Goal: Information Seeking & Learning: Learn about a topic

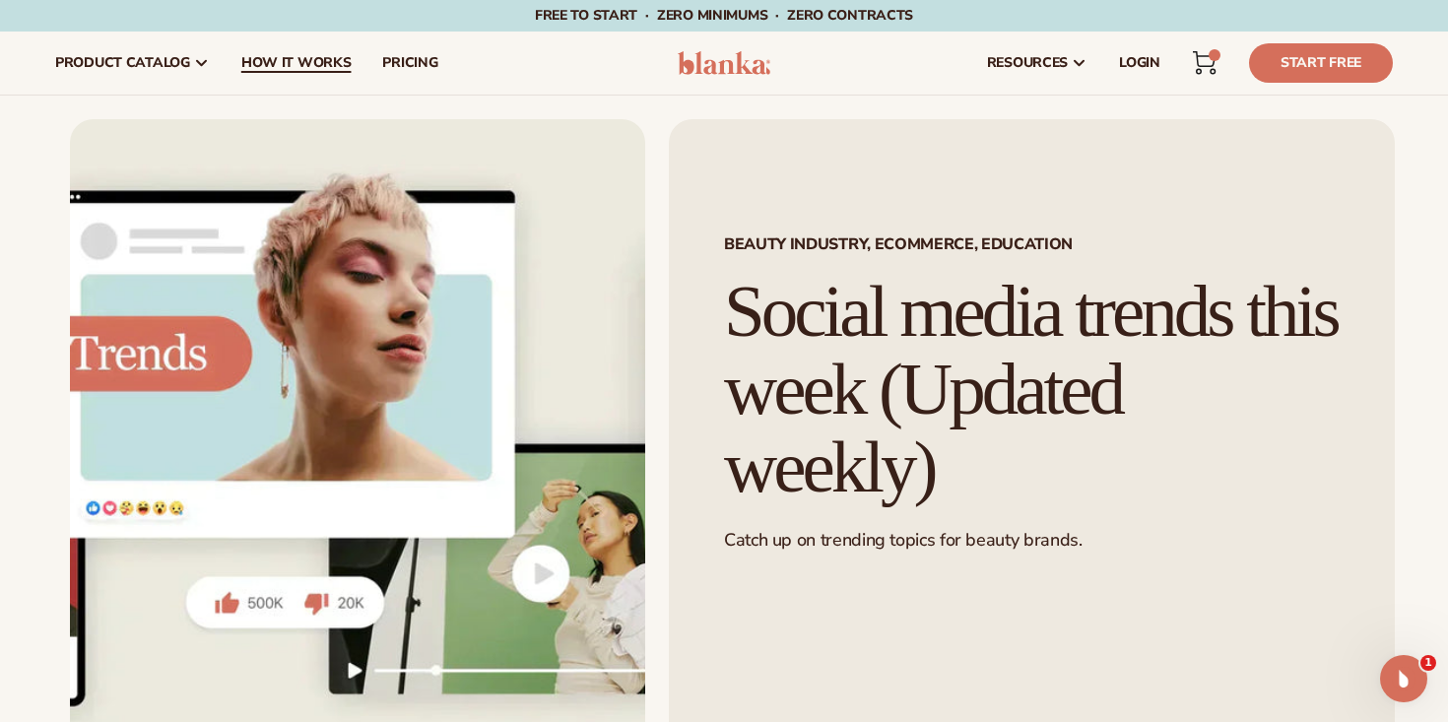
click at [258, 68] on span "How It Works" at bounding box center [296, 63] width 110 height 16
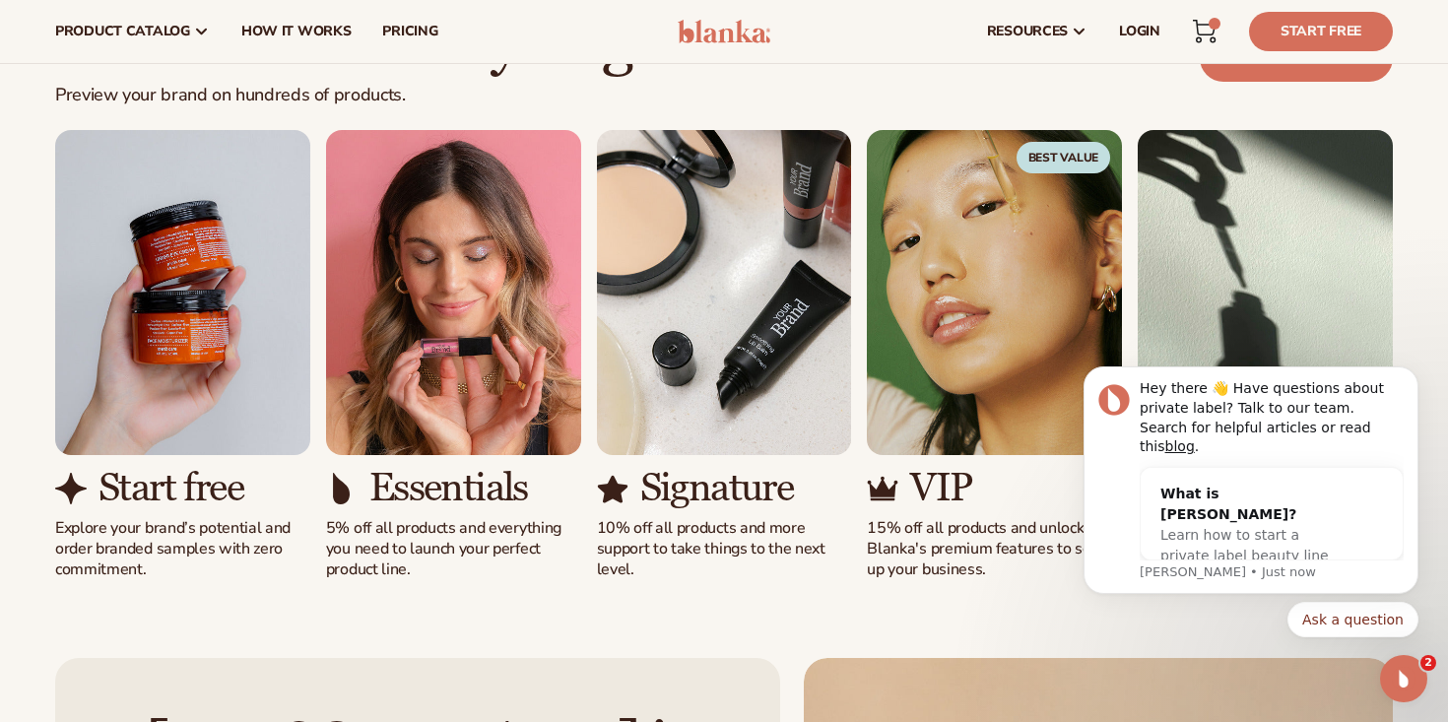
click at [432, 297] on img "2 / 5" at bounding box center [453, 292] width 255 height 325
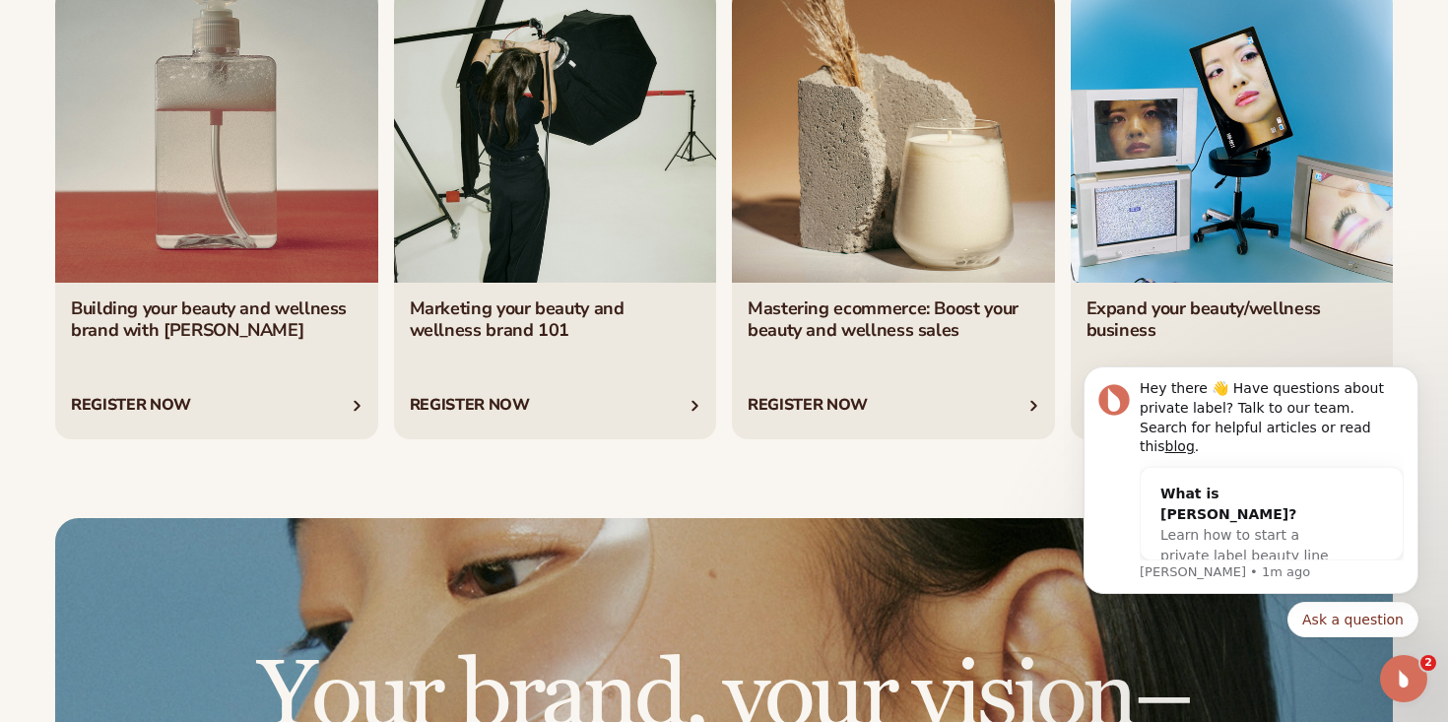
scroll to position [3542, 0]
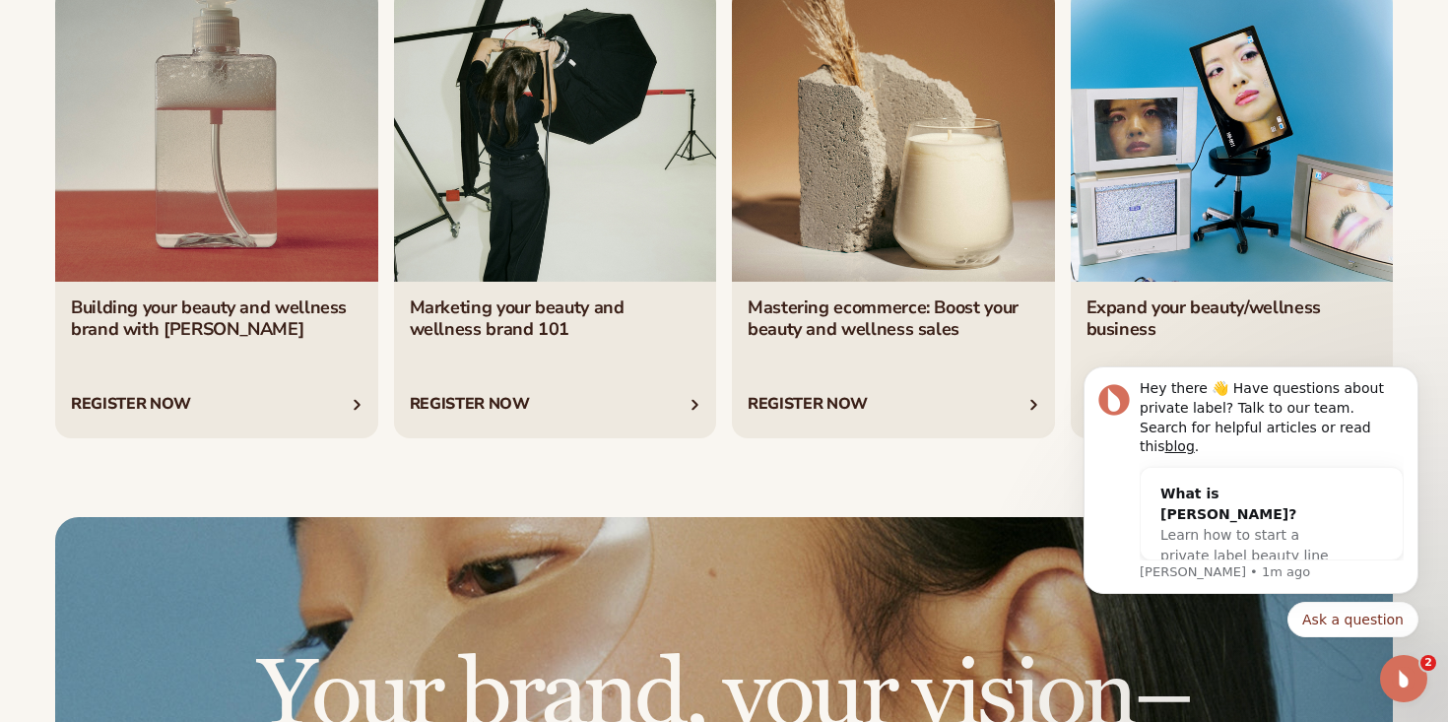
click at [1167, 201] on link "4 / 4" at bounding box center [1232, 208] width 323 height 458
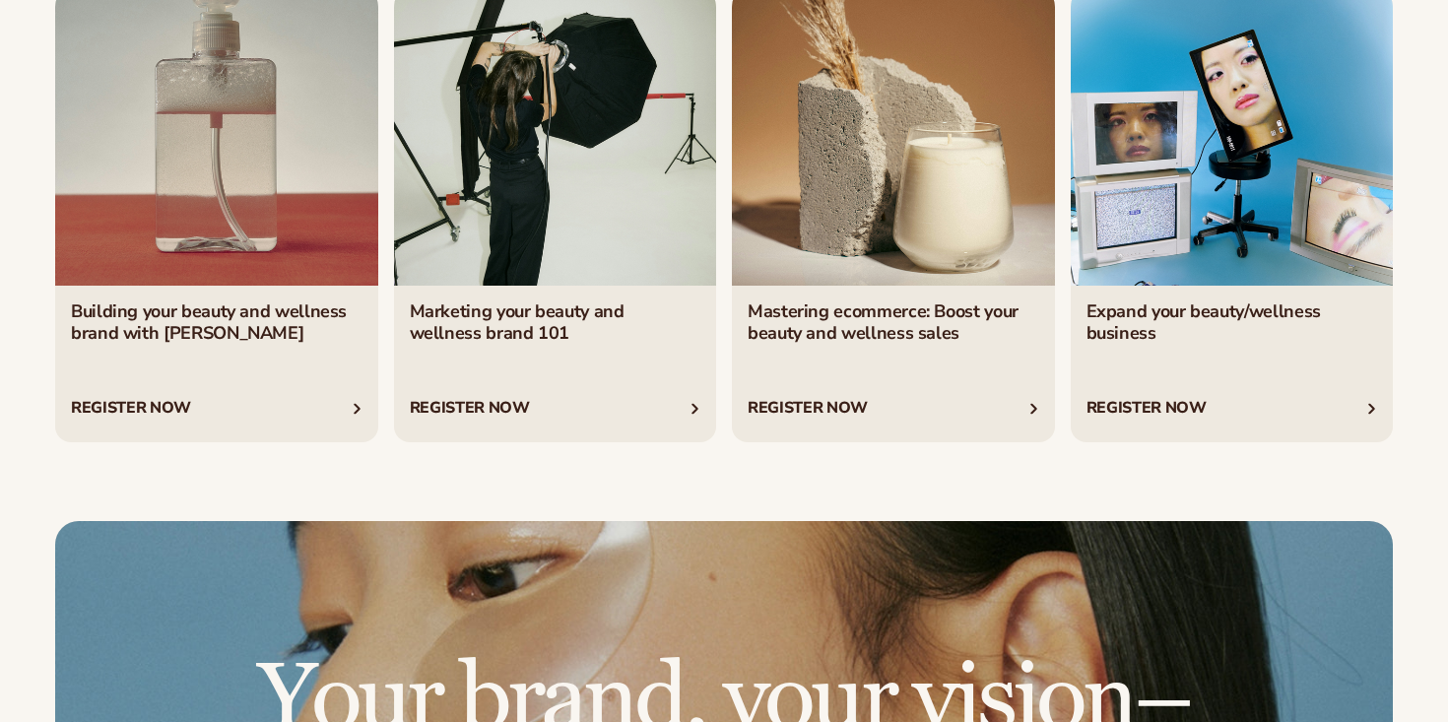
scroll to position [3545, 0]
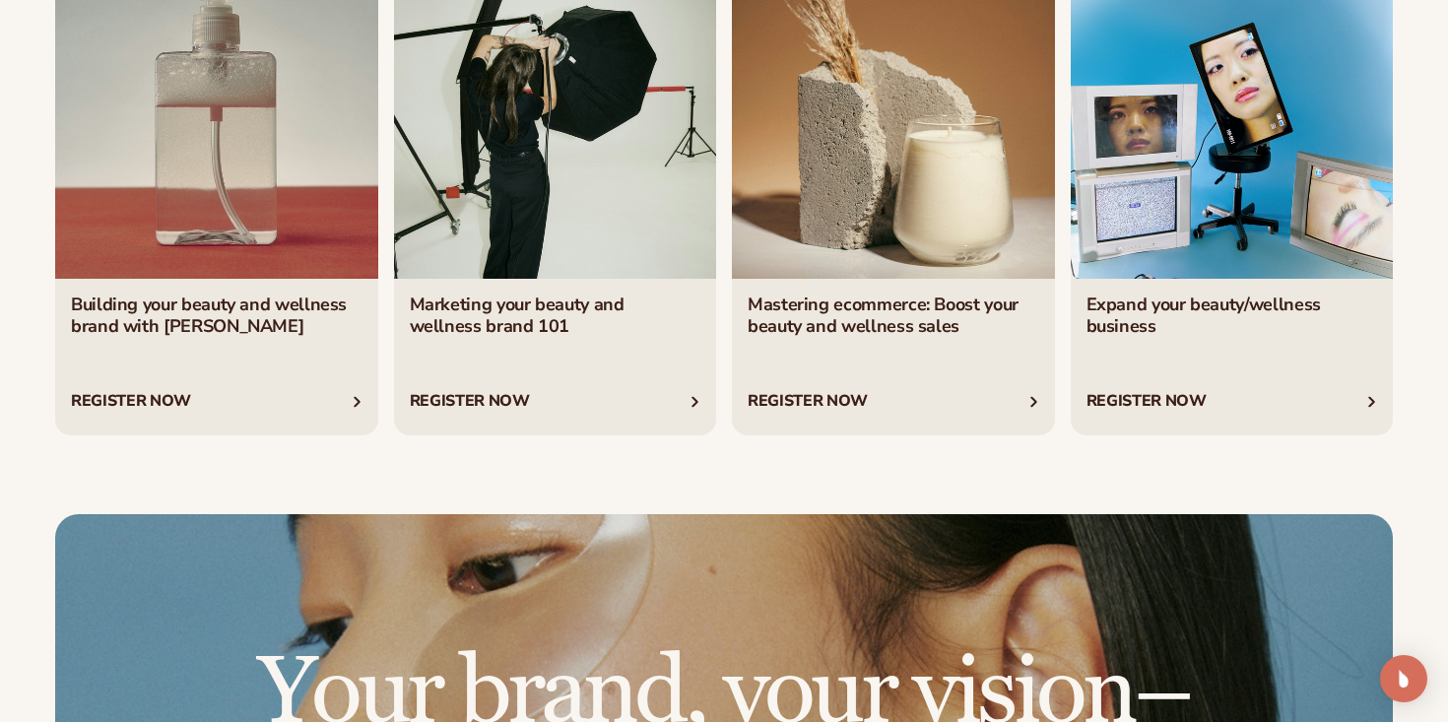
click at [554, 118] on link "2 / 4" at bounding box center [555, 205] width 323 height 458
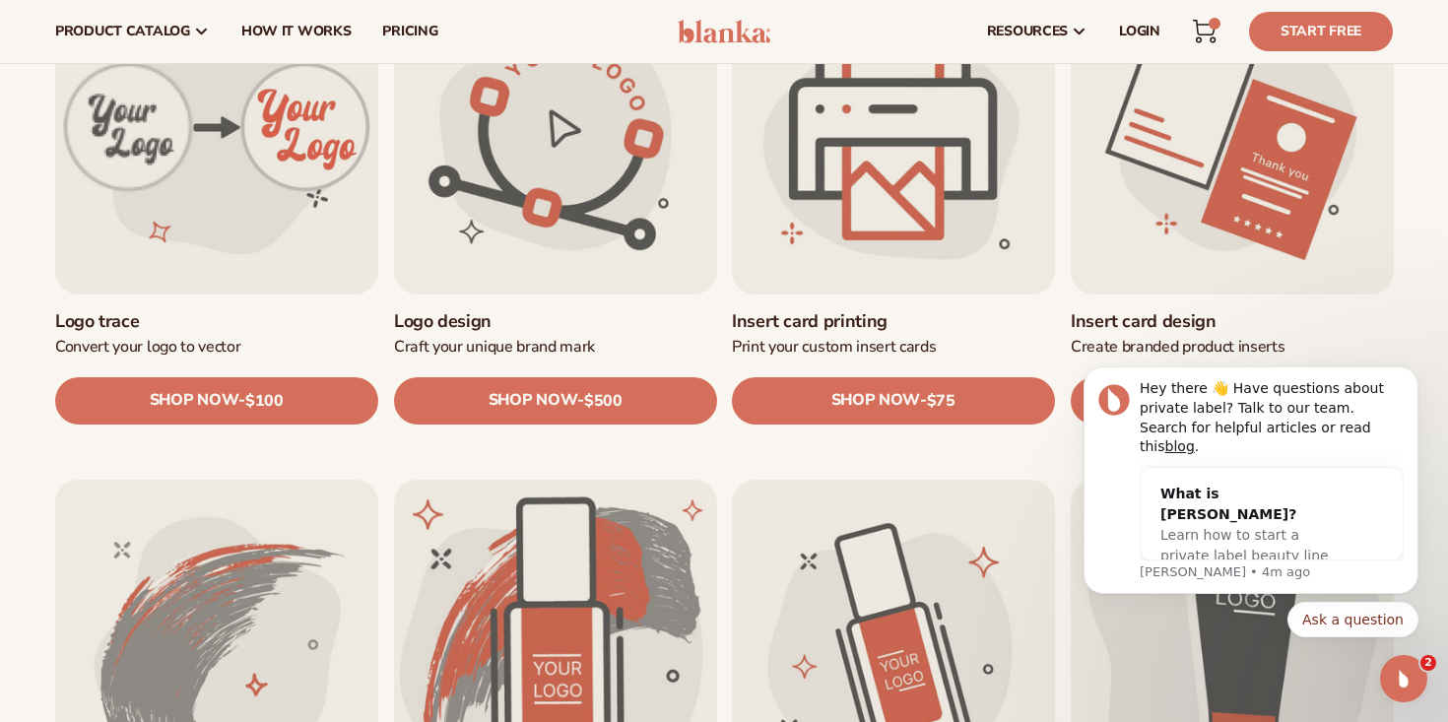
scroll to position [718, 0]
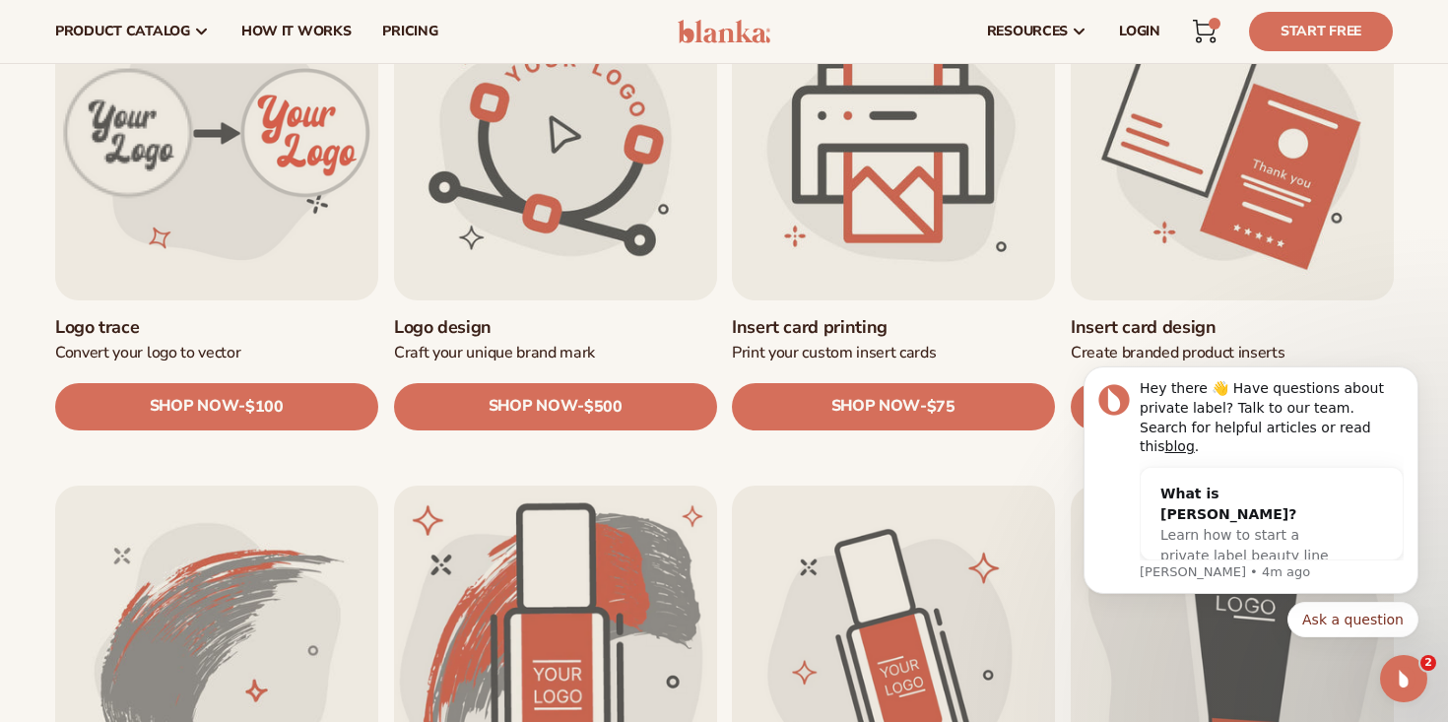
click at [1161, 316] on link "Insert card design" at bounding box center [1232, 327] width 323 height 23
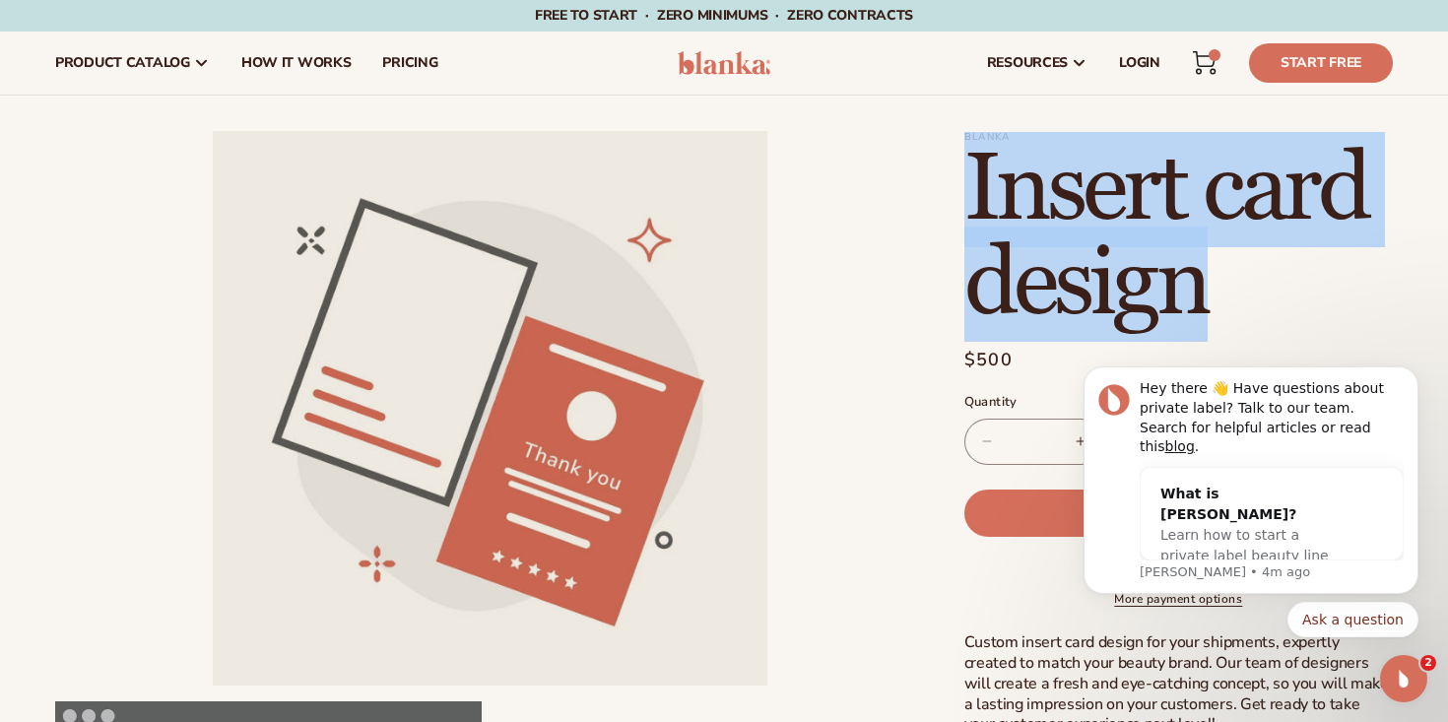
drag, startPoint x: 1224, startPoint y: 289, endPoint x: 968, endPoint y: 182, distance: 277.3
click at [968, 182] on h1 "Insert card design" at bounding box center [1178, 237] width 428 height 189
copy h1 "Insert card design"
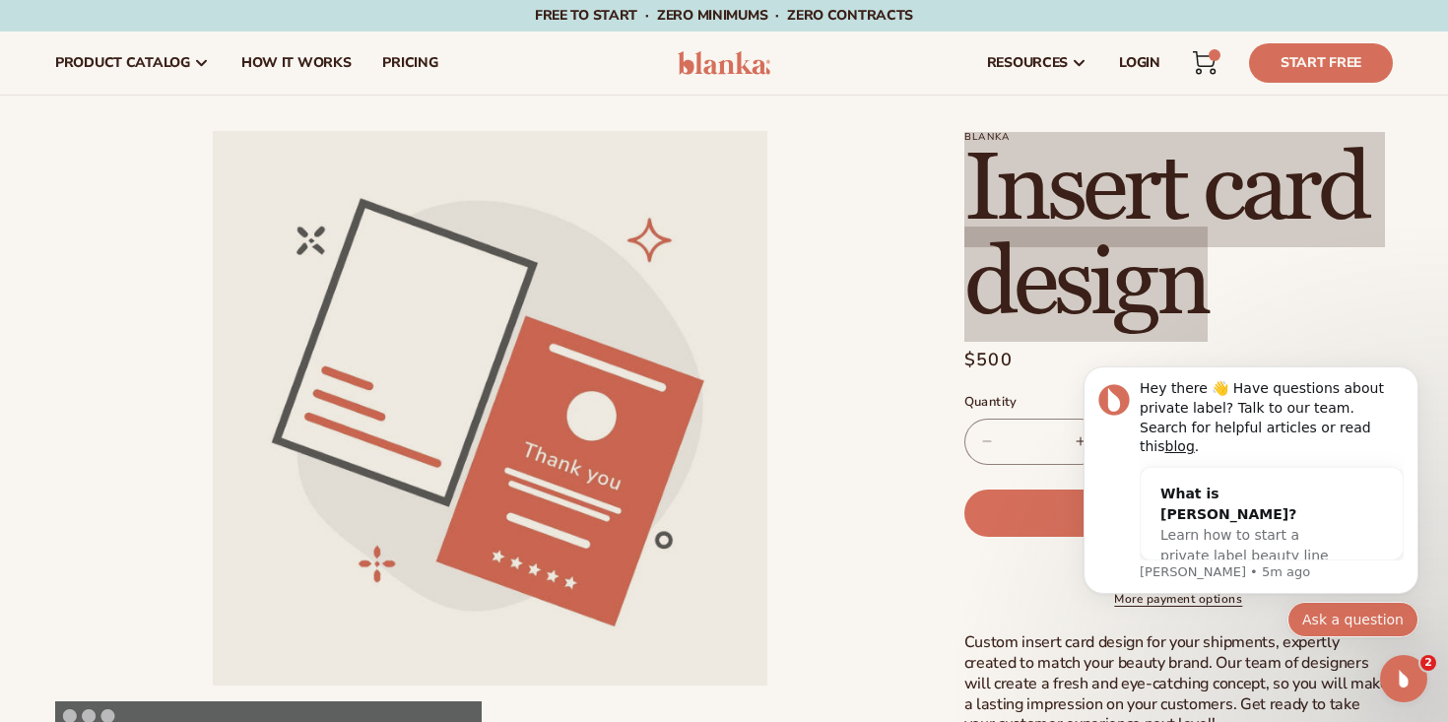
click at [1337, 613] on button "Ask a question" at bounding box center [1352, 619] width 131 height 35
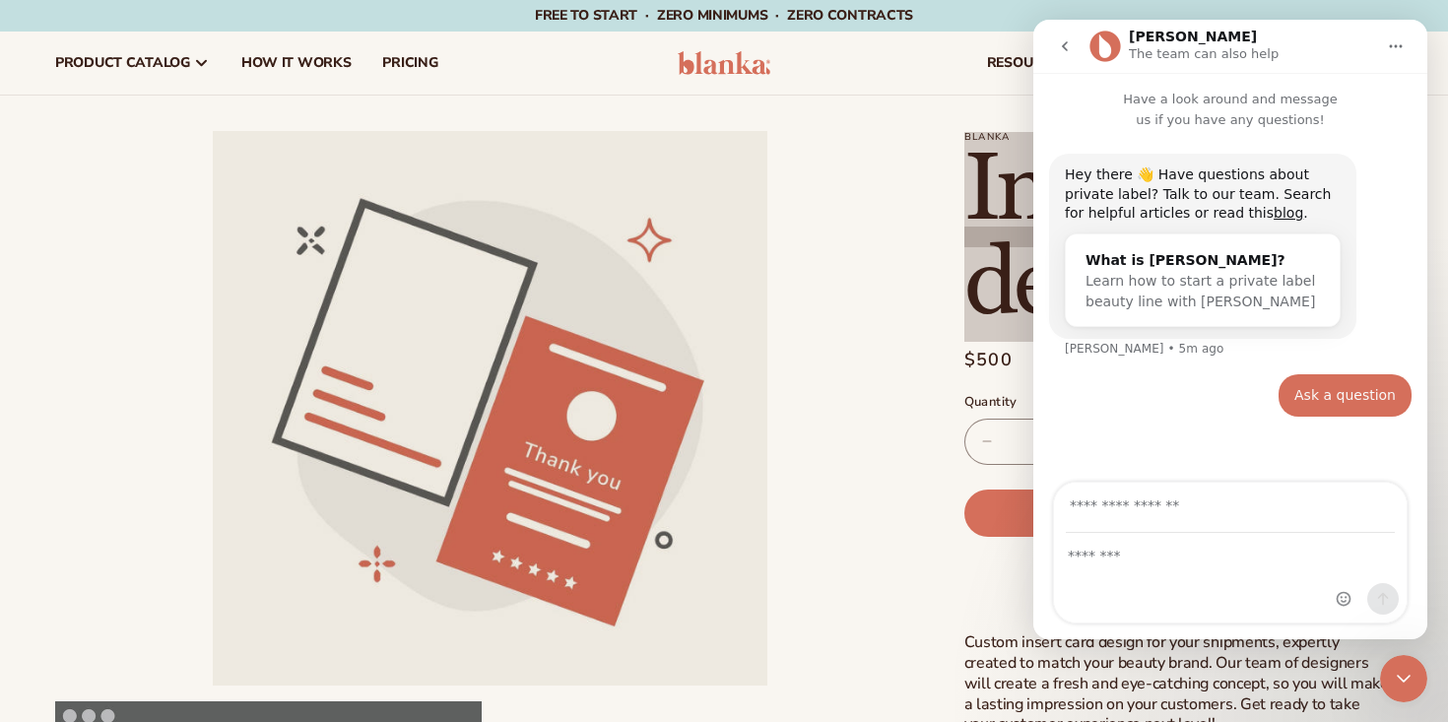
click at [1325, 346] on div "Hey there 👋 Have questions about private label? Talk to our team. Search for he…" at bounding box center [1230, 264] width 363 height 221
click at [1194, 500] on input "Your email" at bounding box center [1230, 508] width 329 height 50
type input "**********"
click at [1217, 572] on div "Intercom messenger" at bounding box center [1230, 578] width 353 height 89
click at [1217, 570] on div "Intercom messenger" at bounding box center [1230, 578] width 353 height 89
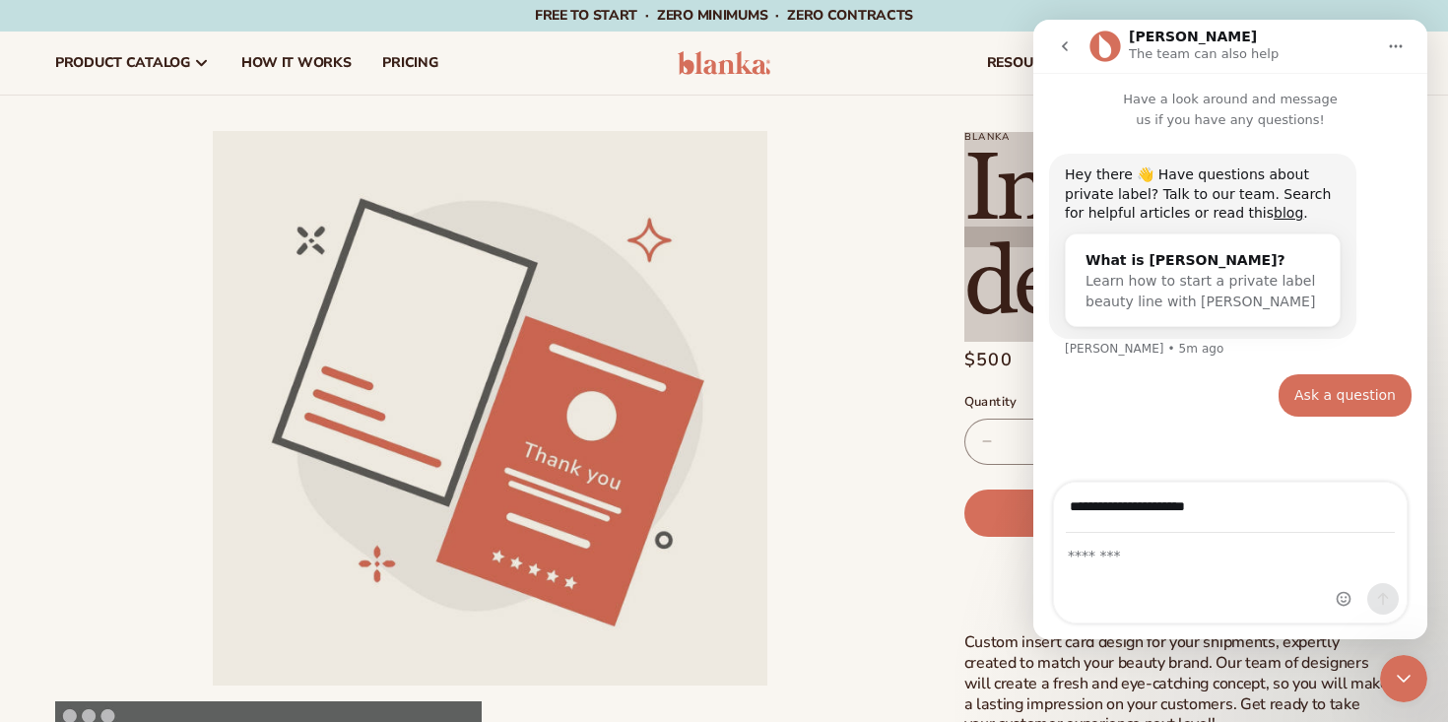
click at [1151, 569] on div "Intercom messenger" at bounding box center [1230, 578] width 353 height 89
click at [1124, 560] on textarea "Message…" at bounding box center [1230, 550] width 353 height 33
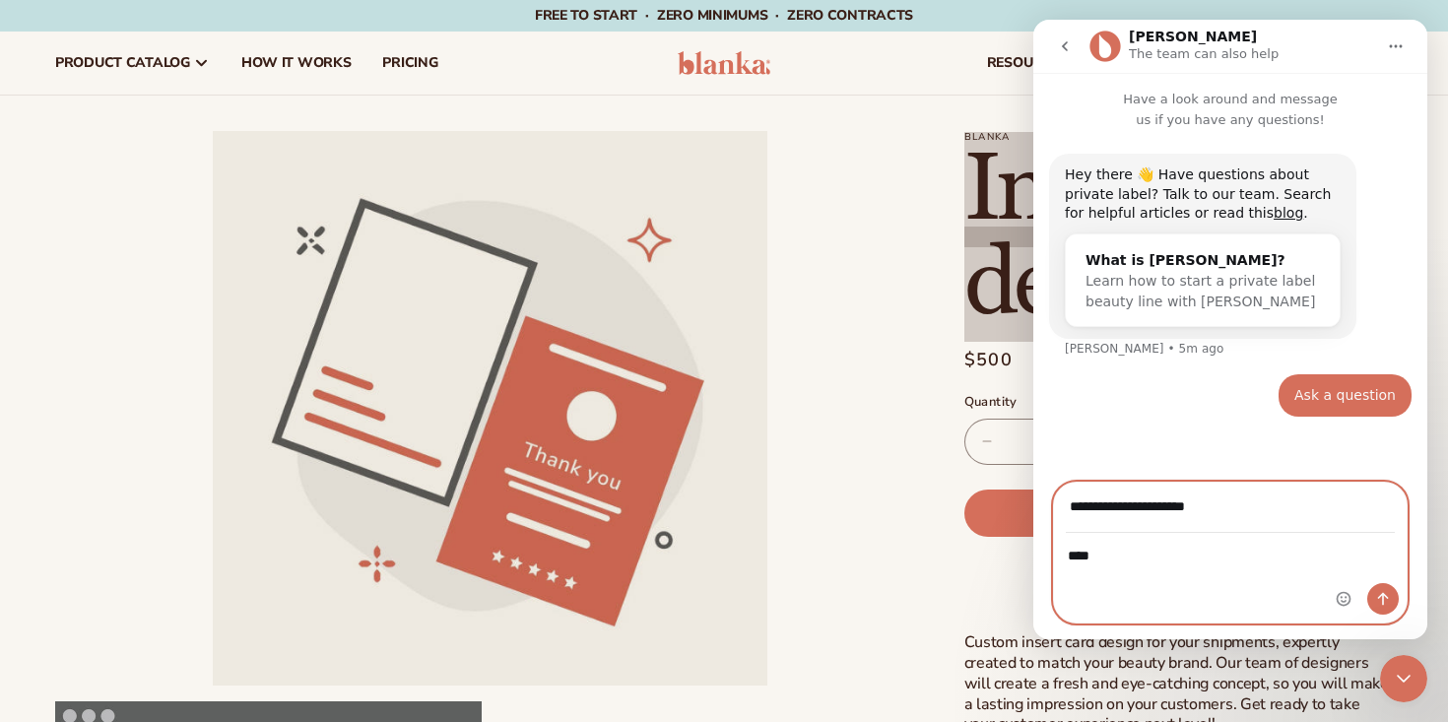
type textarea "*****"
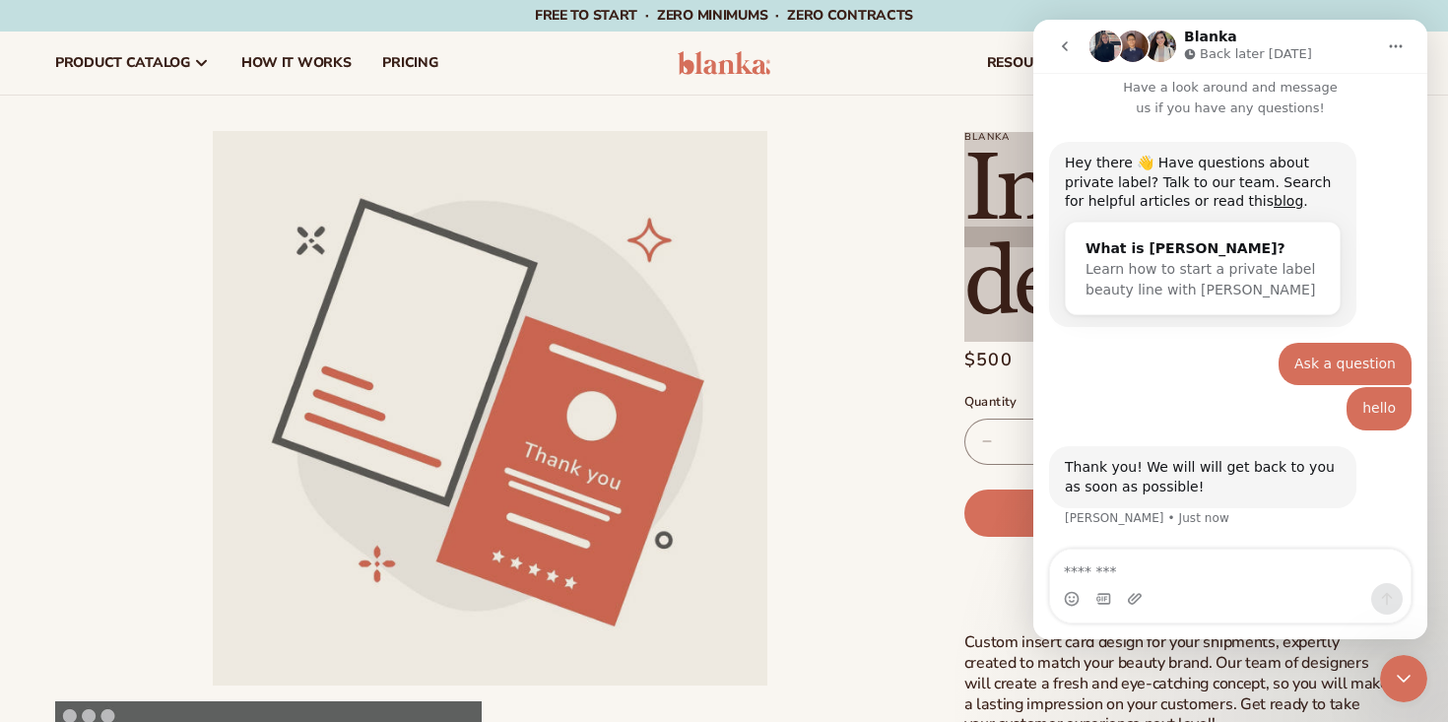
scroll to position [67, 0]
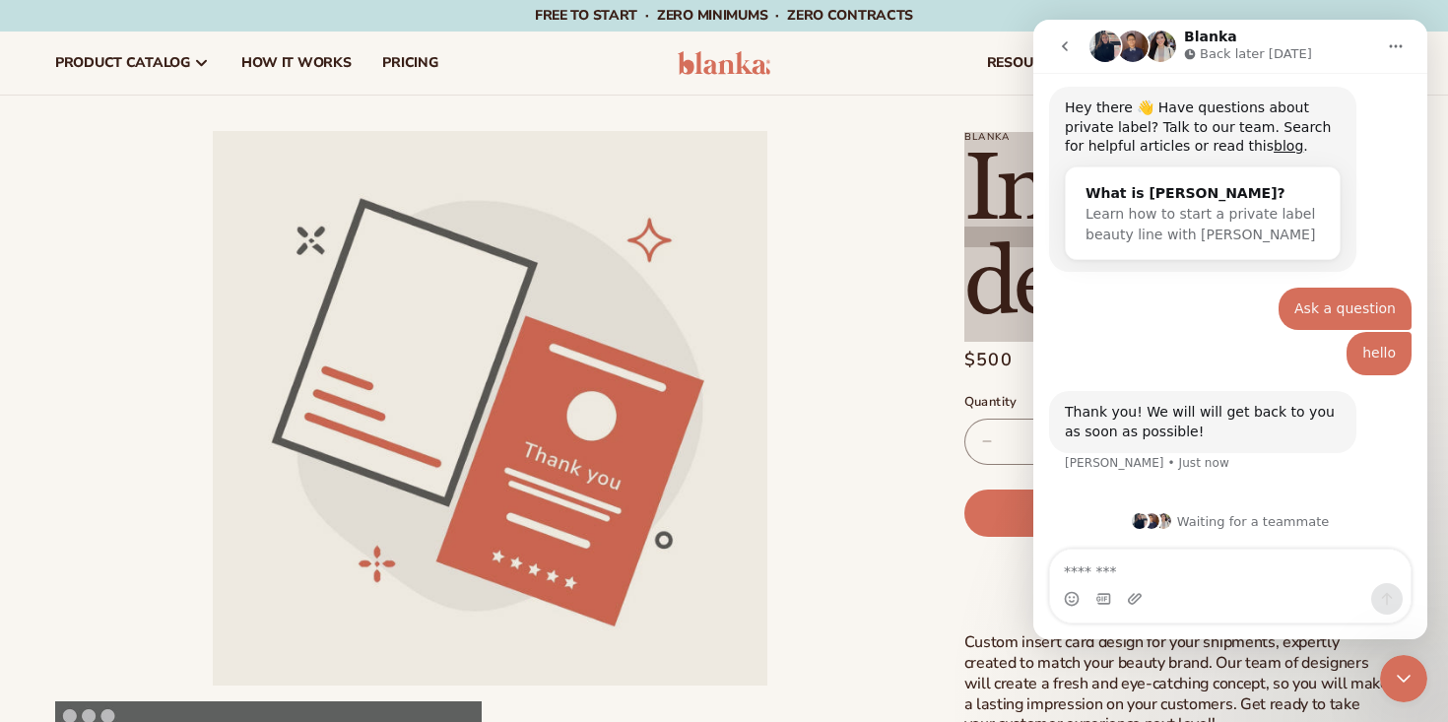
click at [1407, 671] on icon "Close Intercom Messenger" at bounding box center [1404, 679] width 24 height 24
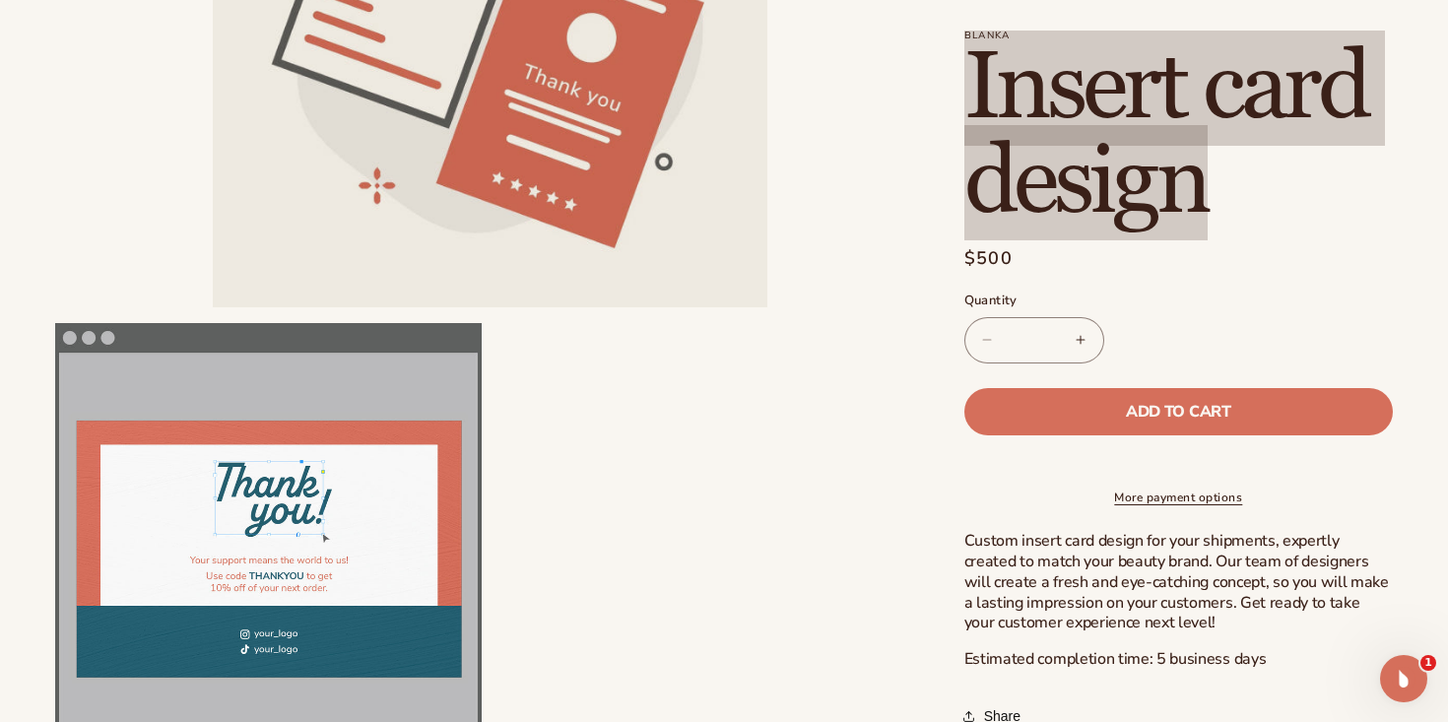
scroll to position [406, 0]
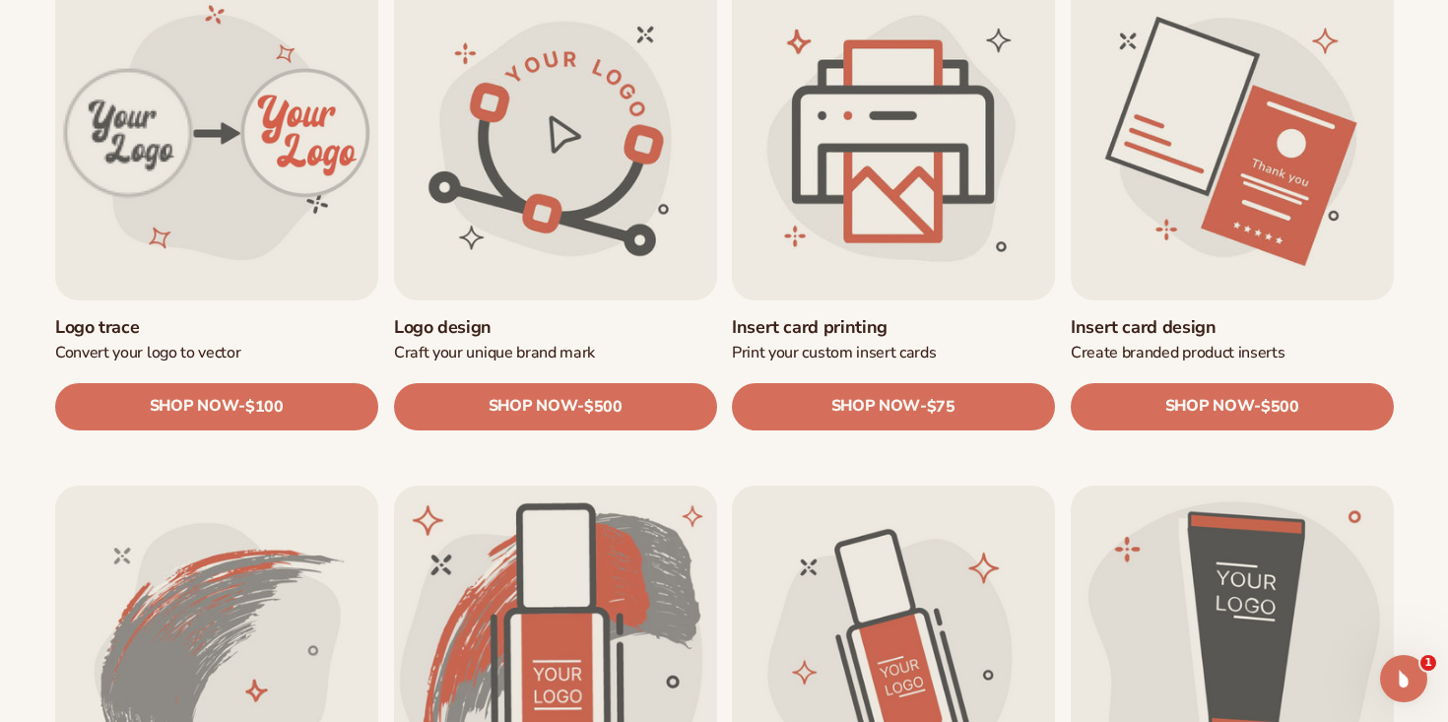
scroll to position [733, 0]
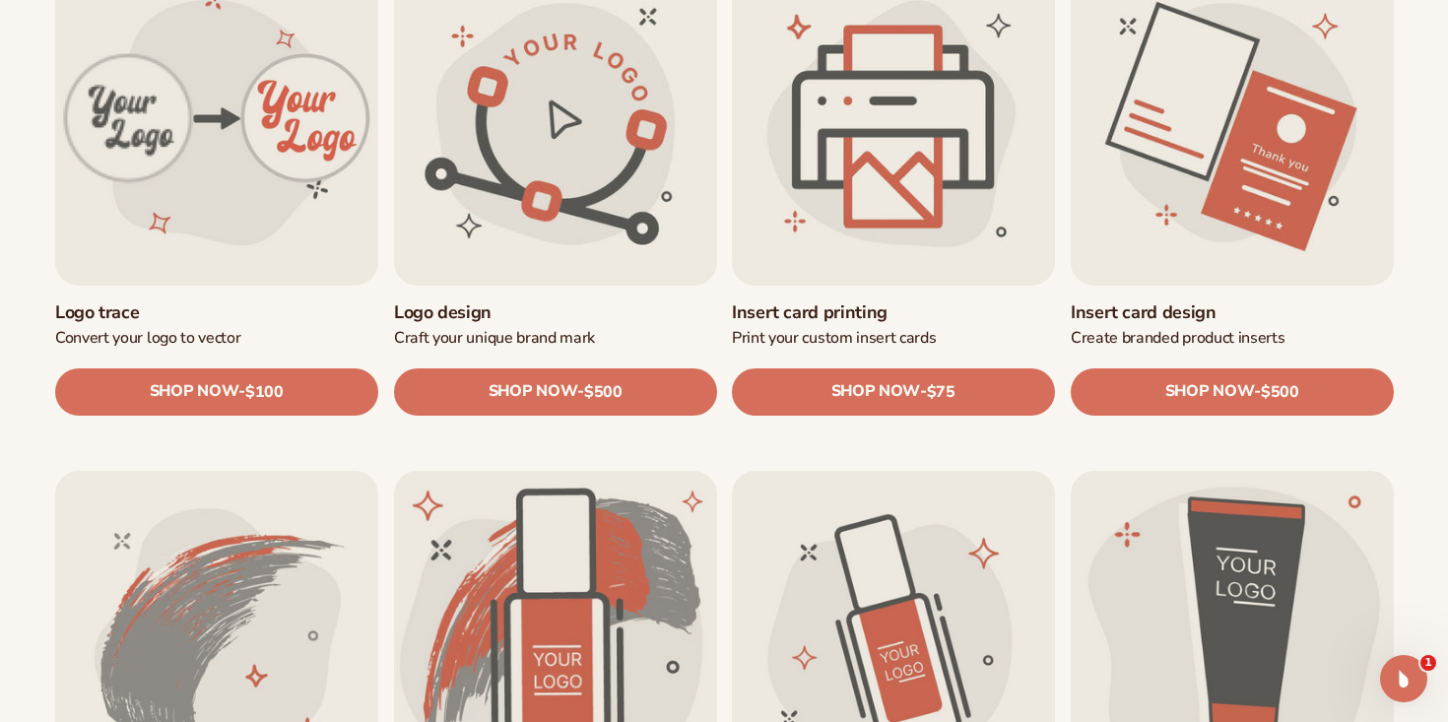
click at [570, 301] on link "Logo design" at bounding box center [555, 312] width 323 height 23
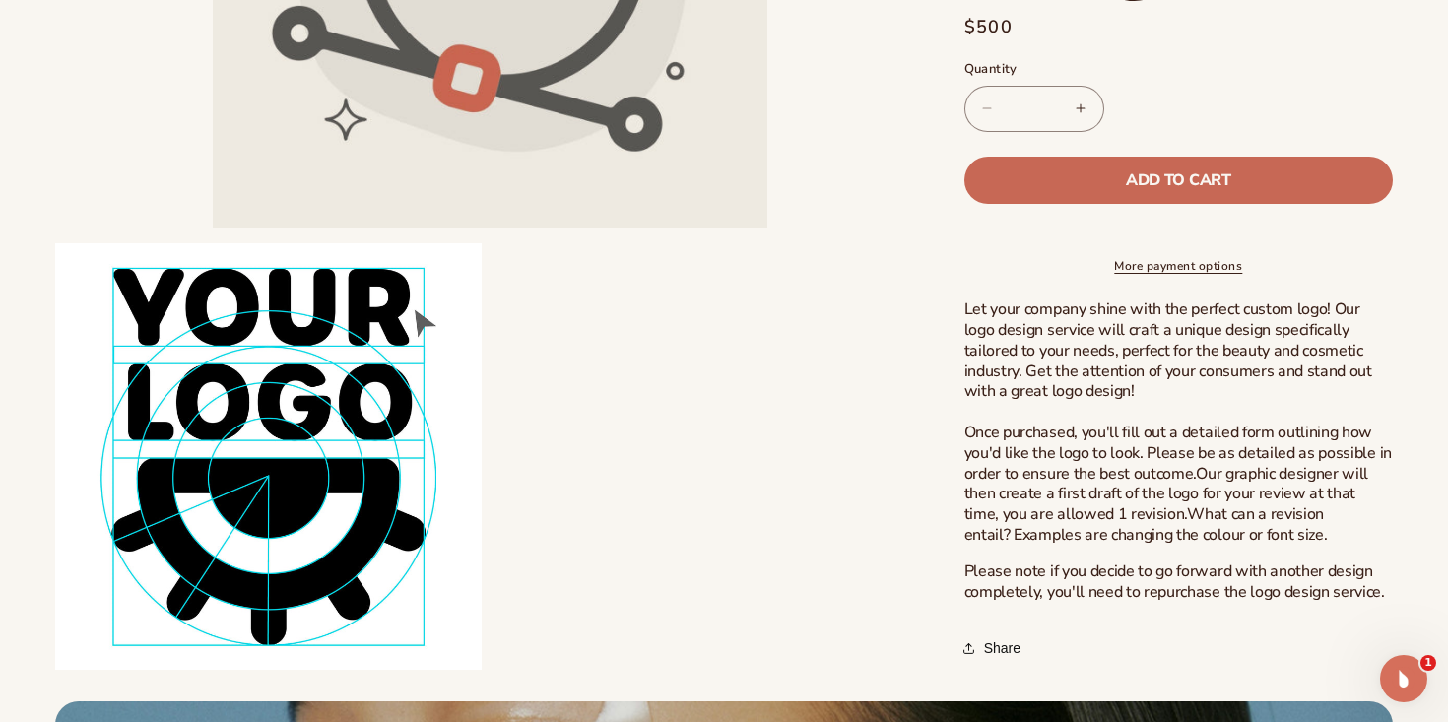
scroll to position [484, 0]
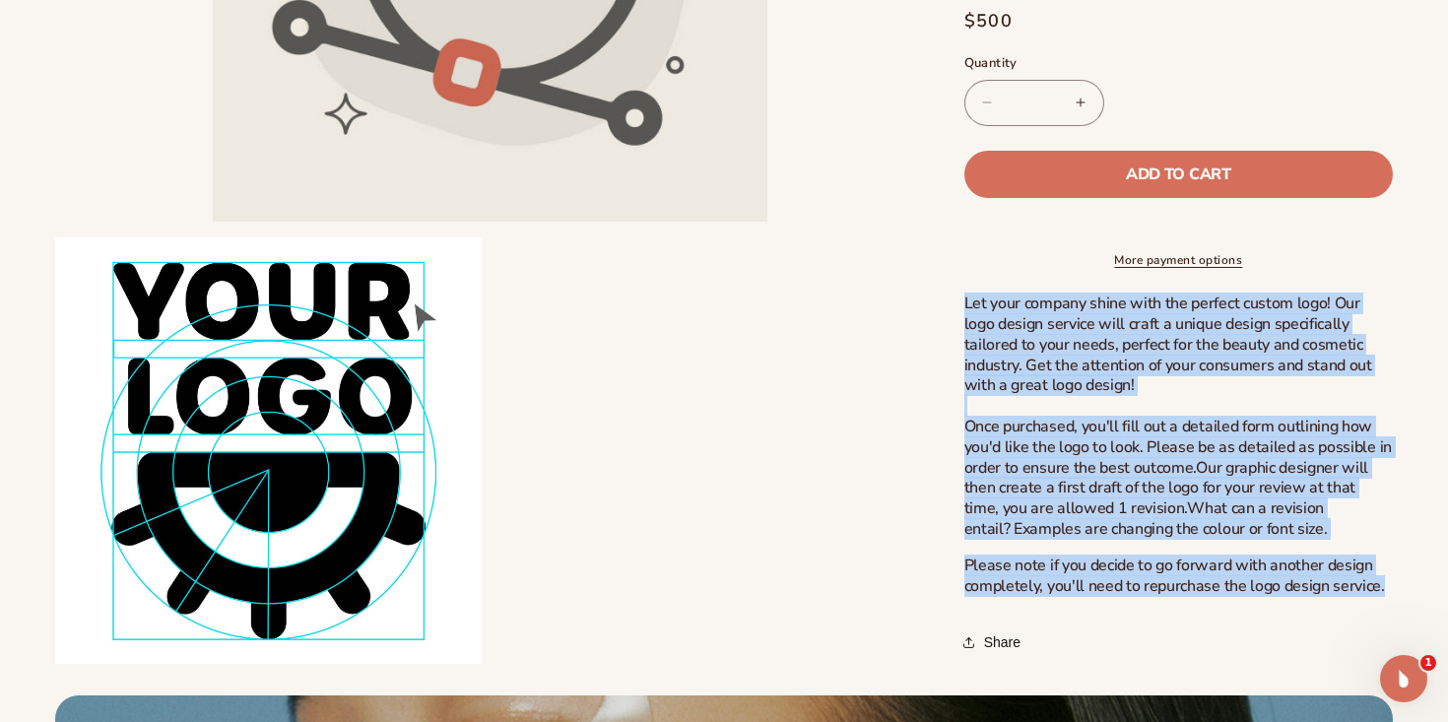
drag, startPoint x: 1387, startPoint y: 582, endPoint x: 966, endPoint y: 300, distance: 506.3
click at [965, 299] on div "Let your company shine with the perfect custom logo! Our logo design service wi…" at bounding box center [1178, 445] width 428 height 302
copy div "Let your company shine with the perfect custom logo! Our logo design service wi…"
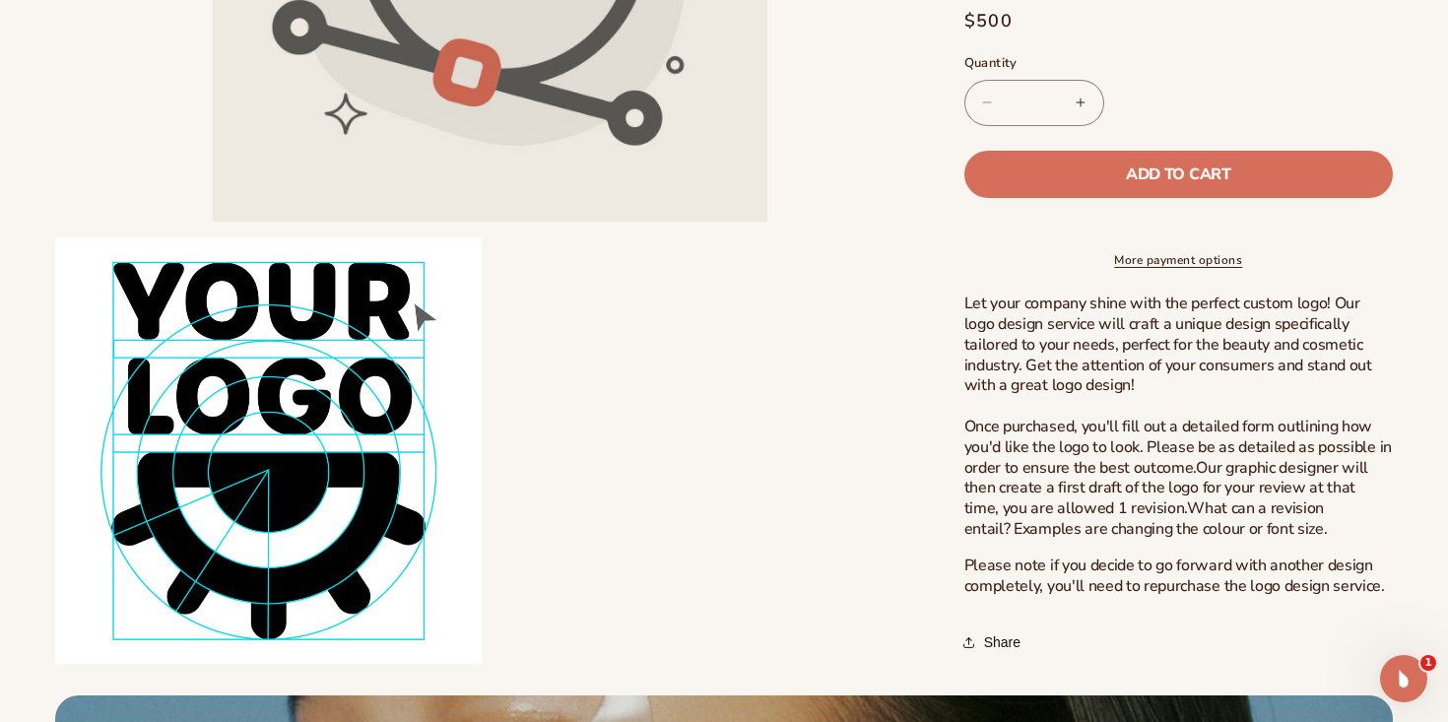
click at [832, 310] on ul "Open media 1 in modal Open media 2 in modal" at bounding box center [490, 165] width 870 height 997
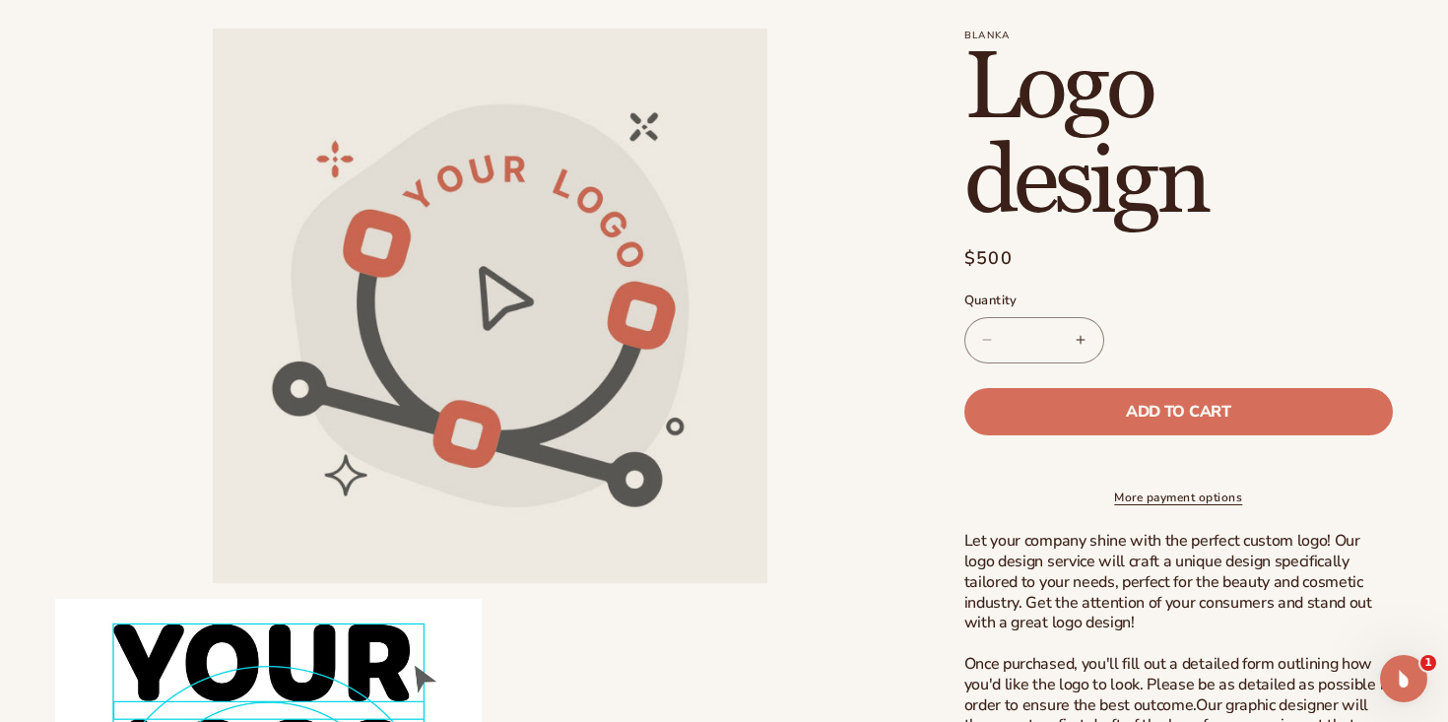
scroll to position [0, 0]
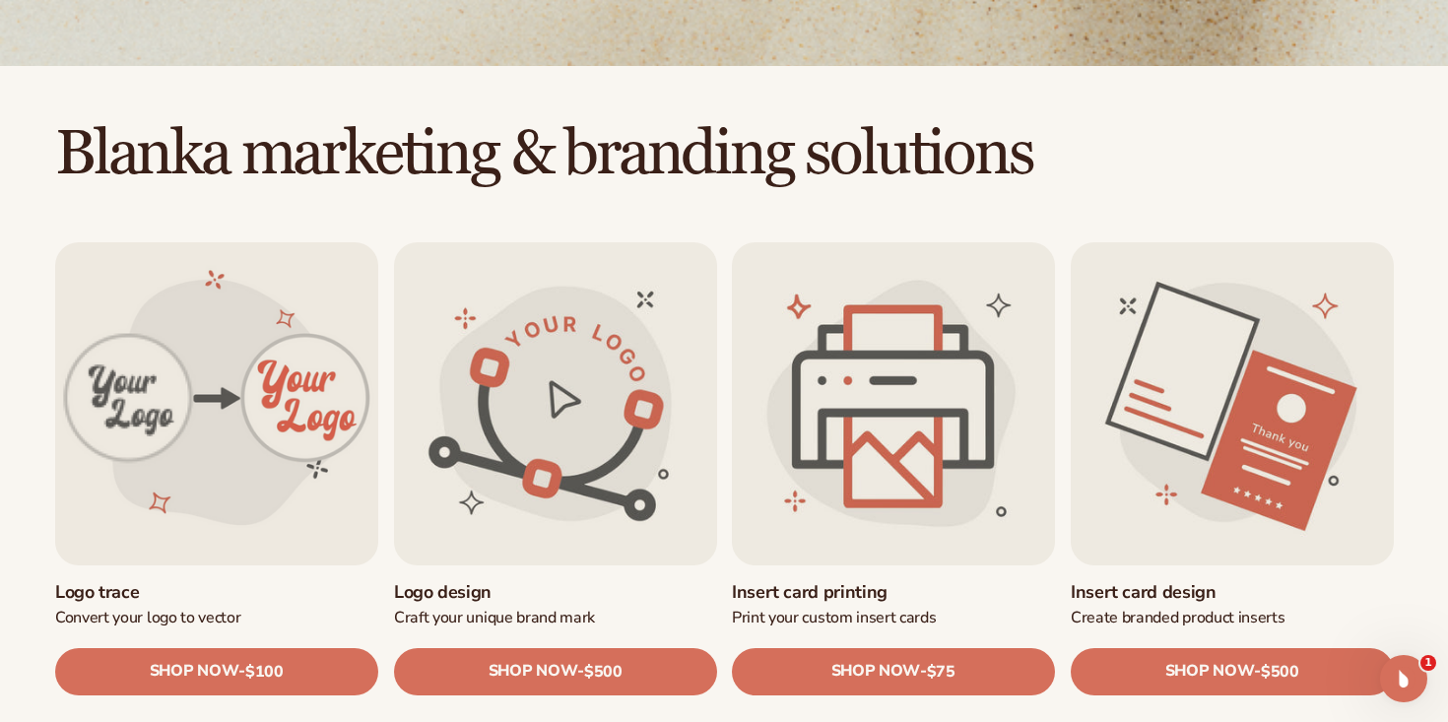
scroll to position [466, 0]
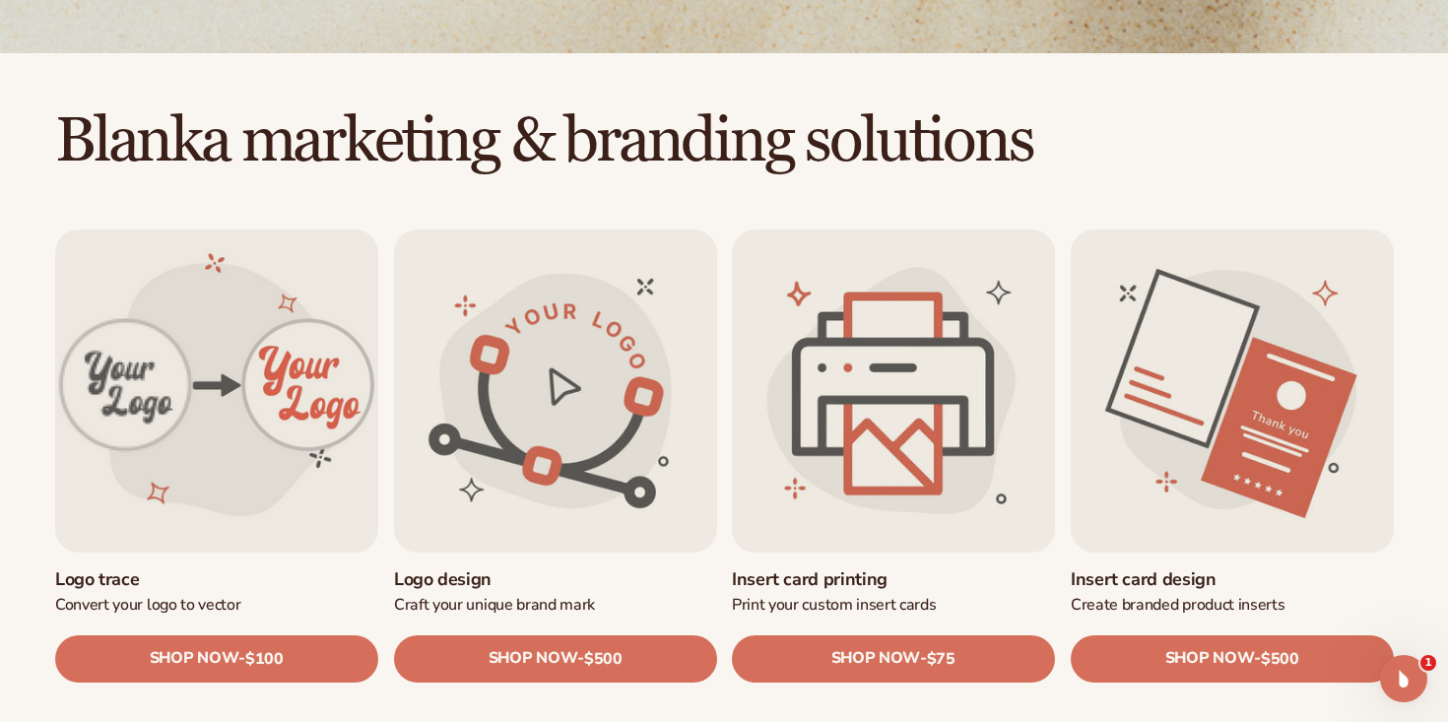
click at [242, 568] on link "Logo trace" at bounding box center [216, 579] width 323 height 23
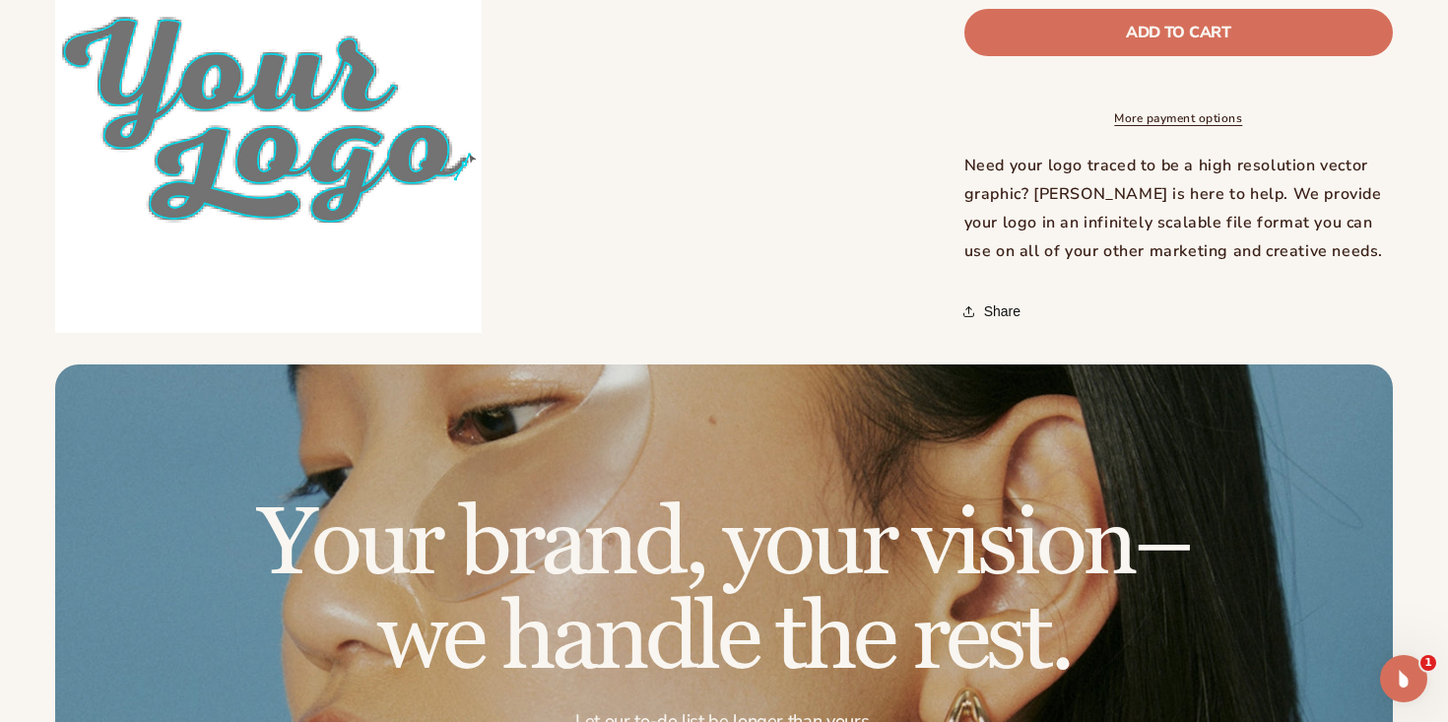
scroll to position [817, 0]
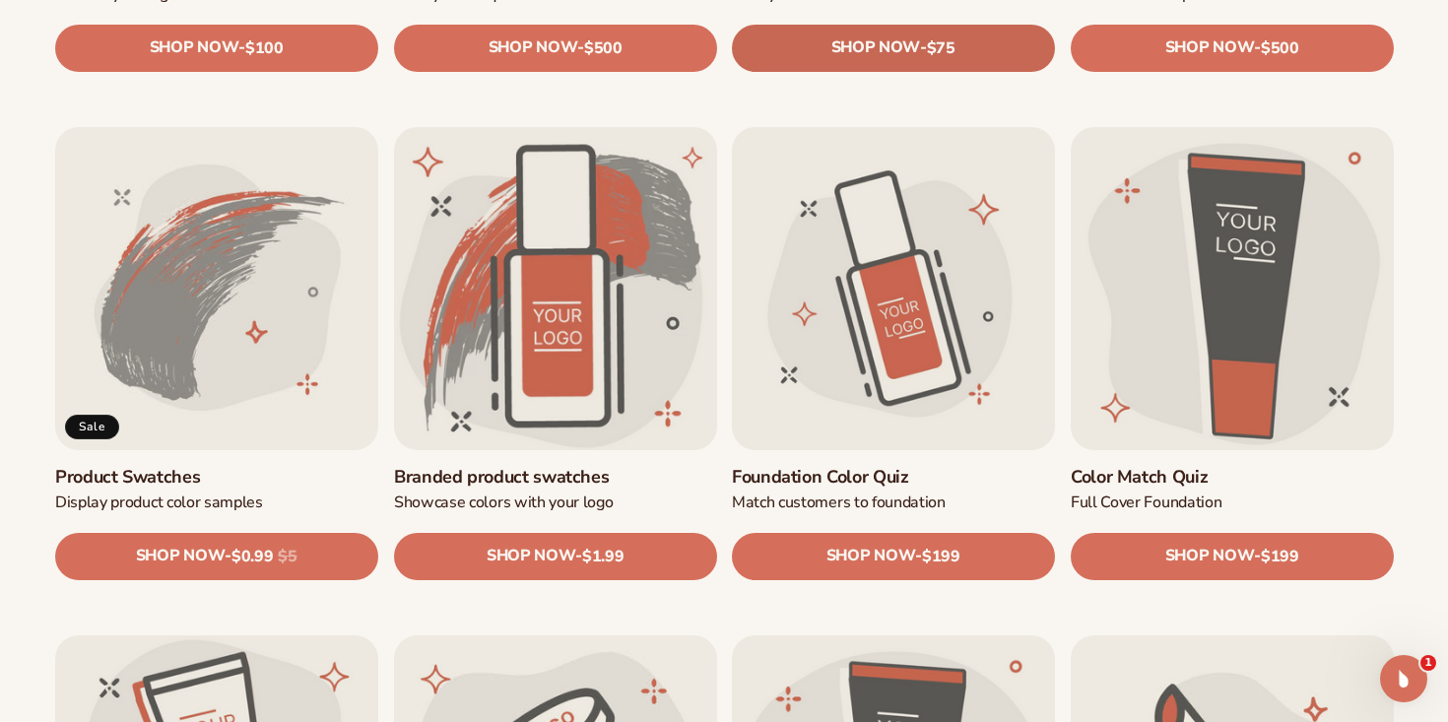
scroll to position [1081, 0]
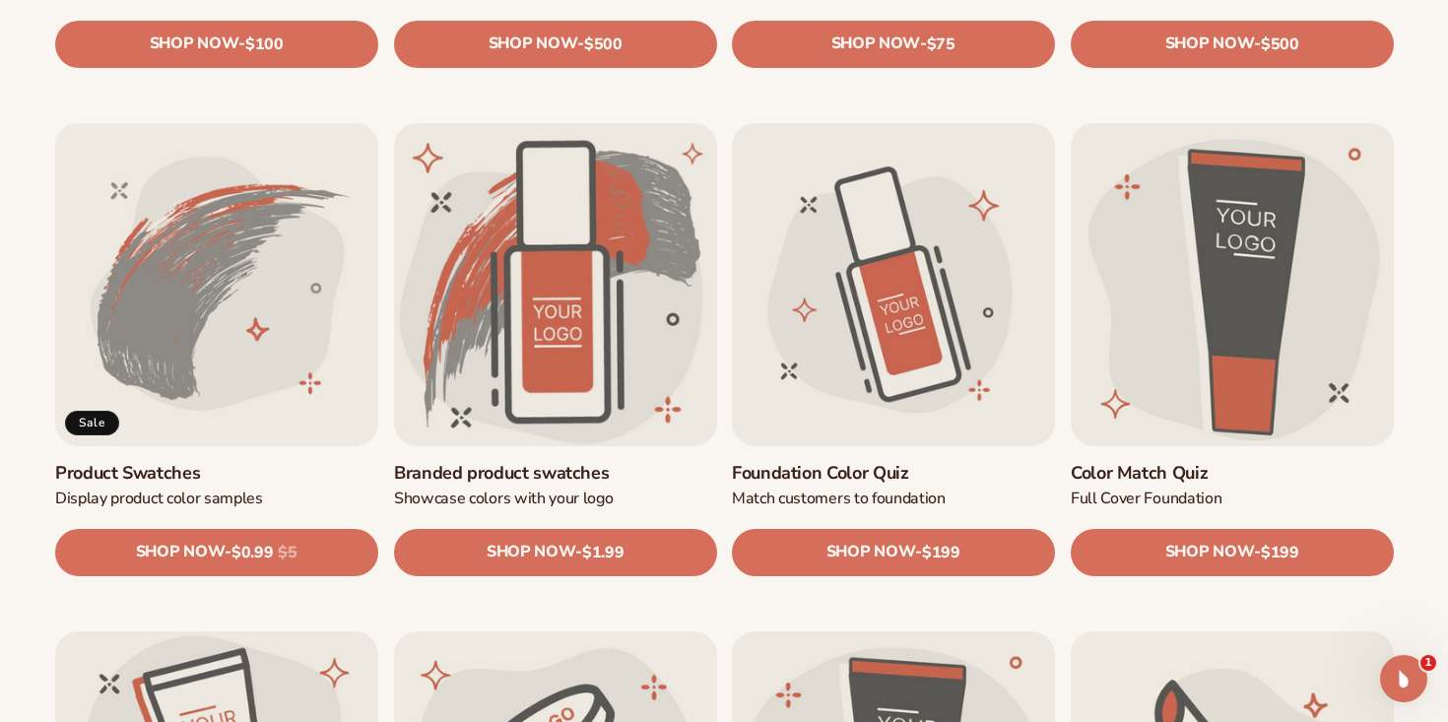
click at [243, 461] on link "Product Swatches" at bounding box center [216, 472] width 323 height 23
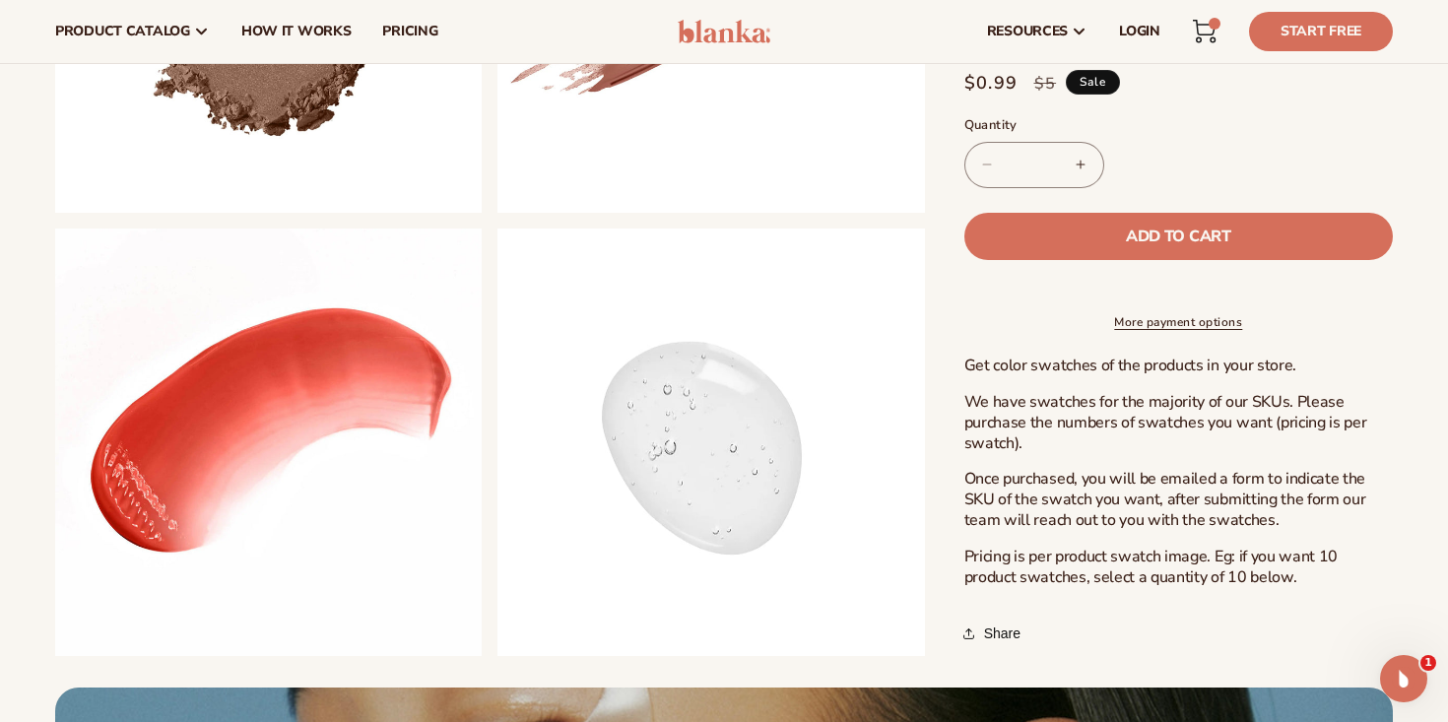
scroll to position [927, 0]
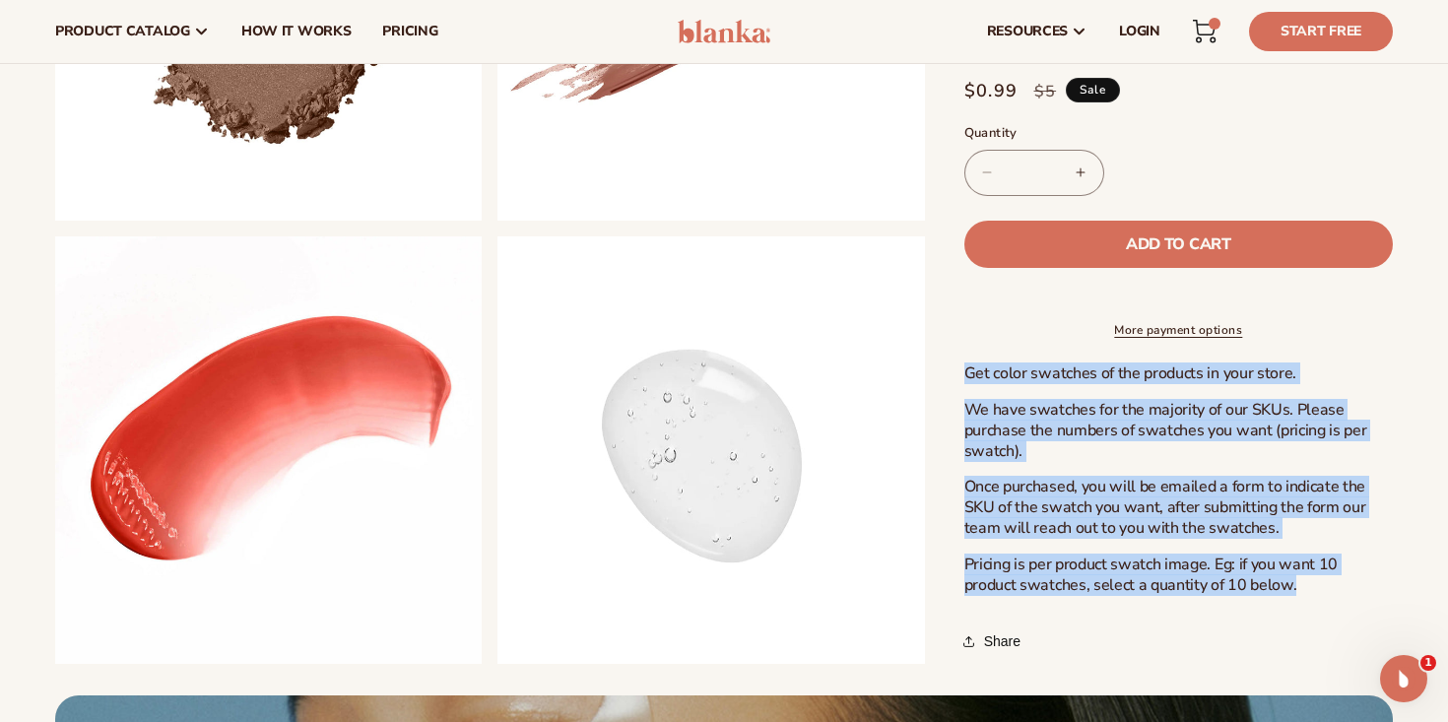
drag, startPoint x: 1243, startPoint y: 592, endPoint x: 965, endPoint y: 372, distance: 354.1
click at [965, 372] on div "Get color swatches of the products in your store. We have swatches for the majo…" at bounding box center [1178, 479] width 428 height 231
copy div "Get color swatches of the products in your store. We have swatches for the majo…"
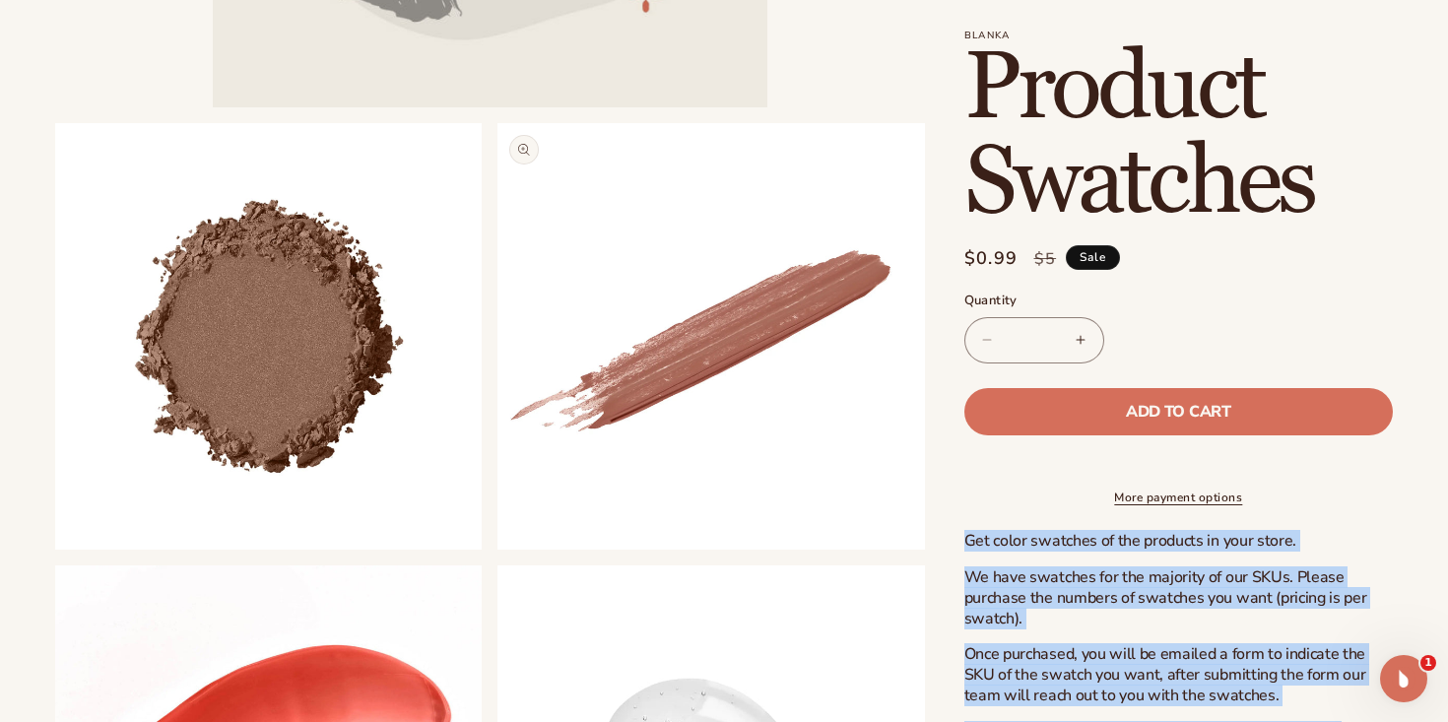
scroll to position [626, 0]
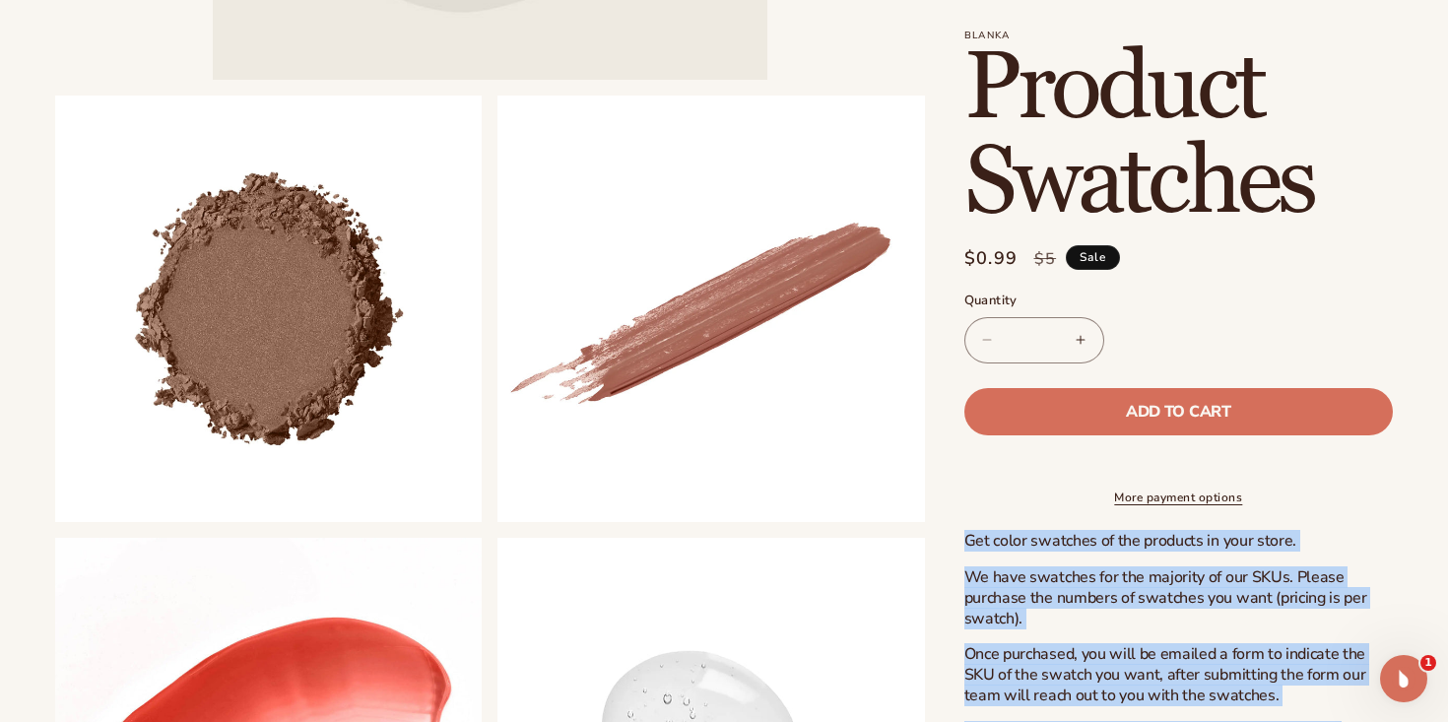
click at [1007, 535] on section "[PERSON_NAME] Product Swatches Product Swatches Regular price $0.99 Sale price …" at bounding box center [1178, 430] width 428 height 801
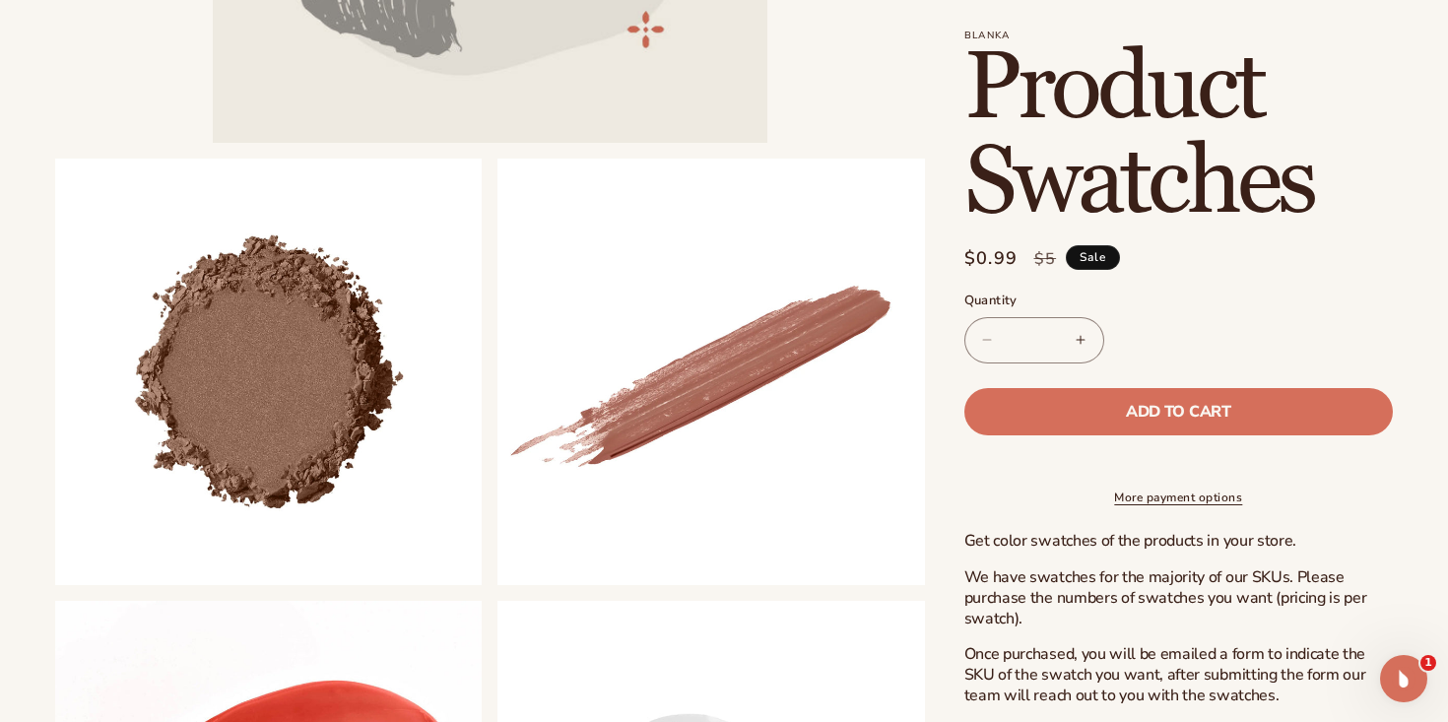
scroll to position [567, 0]
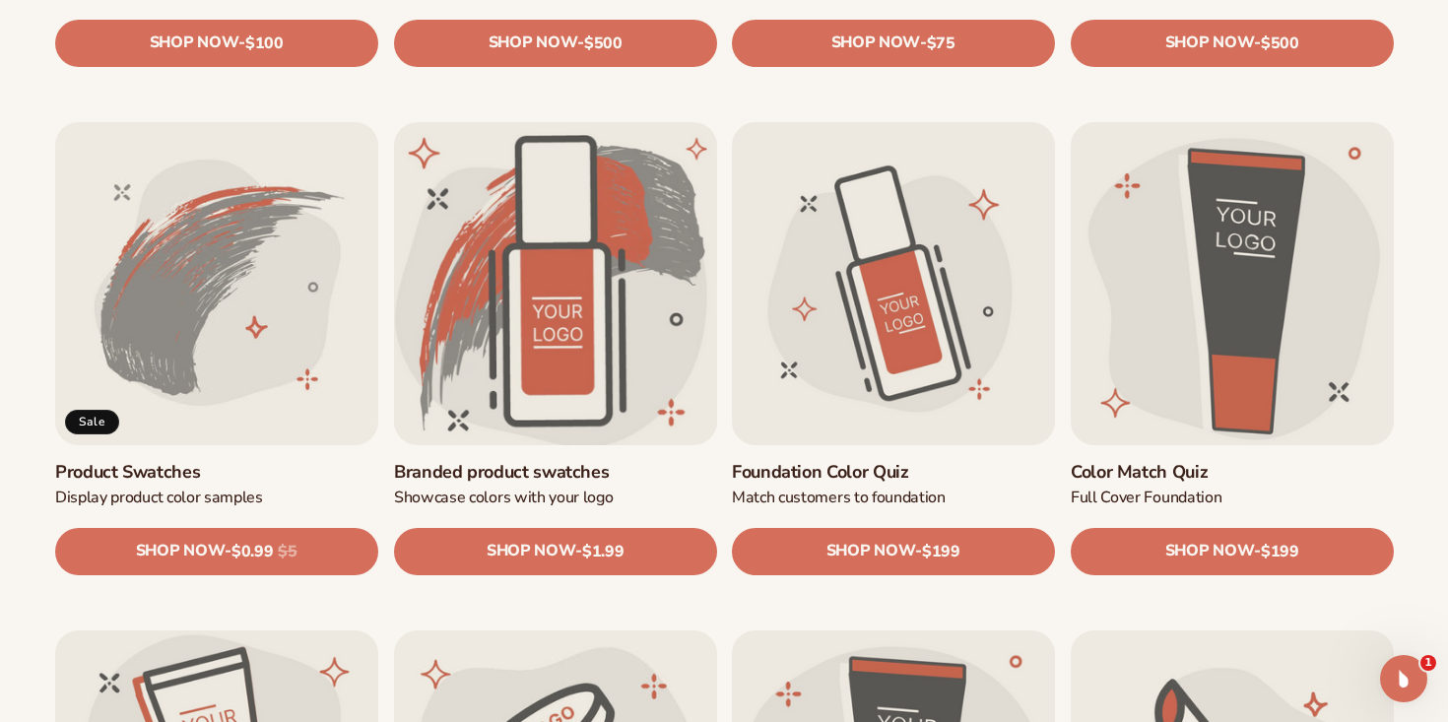
click at [503, 460] on link "Branded product swatches" at bounding box center [555, 471] width 323 height 23
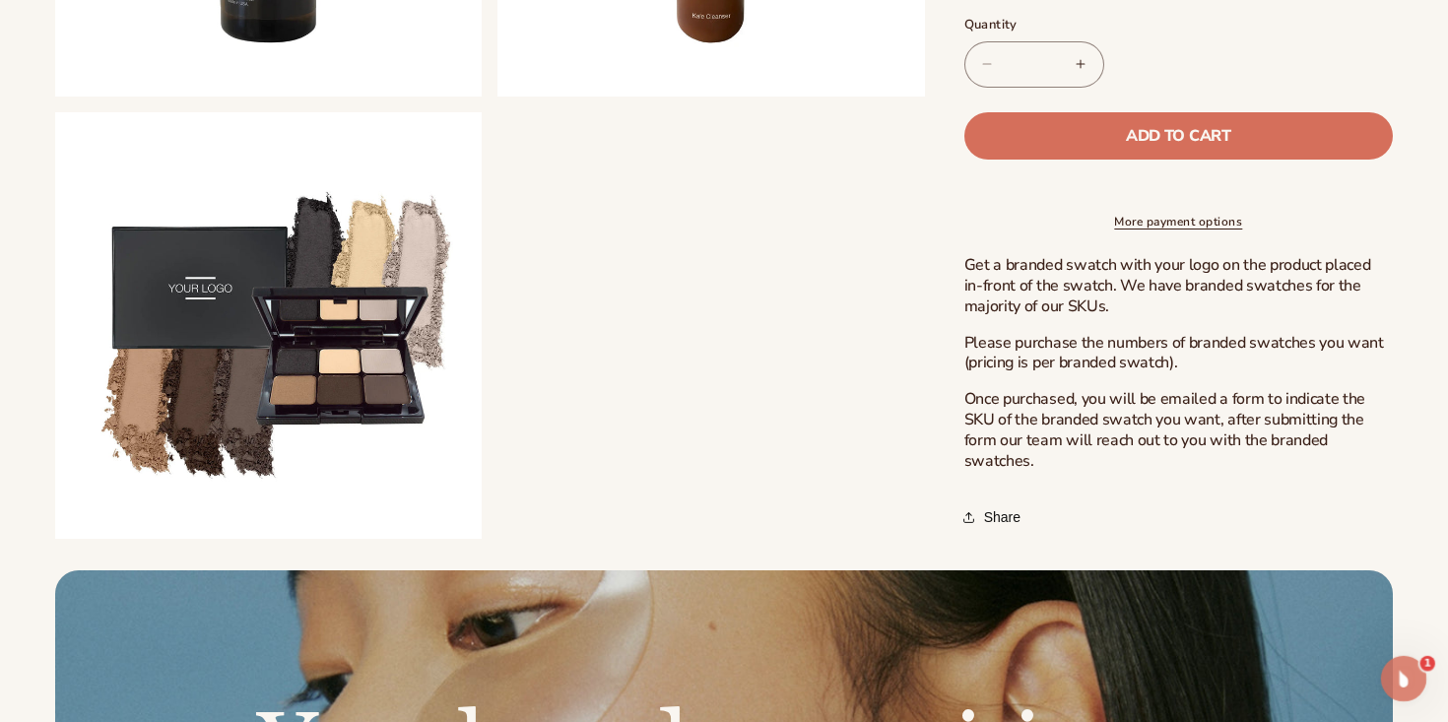
scroll to position [1498, 0]
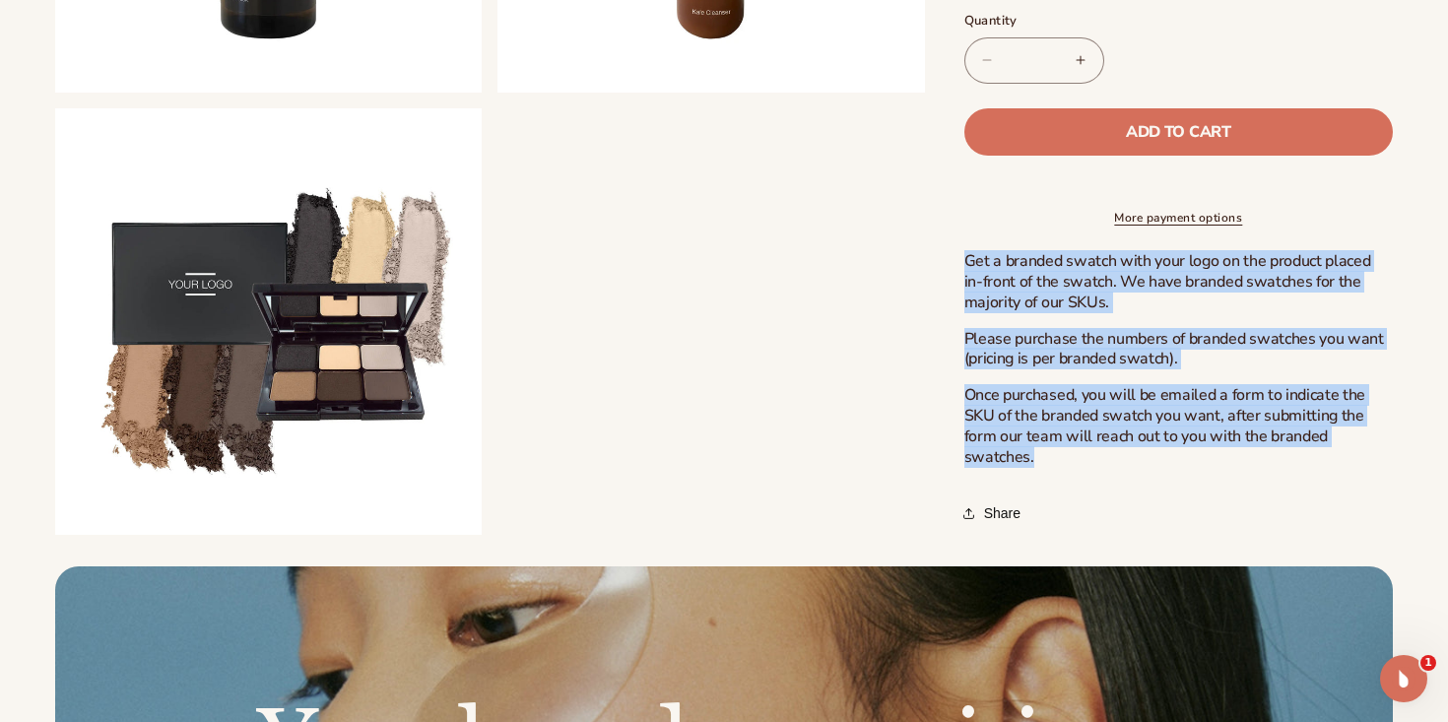
drag, startPoint x: 1047, startPoint y: 459, endPoint x: 967, endPoint y: 256, distance: 218.0
click at [967, 256] on div "Get a branded swatch with your logo on the product placed in-front of the swatc…" at bounding box center [1178, 359] width 428 height 216
copy div "Get a branded swatch with your logo on the product placed in-front of the swatc…"
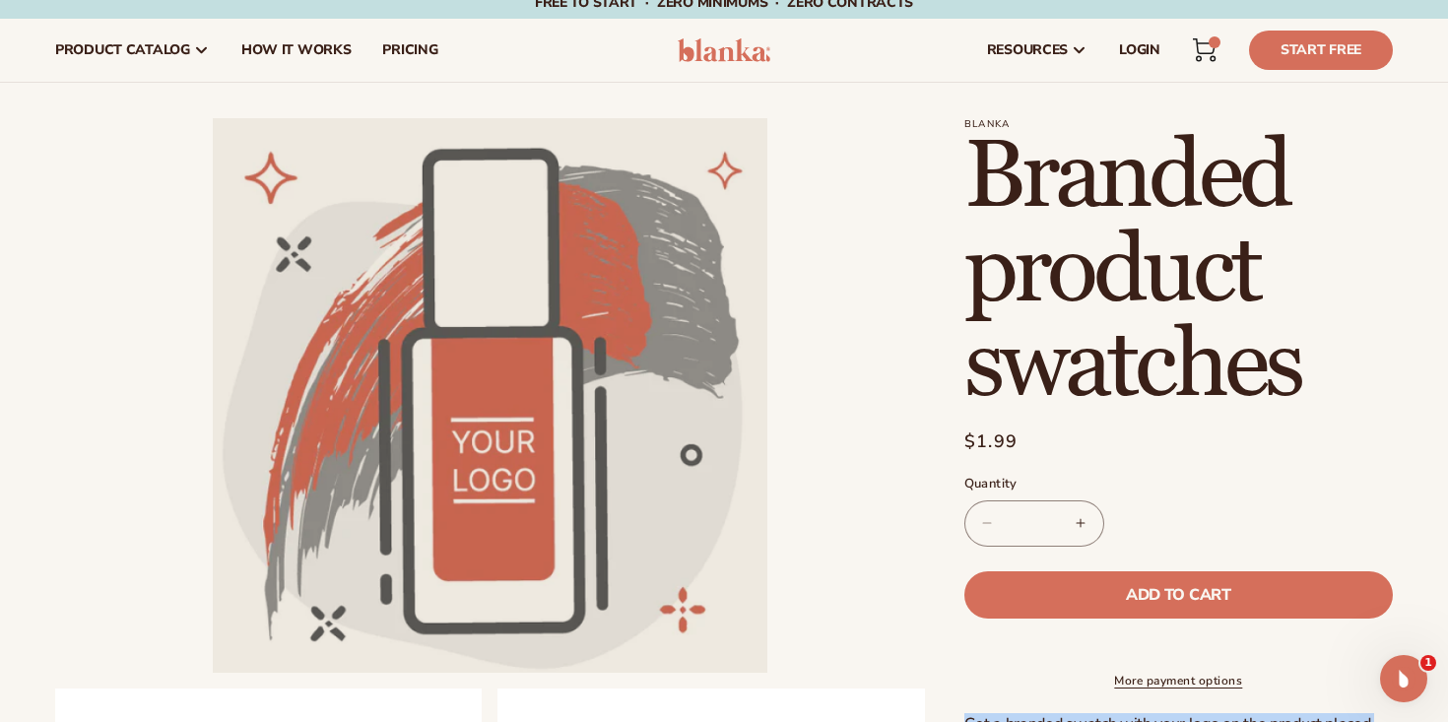
scroll to position [0, 0]
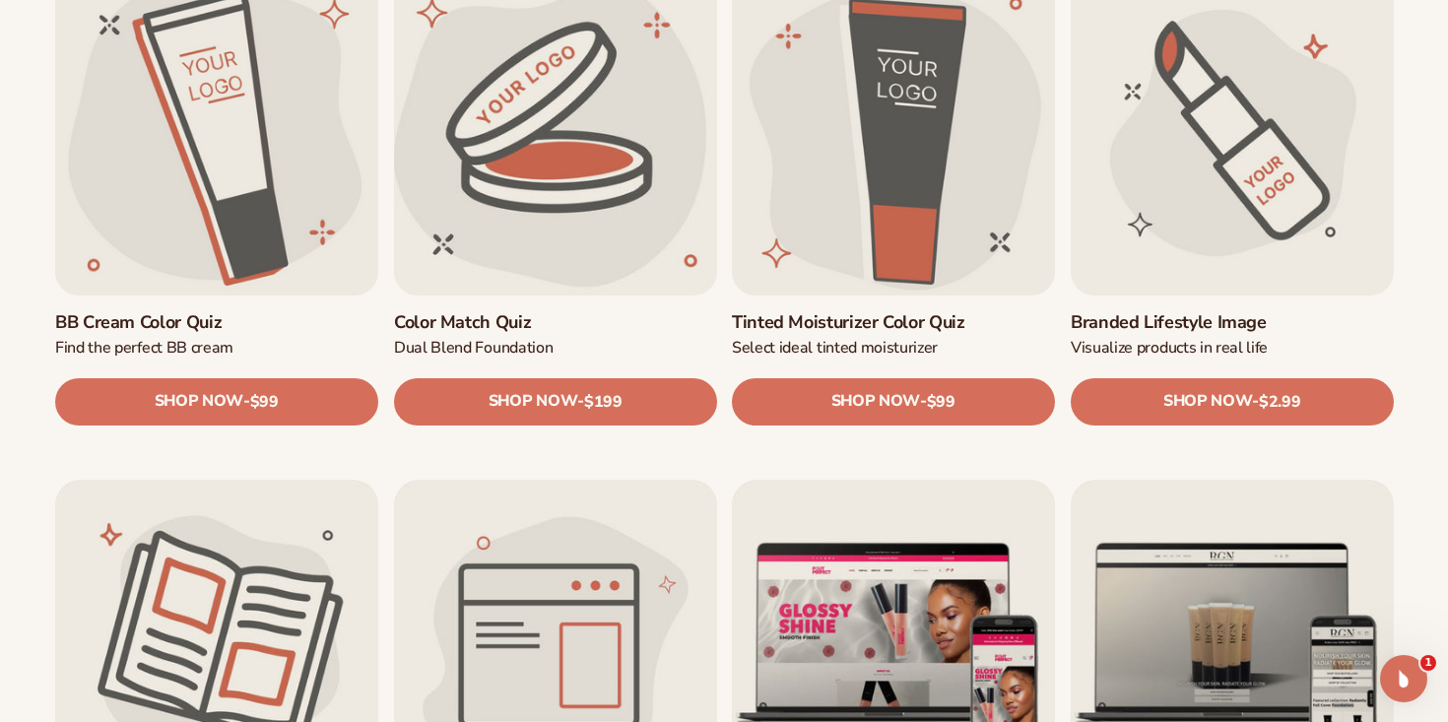
scroll to position [1744, 0]
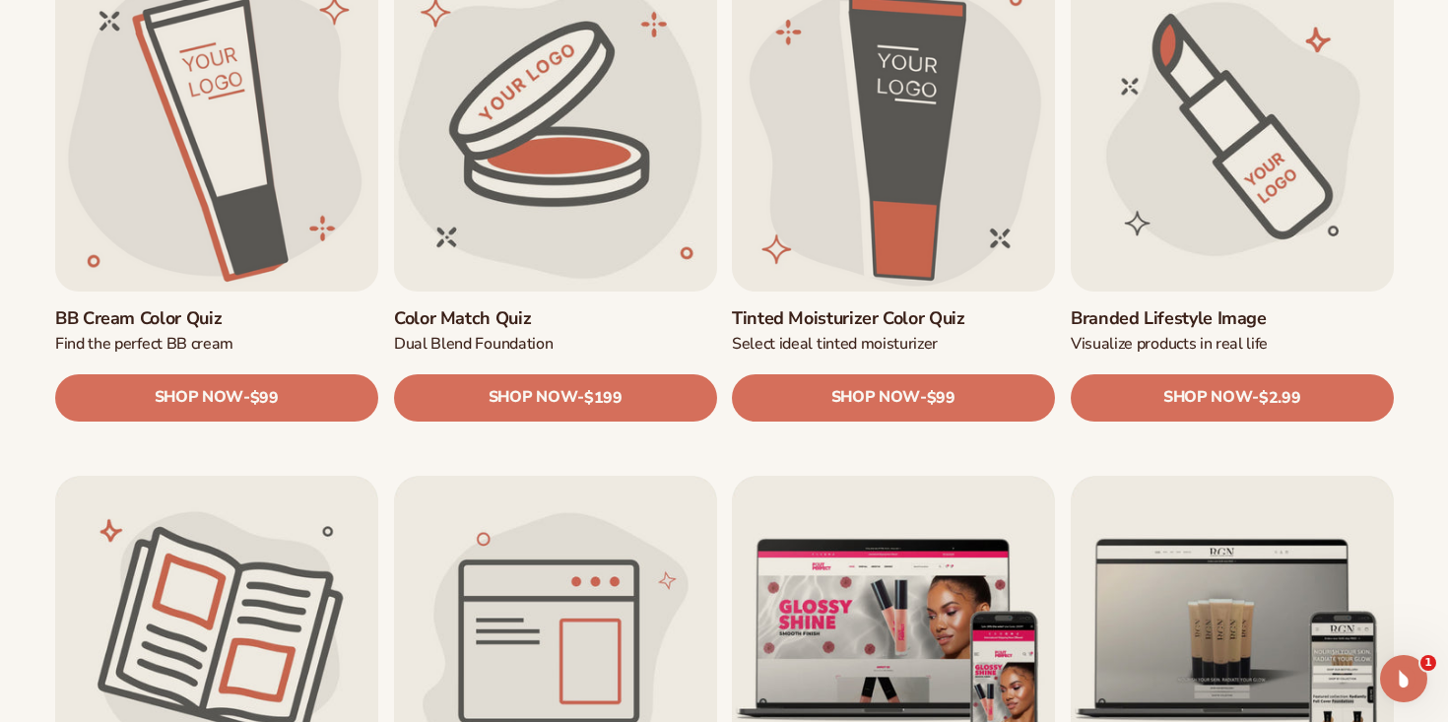
click at [1219, 306] on link "Branded Lifestyle Image" at bounding box center [1232, 317] width 323 height 23
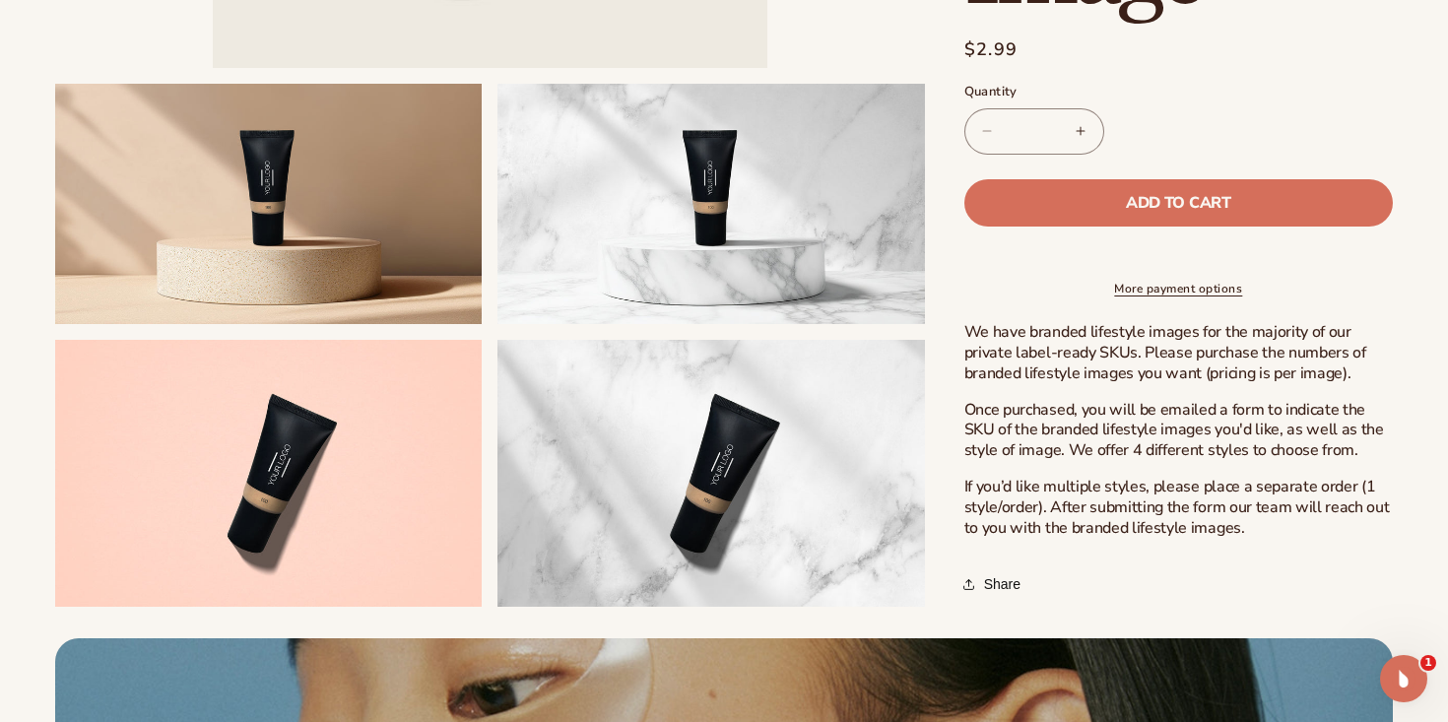
scroll to position [644, 0]
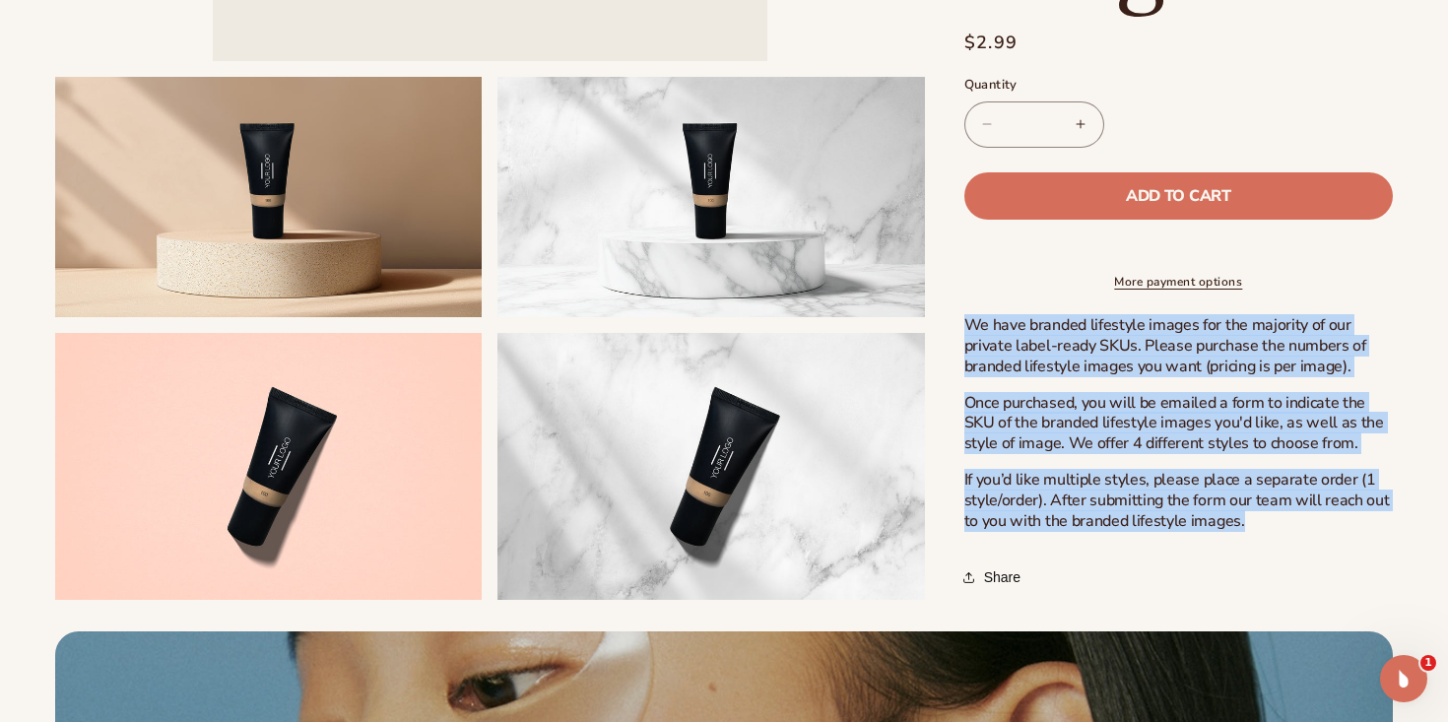
drag, startPoint x: 1251, startPoint y: 523, endPoint x: 964, endPoint y: 325, distance: 348.4
click at [964, 325] on div "We have branded lifestyle images for the majority of our private label-ready SK…" at bounding box center [1178, 423] width 428 height 216
copy div "We have branded lifestyle images for the majority of our private label-ready SK…"
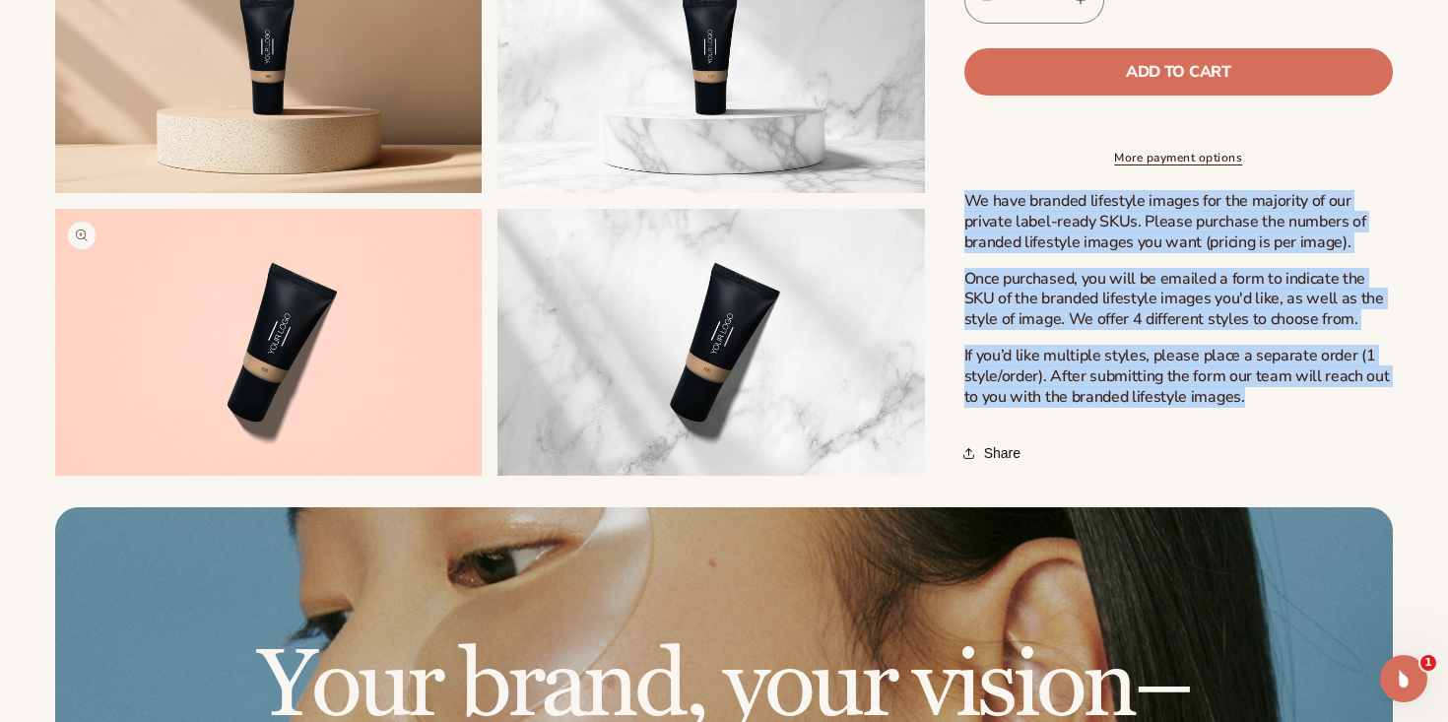
scroll to position [791, 0]
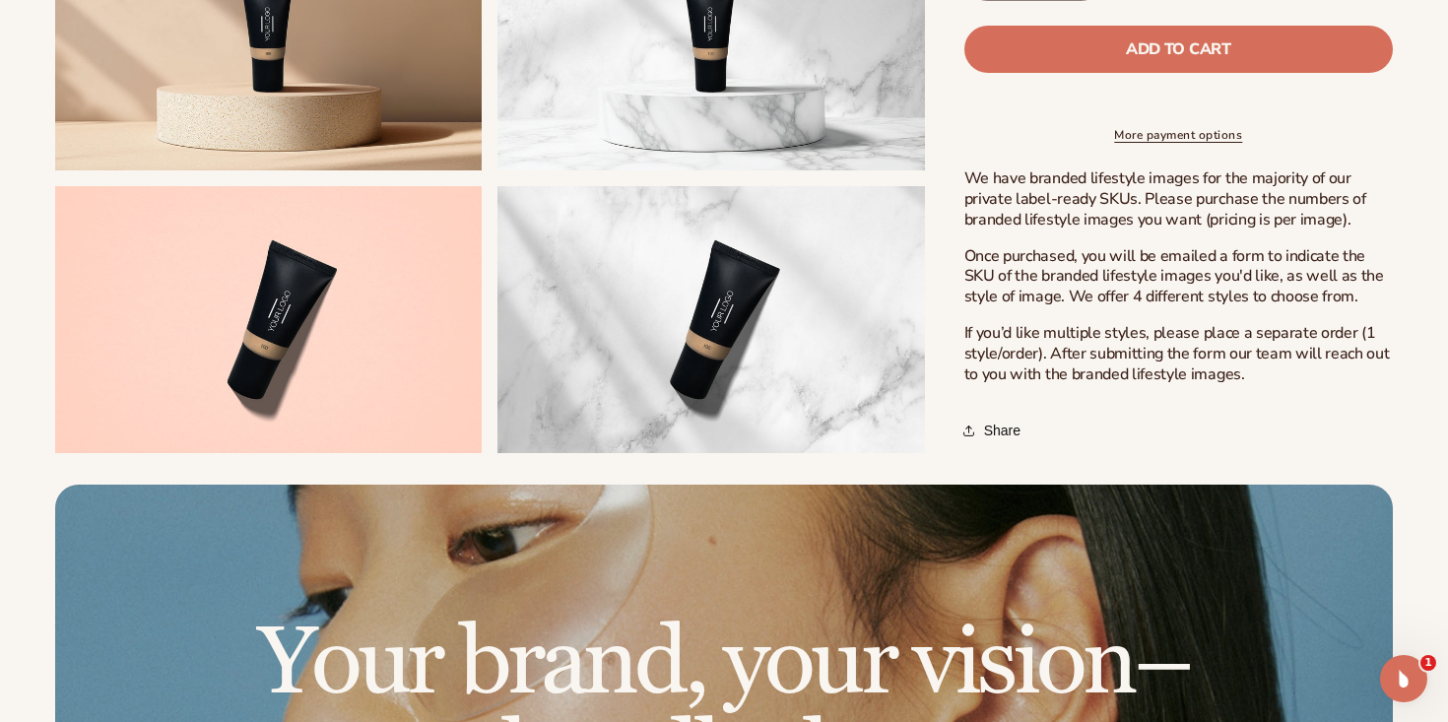
click at [1094, 365] on p "If you’d like multiple styles, please place a separate order (1 style/order). A…" at bounding box center [1178, 353] width 428 height 61
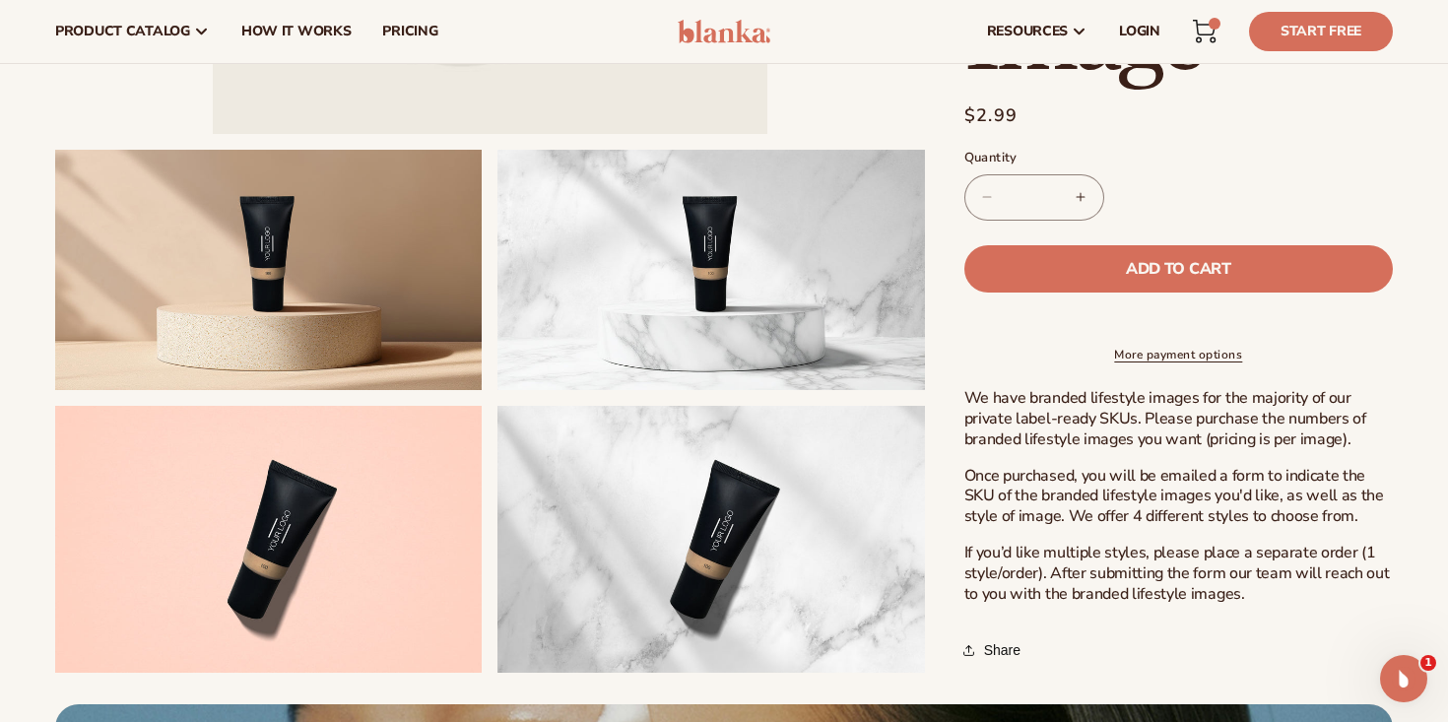
scroll to position [566, 0]
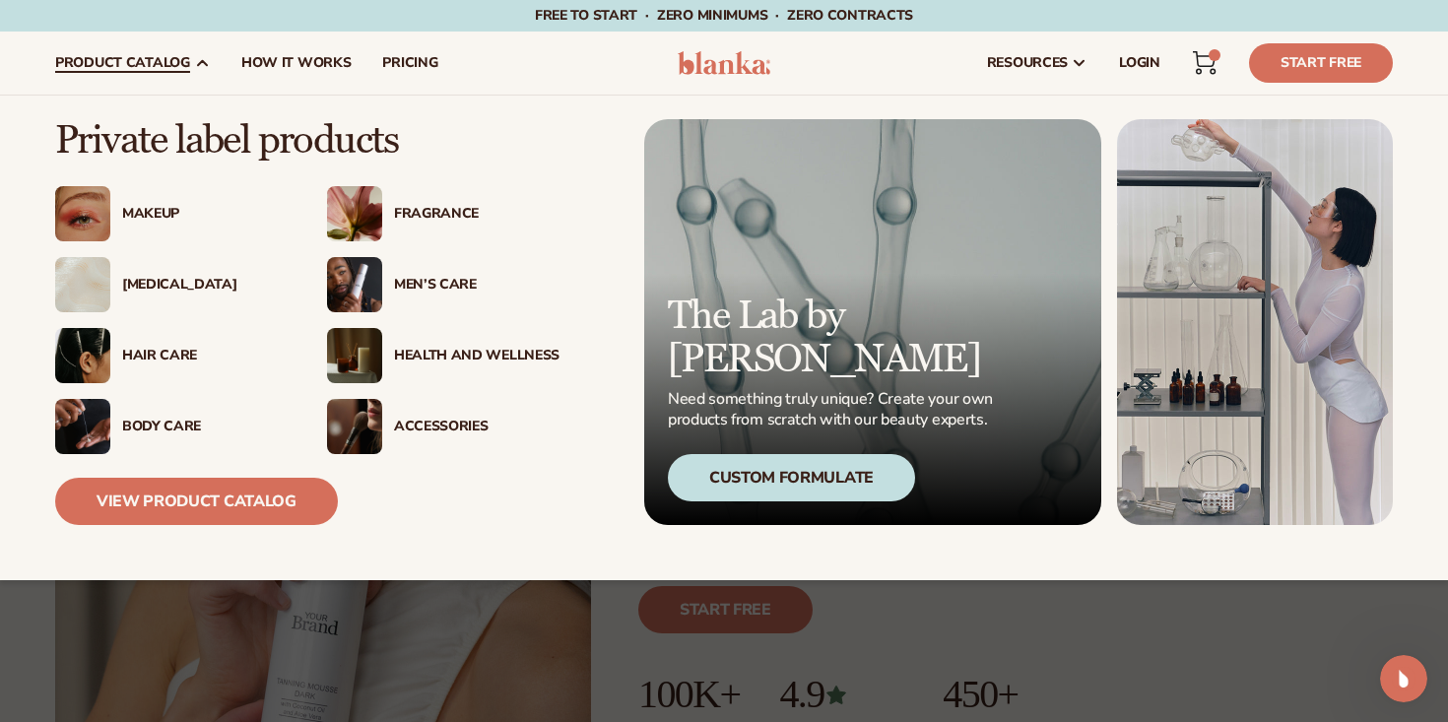
click at [353, 436] on img at bounding box center [354, 426] width 55 height 55
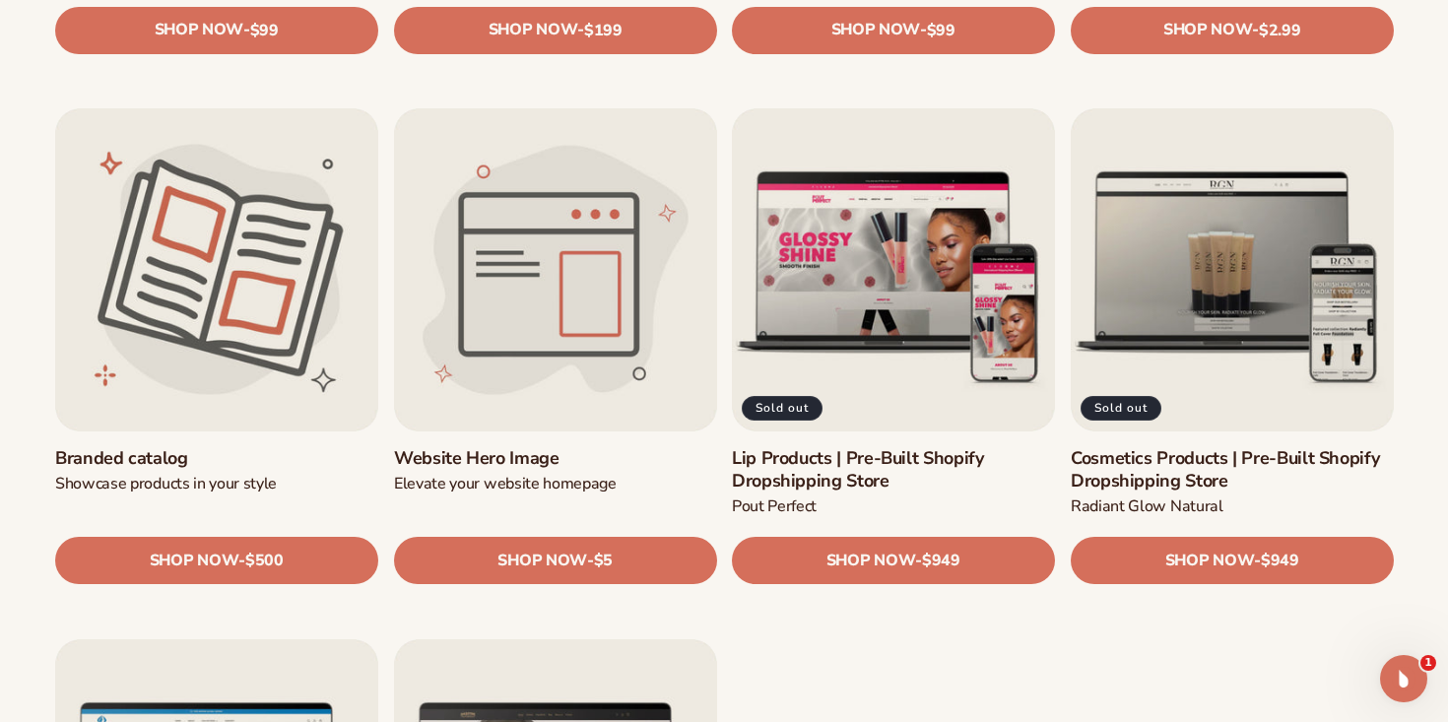
scroll to position [2131, 0]
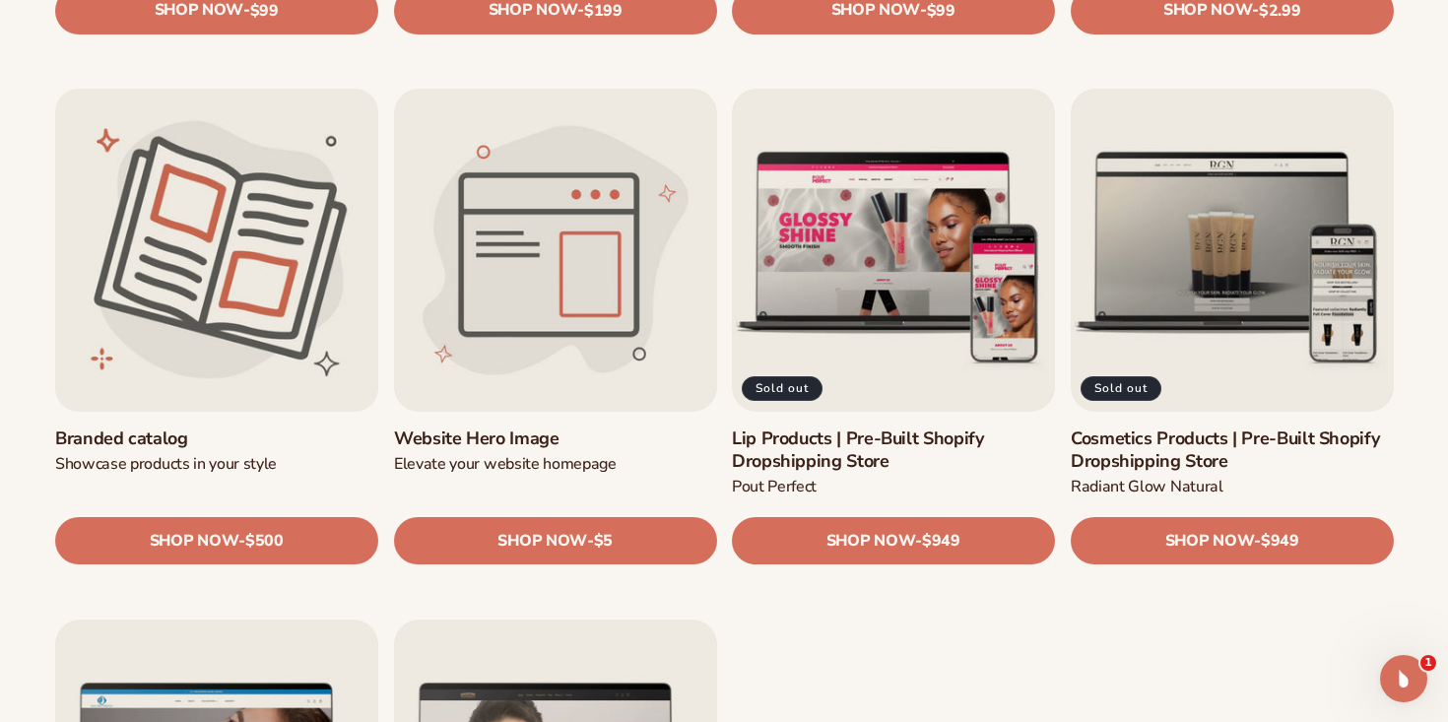
click at [252, 428] on link "Branded catalog" at bounding box center [216, 439] width 323 height 23
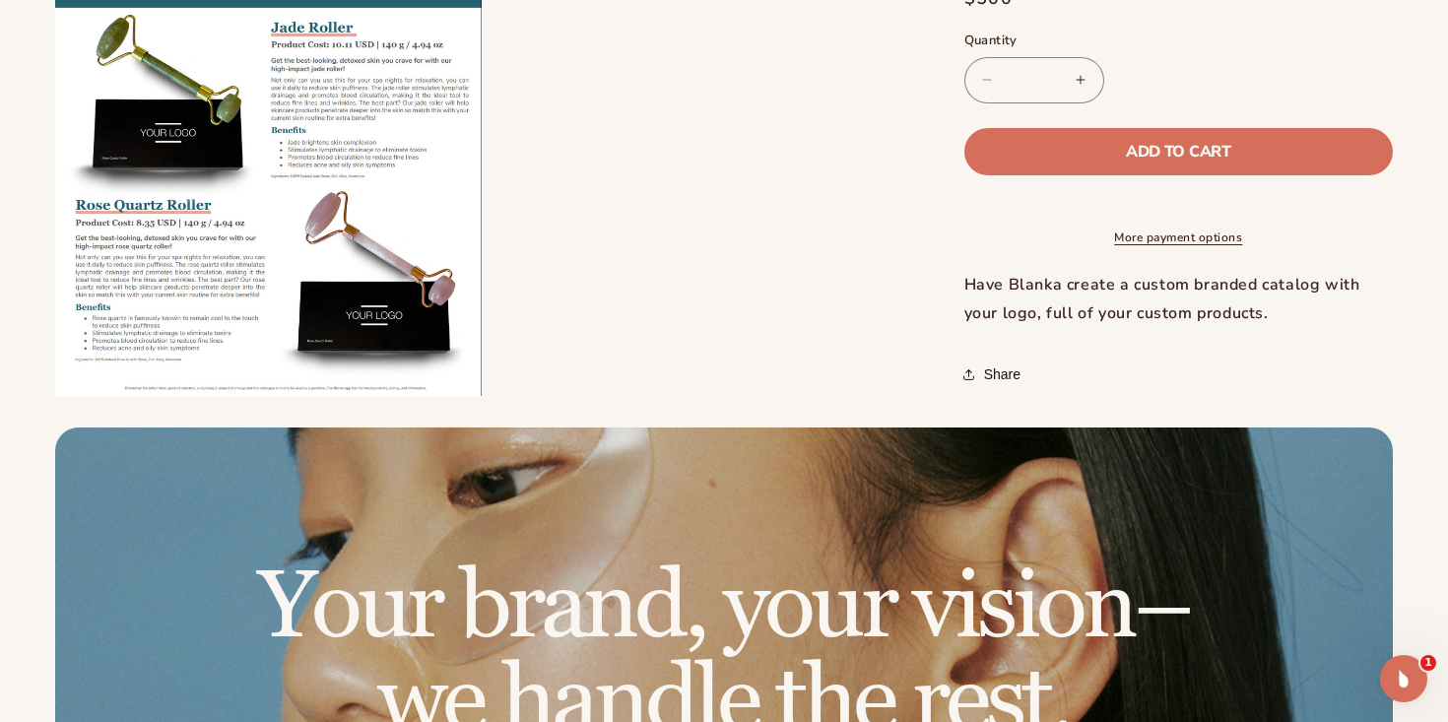
scroll to position [754, 0]
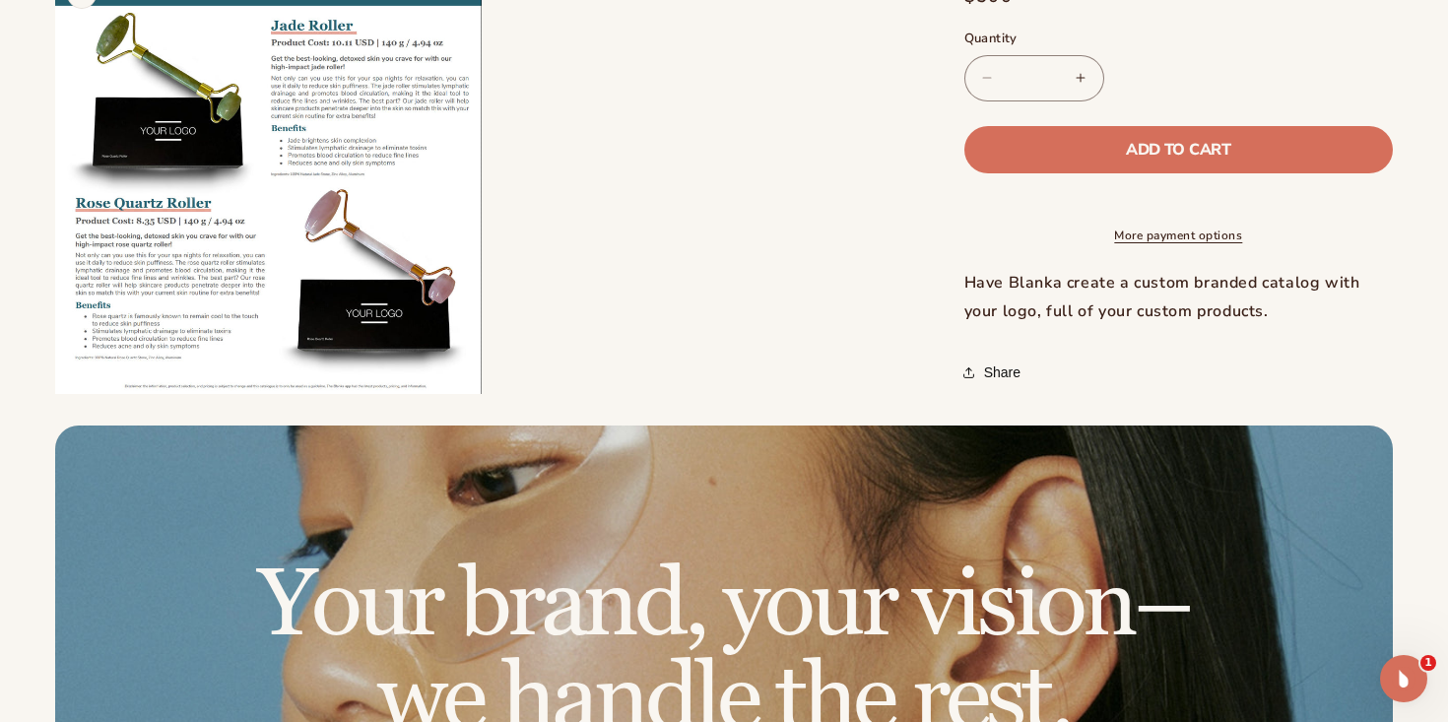
click at [55, 394] on button "Open media 2 in modal" at bounding box center [55, 394] width 0 height 0
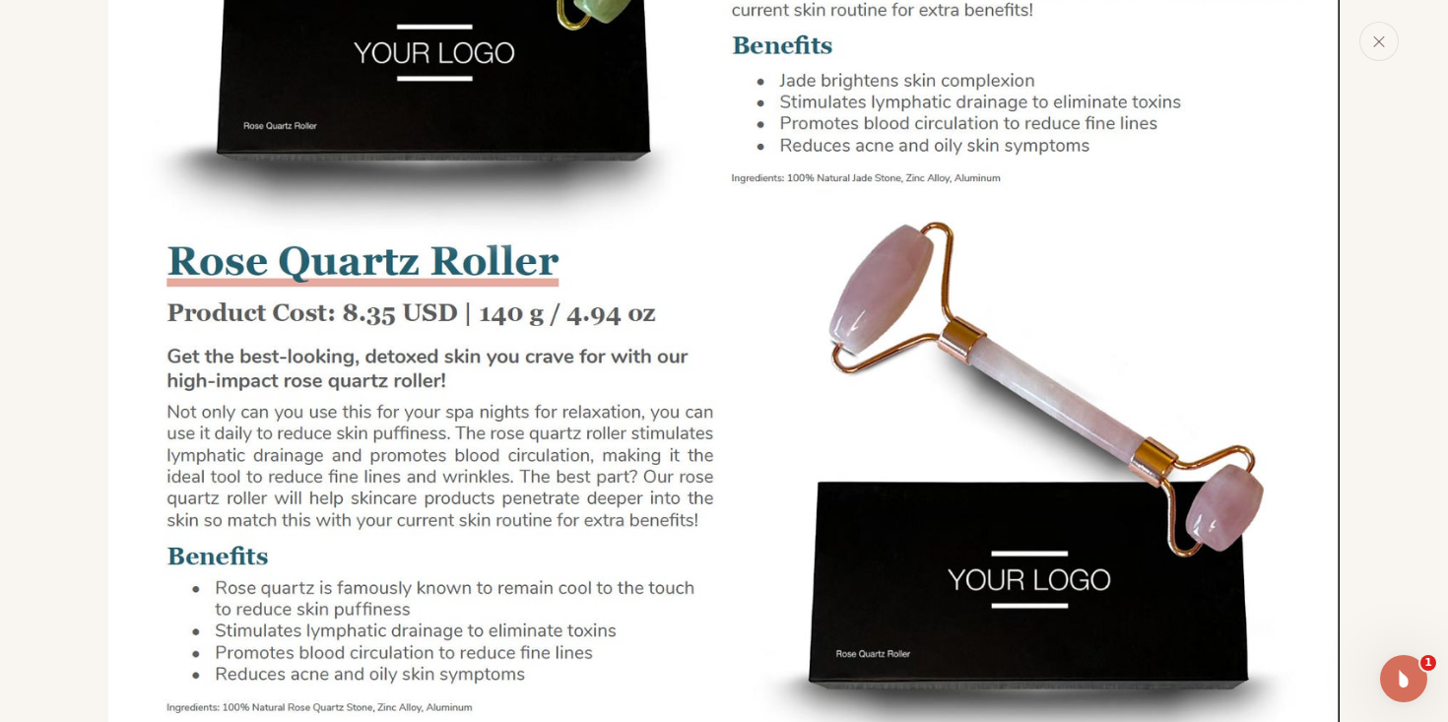
scroll to position [1790, 0]
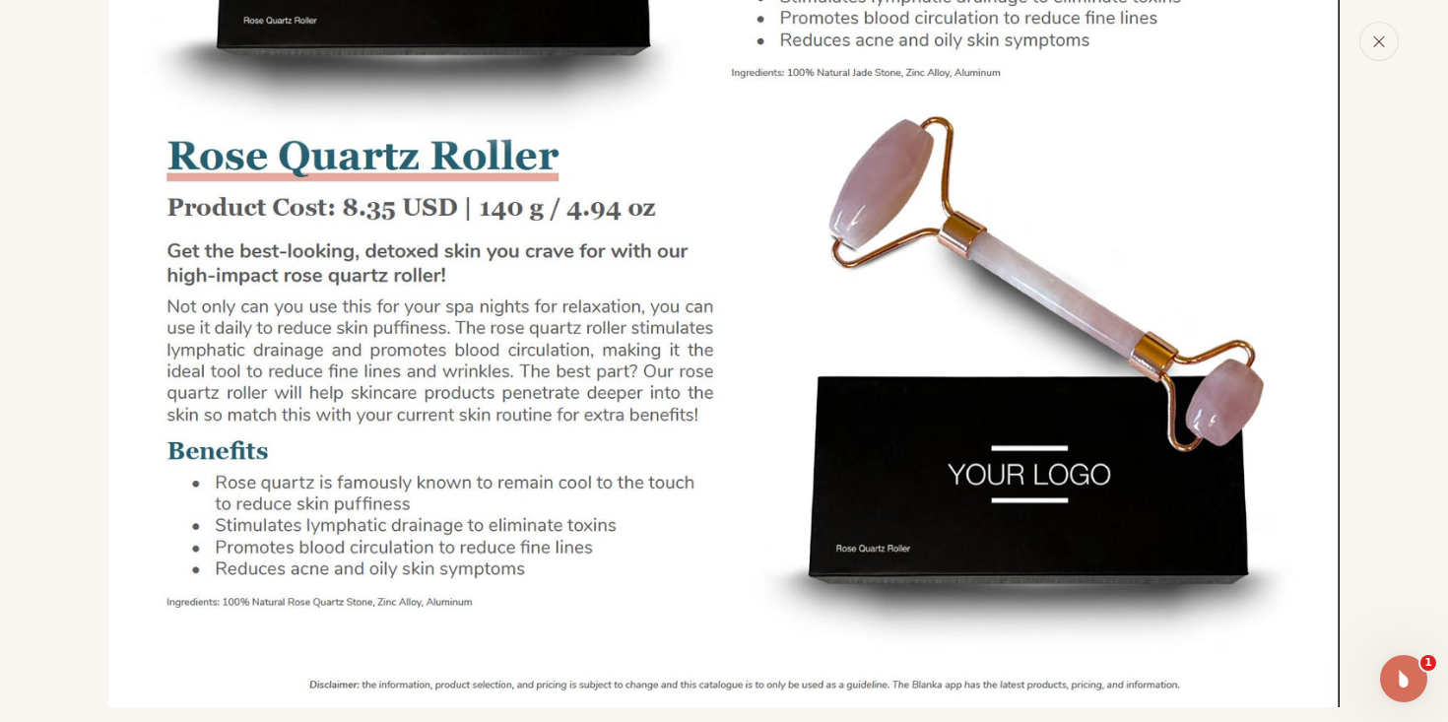
click at [1383, 46] on icon "Close" at bounding box center [1379, 41] width 10 height 10
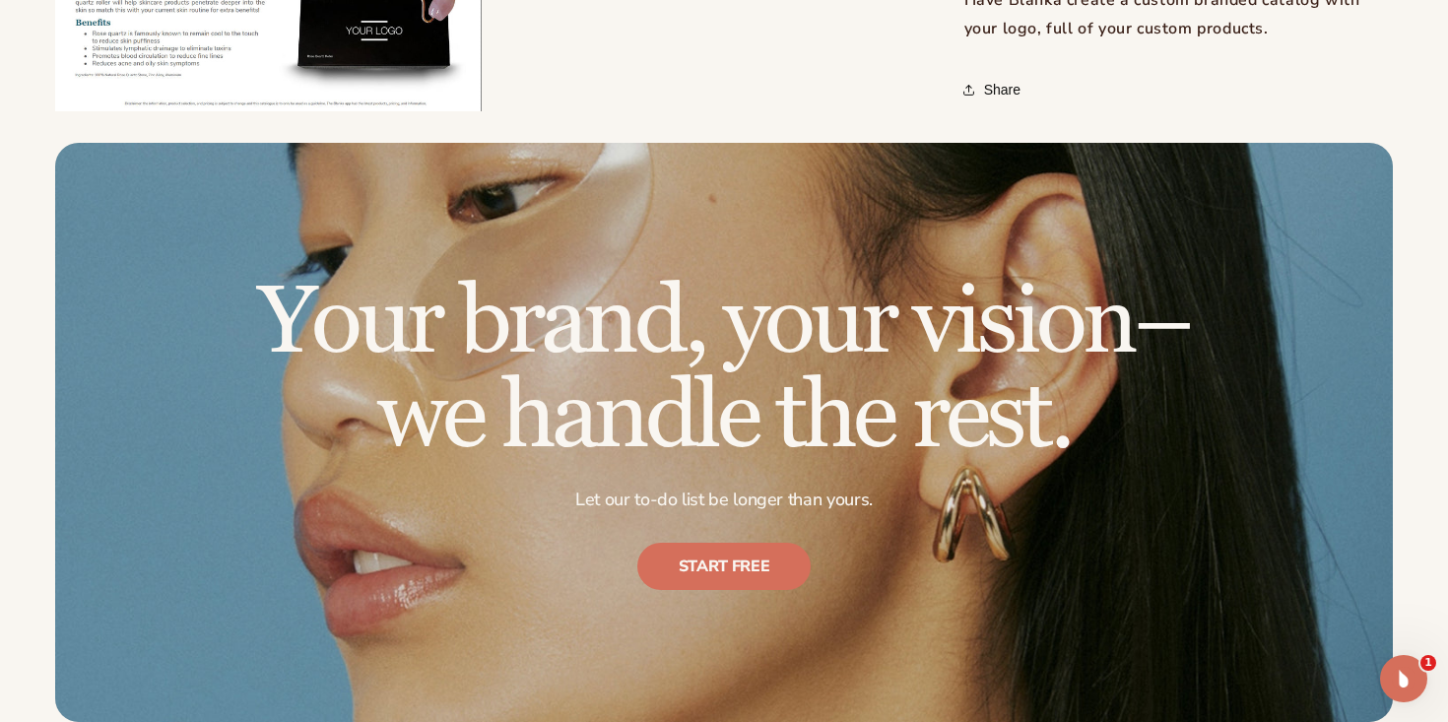
scroll to position [1066, 0]
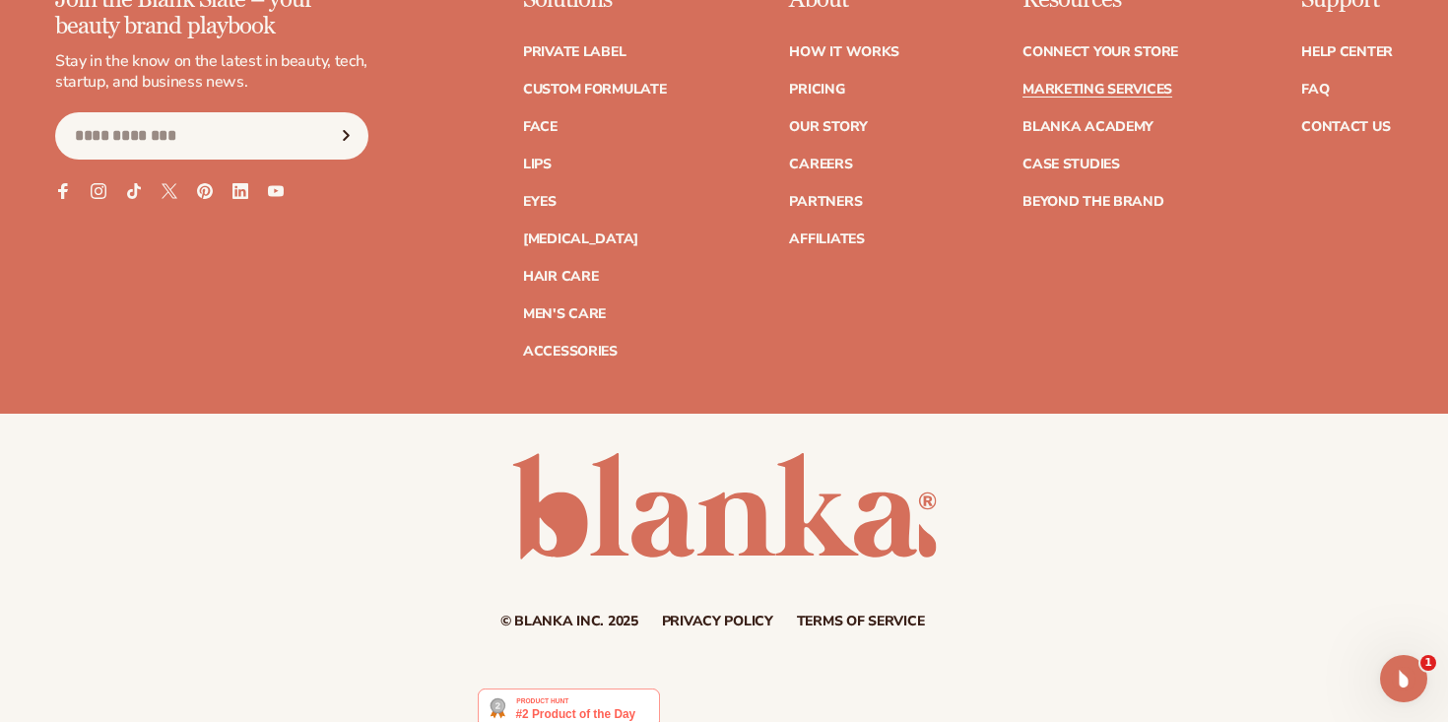
scroll to position [5213, 0]
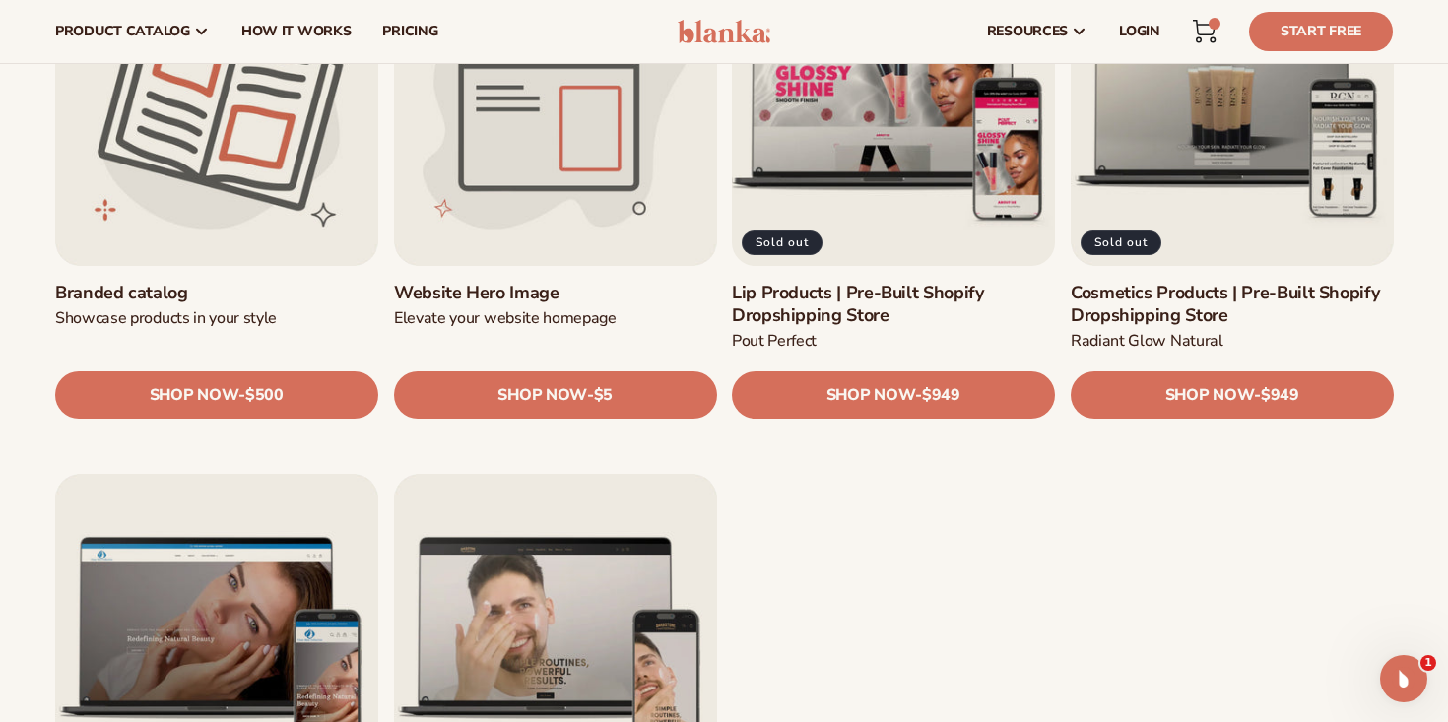
scroll to position [2217, 0]
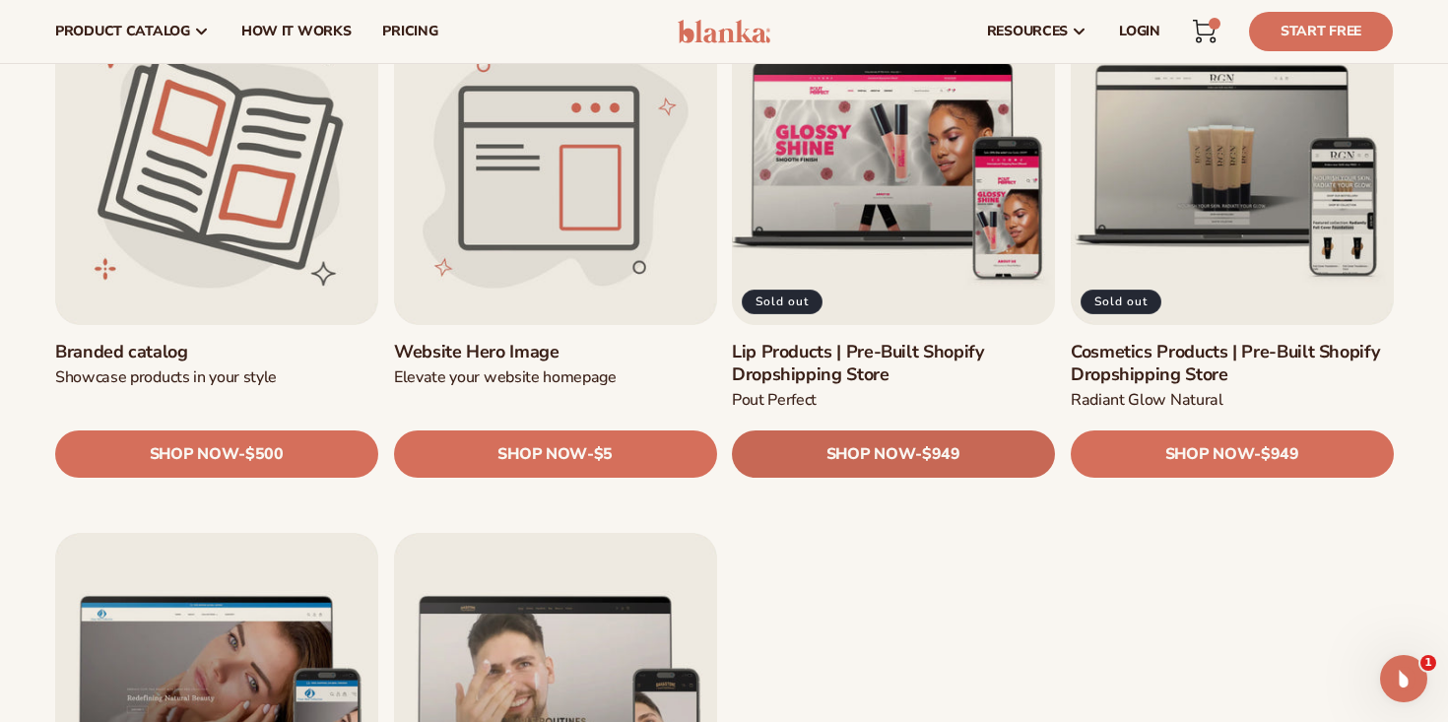
click at [838, 454] on span "SHOP NOW" at bounding box center [870, 454] width 89 height 19
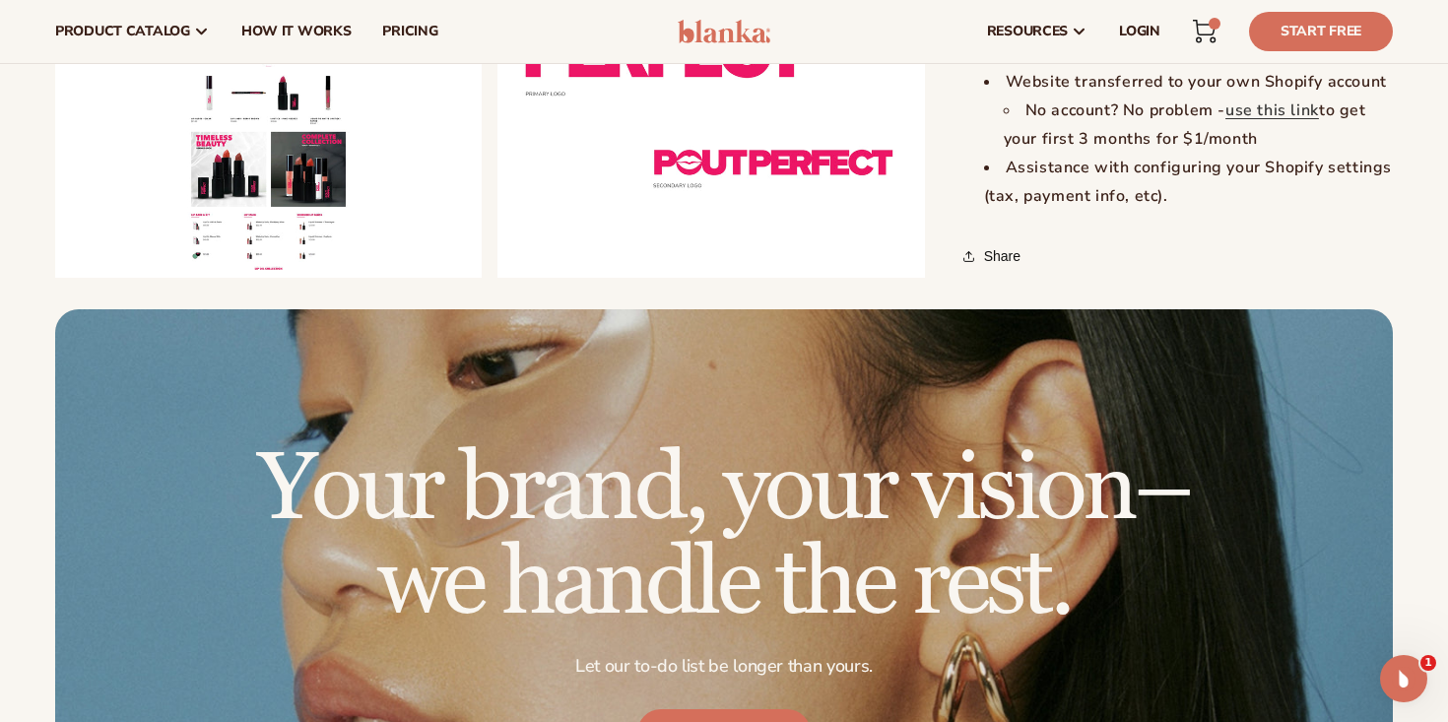
scroll to position [665, 0]
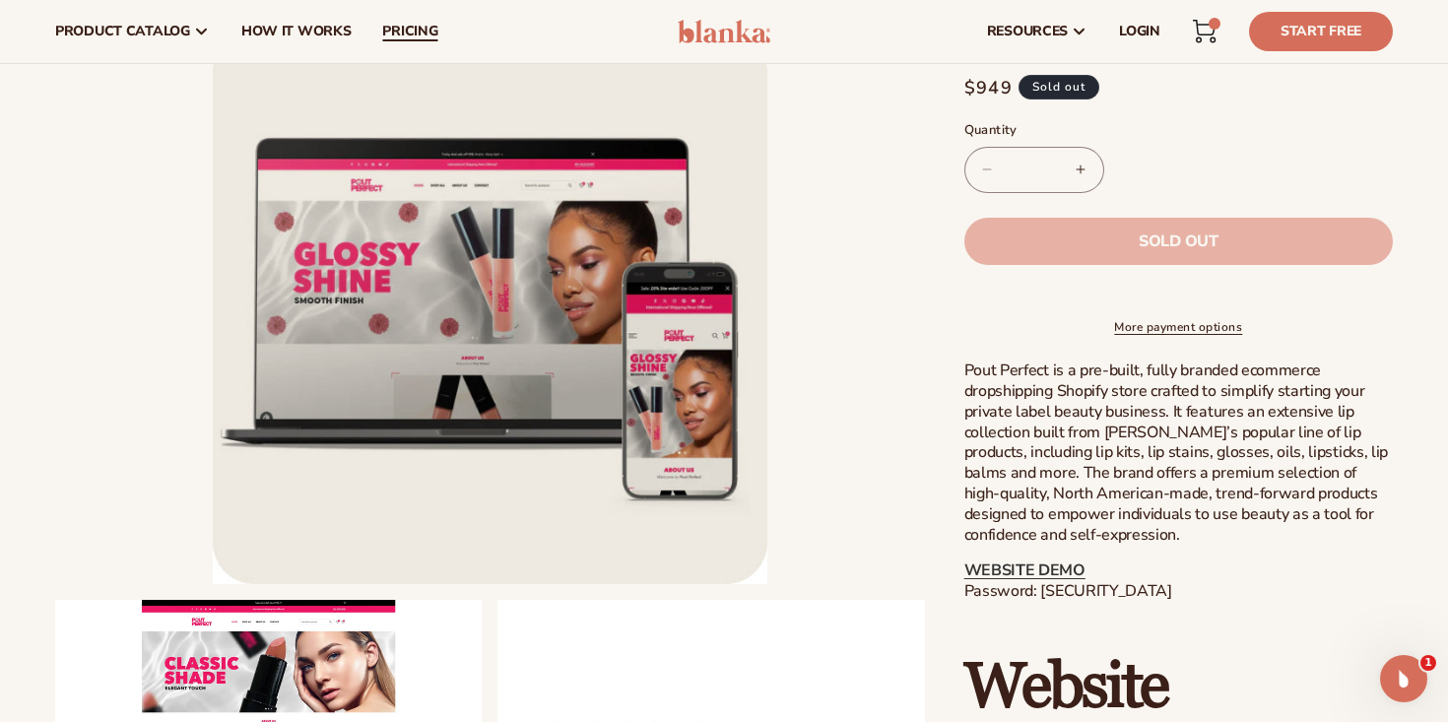
click at [388, 30] on span "pricing" at bounding box center [409, 32] width 55 height 16
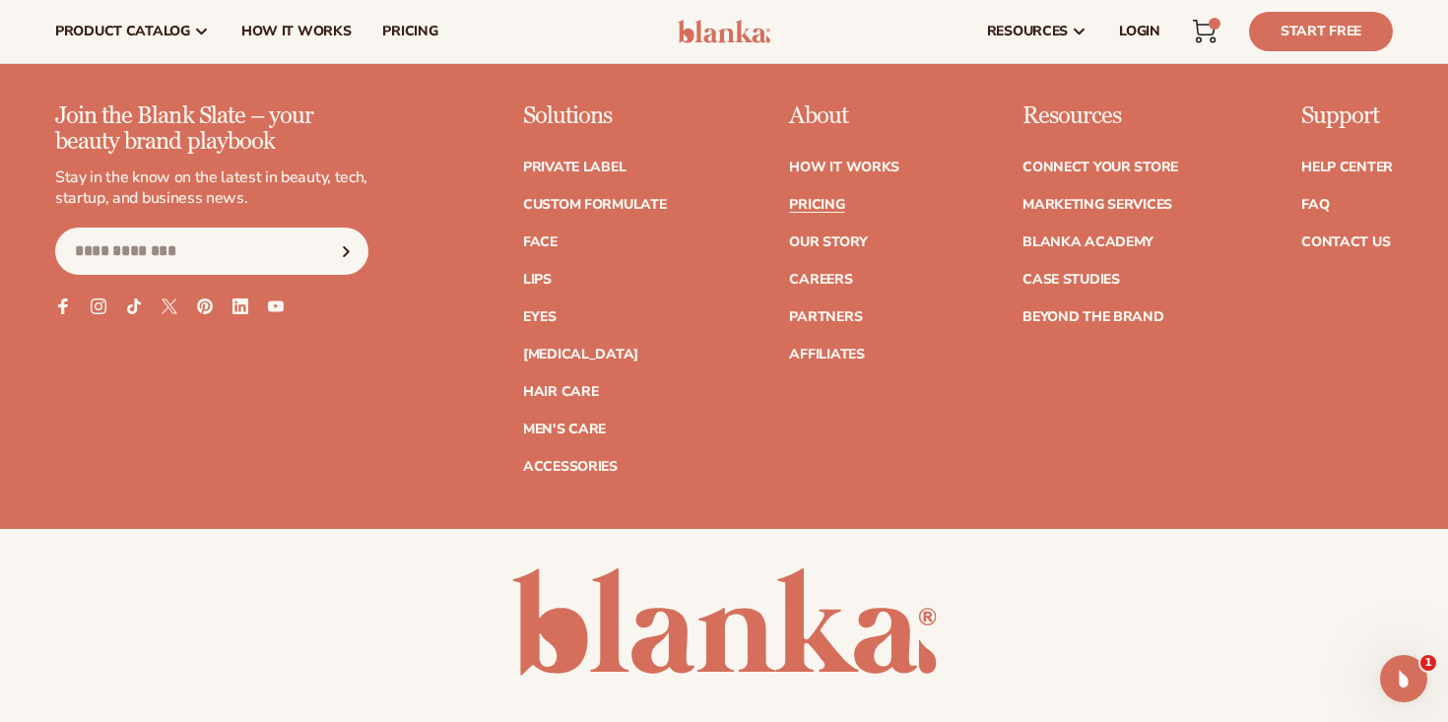
scroll to position [4676, 0]
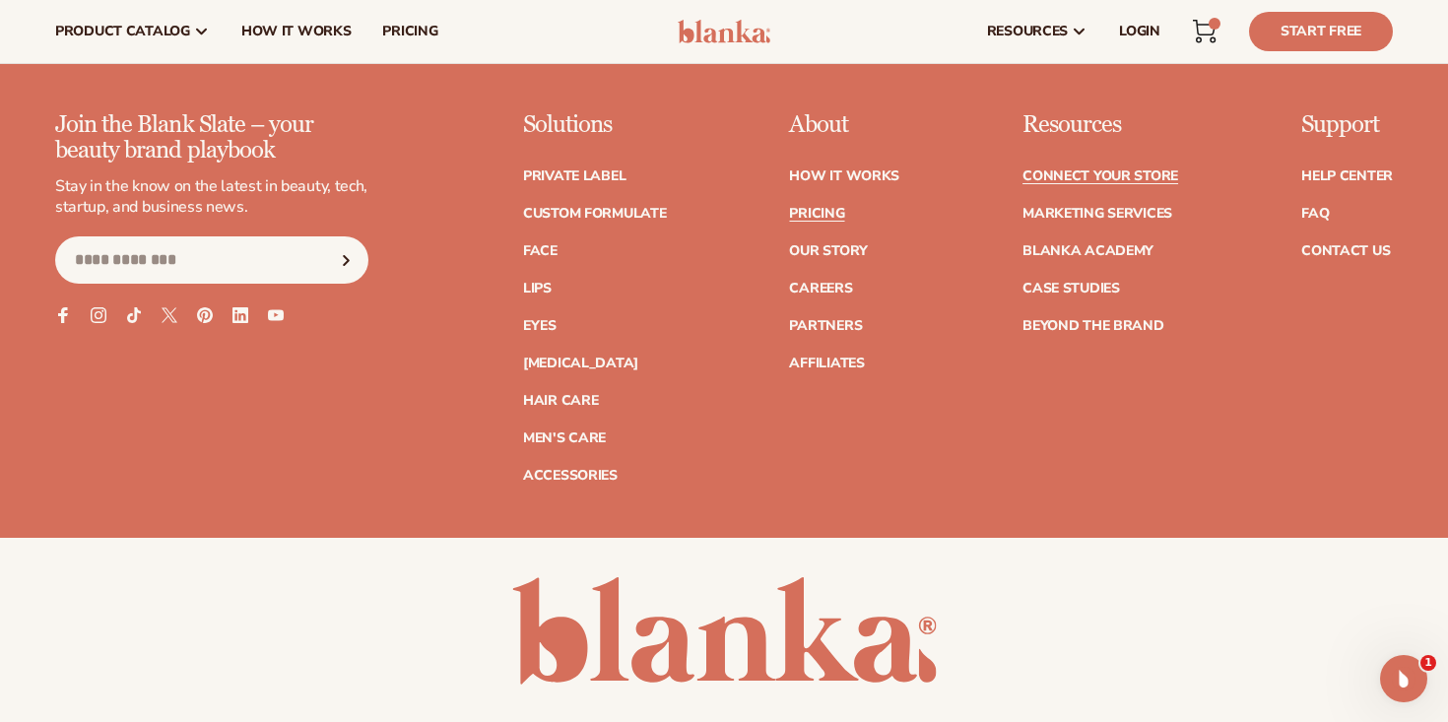
click at [1116, 179] on link "Connect your store" at bounding box center [1100, 176] width 156 height 14
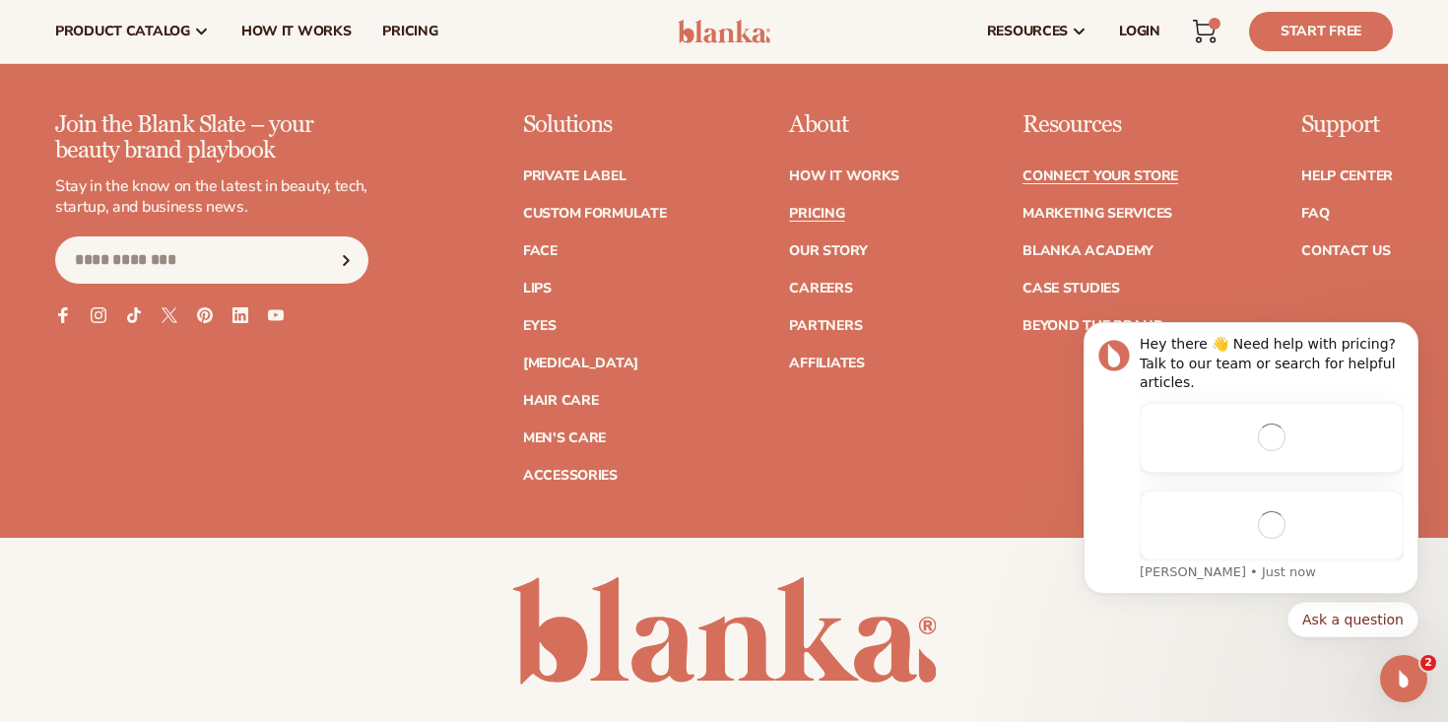
scroll to position [0, 0]
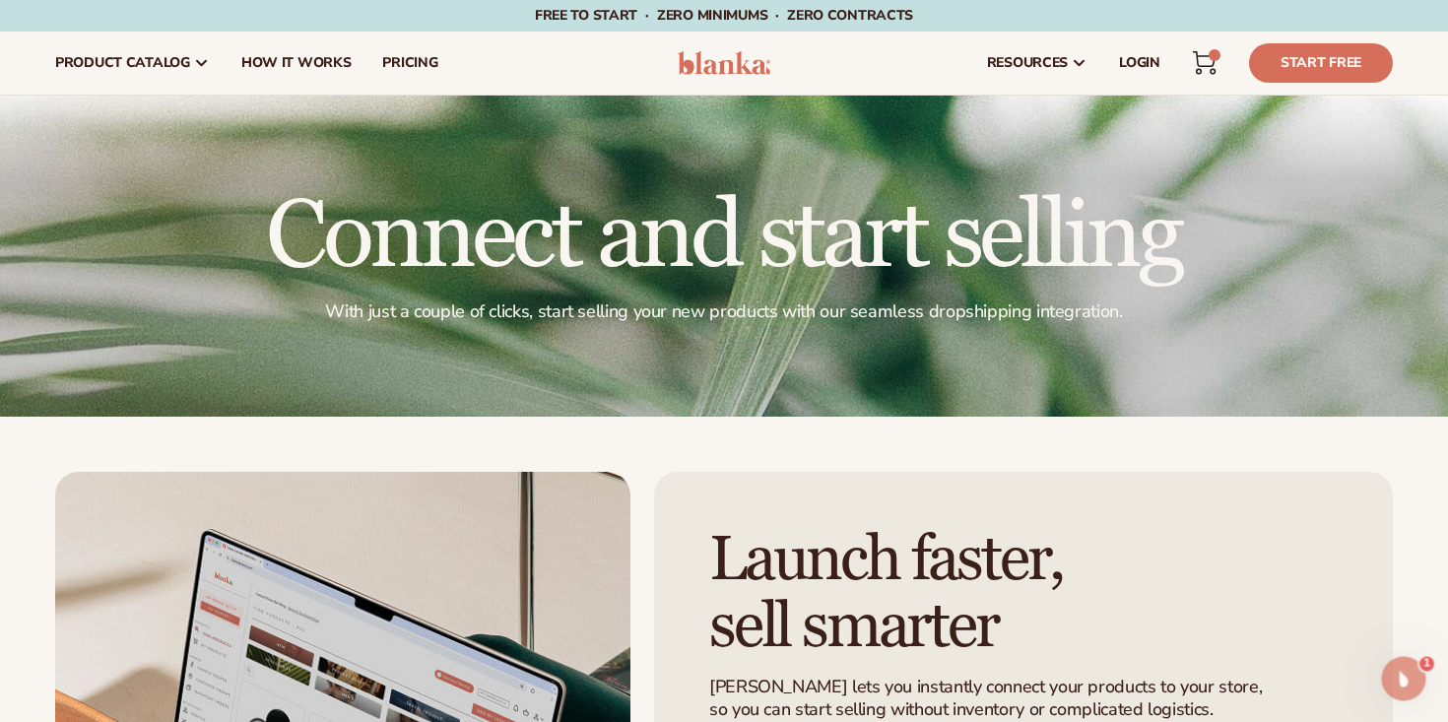
click at [1416, 671] on div "Open Intercom Messenger" at bounding box center [1403, 678] width 65 height 65
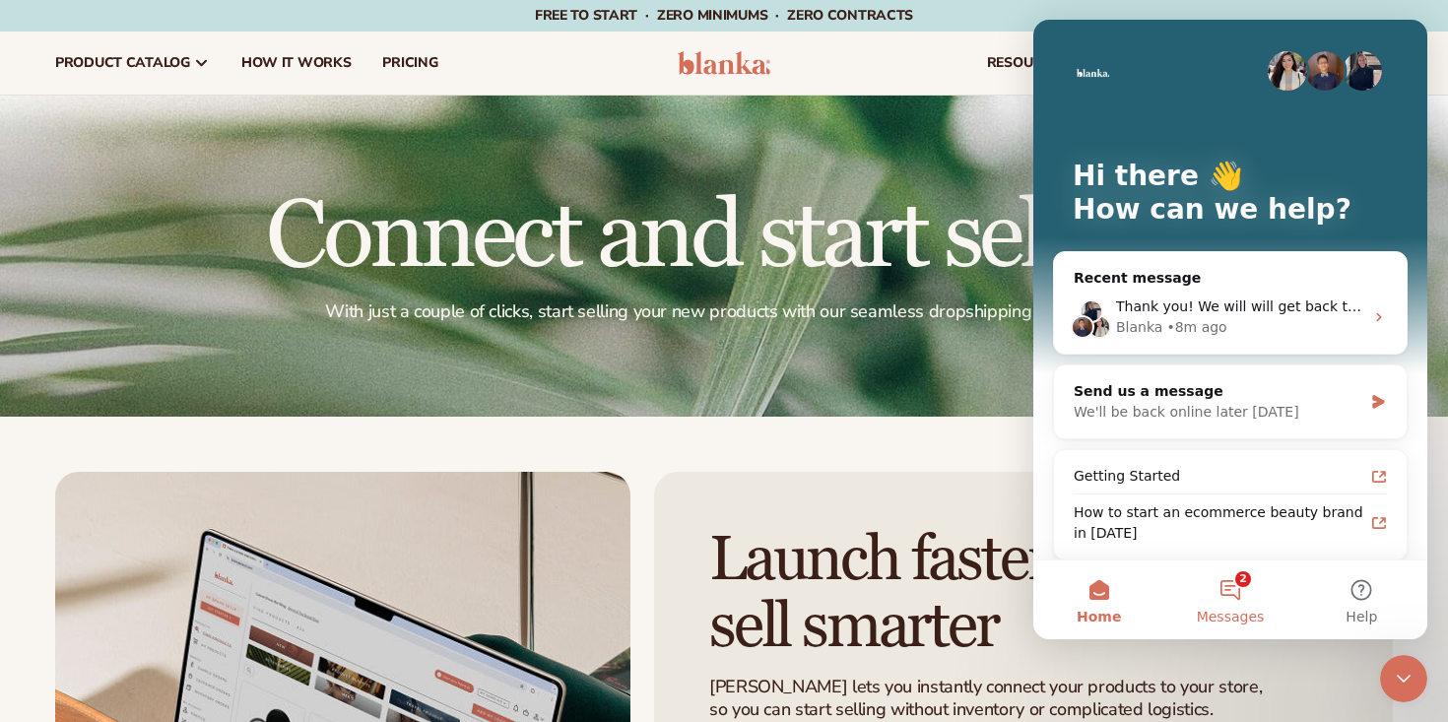
click at [1232, 589] on button "2 Messages" at bounding box center [1229, 599] width 131 height 79
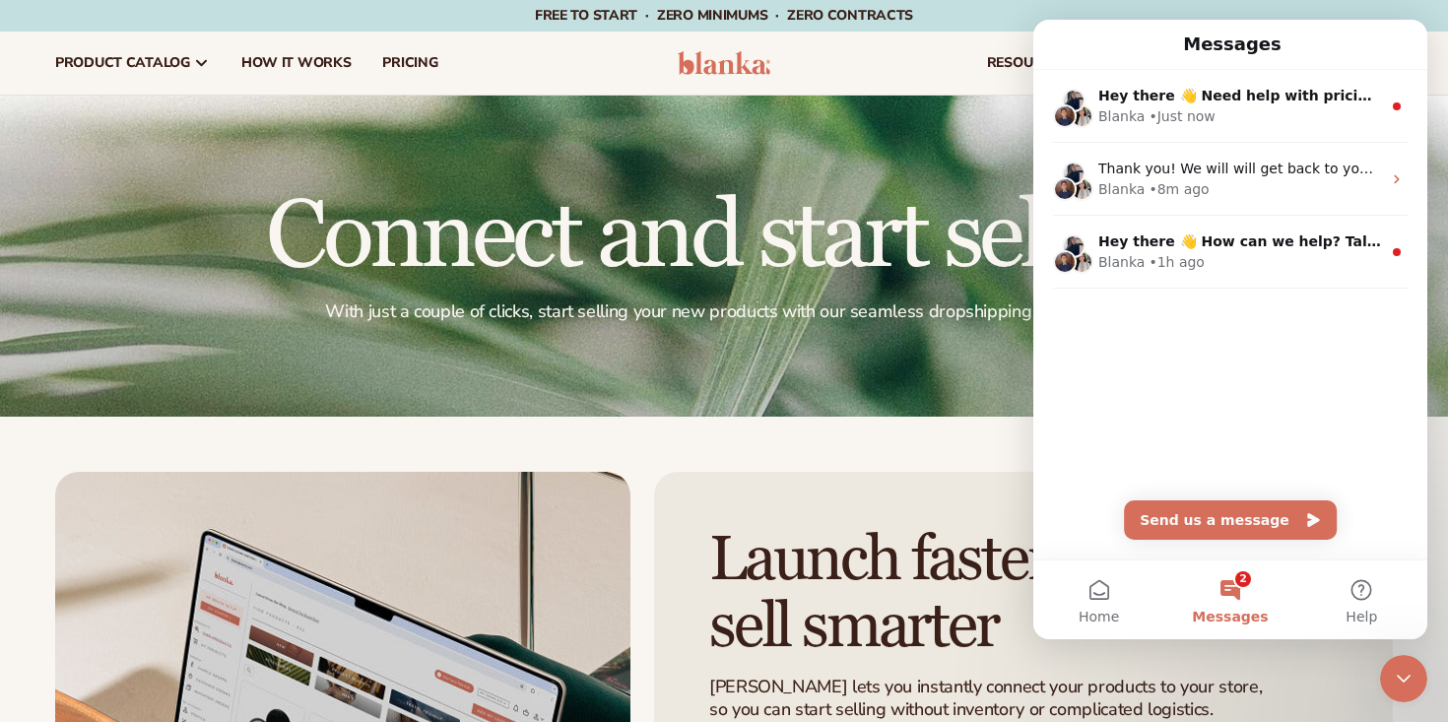
click at [1402, 682] on icon "Close Intercom Messenger" at bounding box center [1404, 679] width 24 height 24
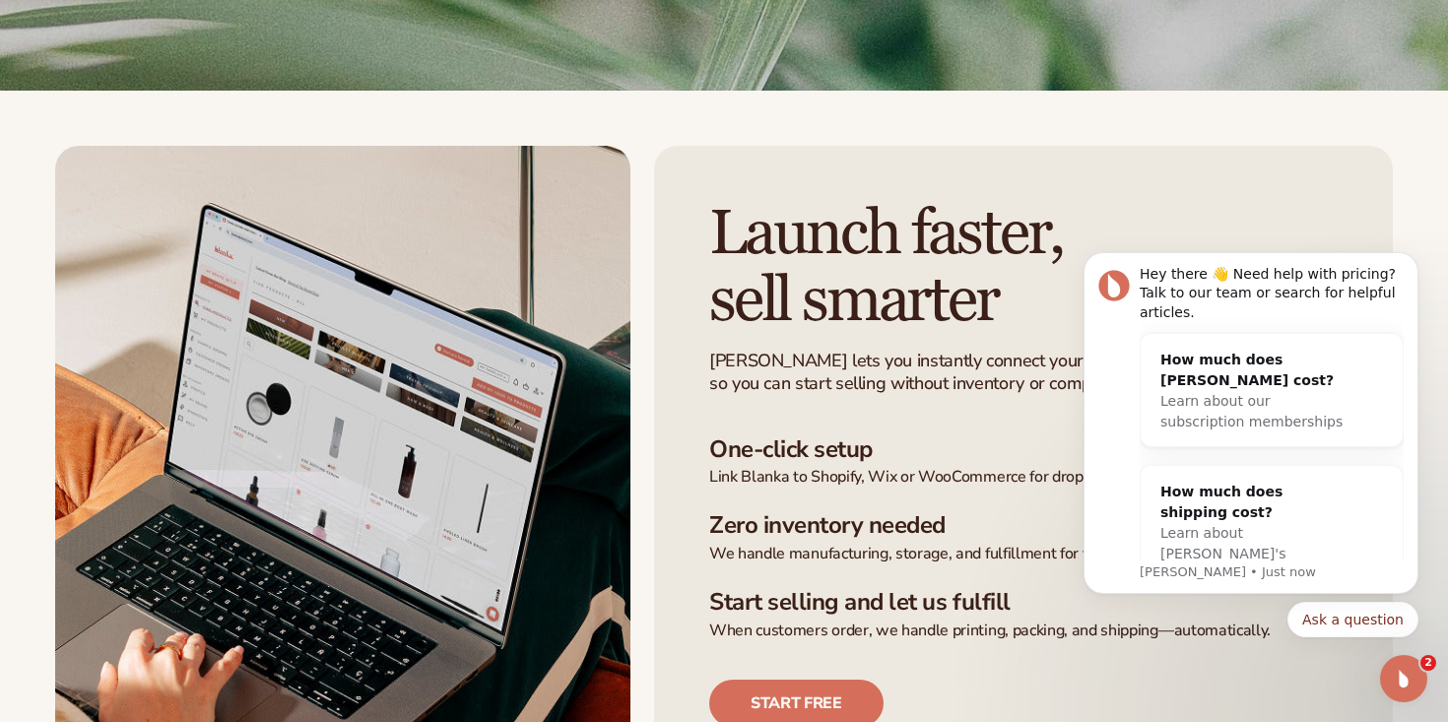
scroll to position [333, 0]
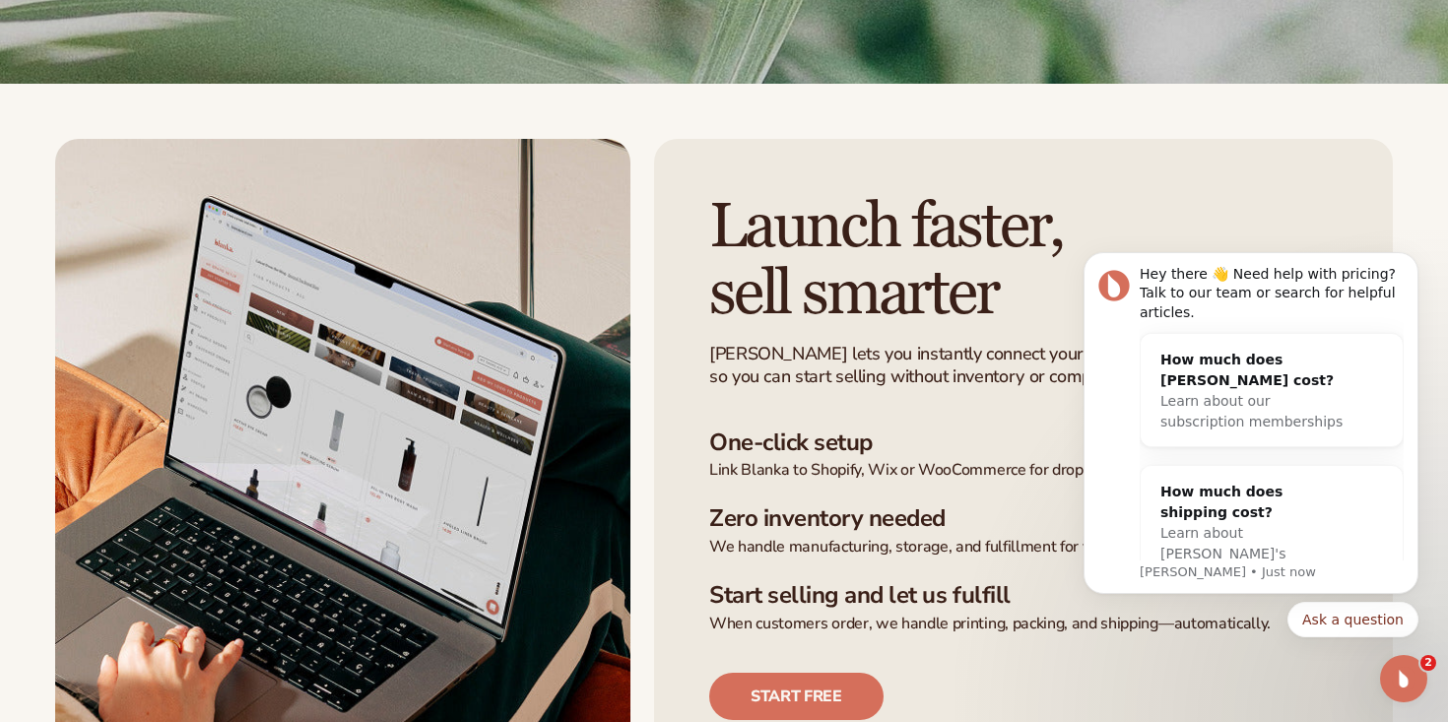
click at [1415, 675] on icon "Open Intercom Messenger" at bounding box center [1404, 679] width 33 height 33
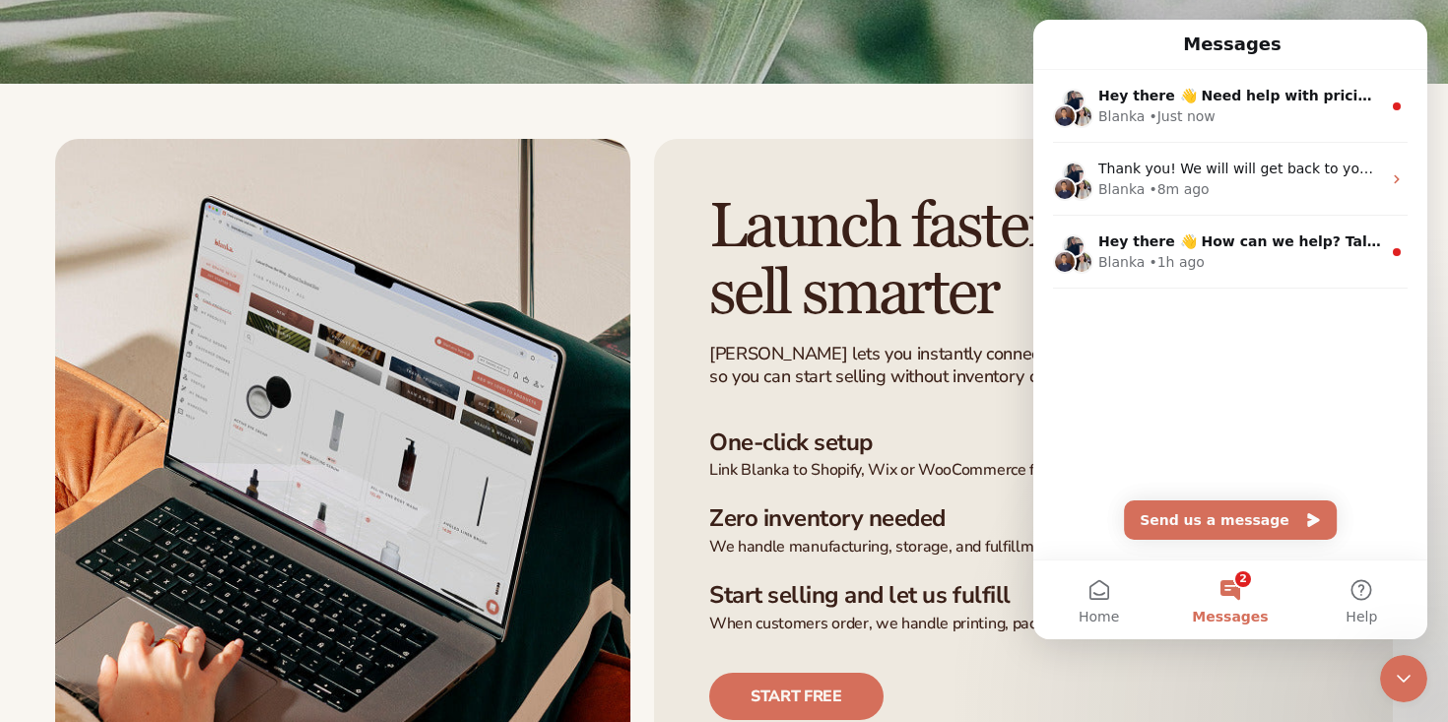
click at [1412, 684] on icon "Close Intercom Messenger" at bounding box center [1404, 679] width 24 height 24
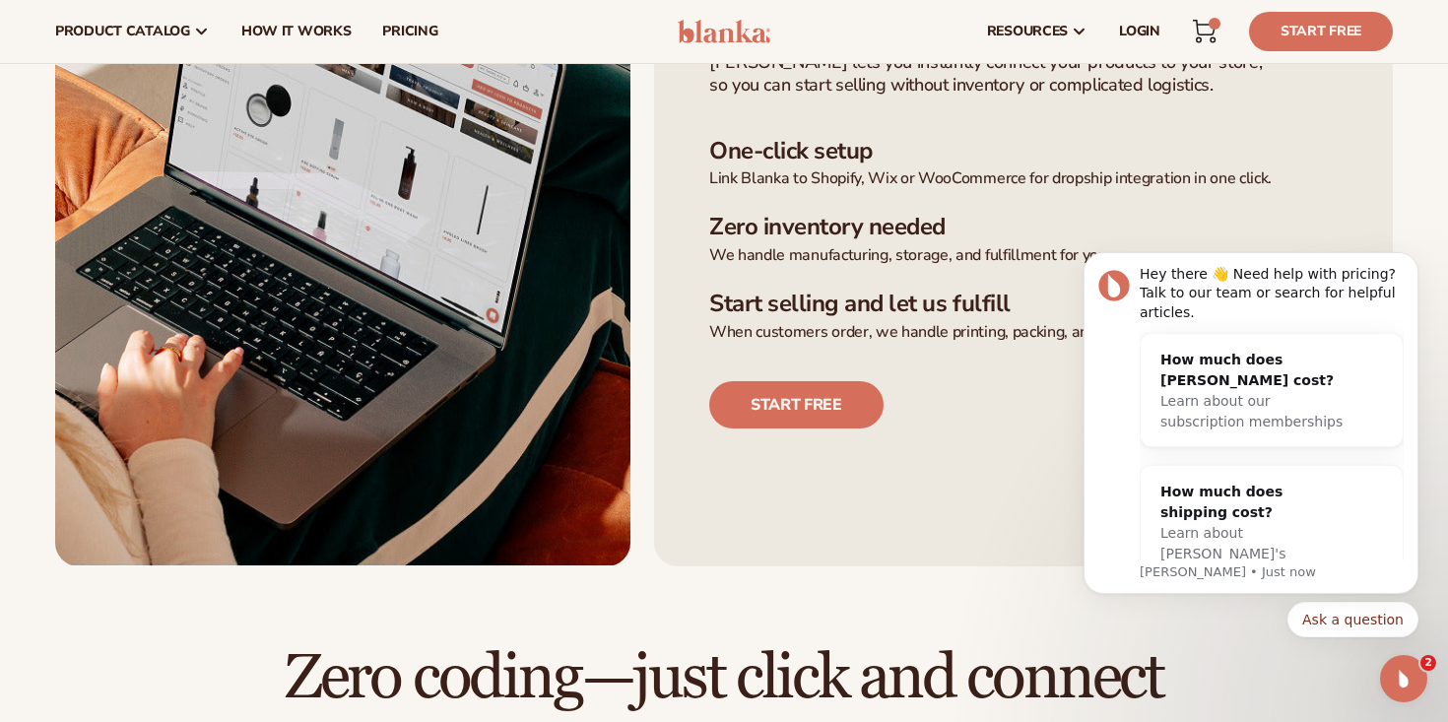
scroll to position [580, 0]
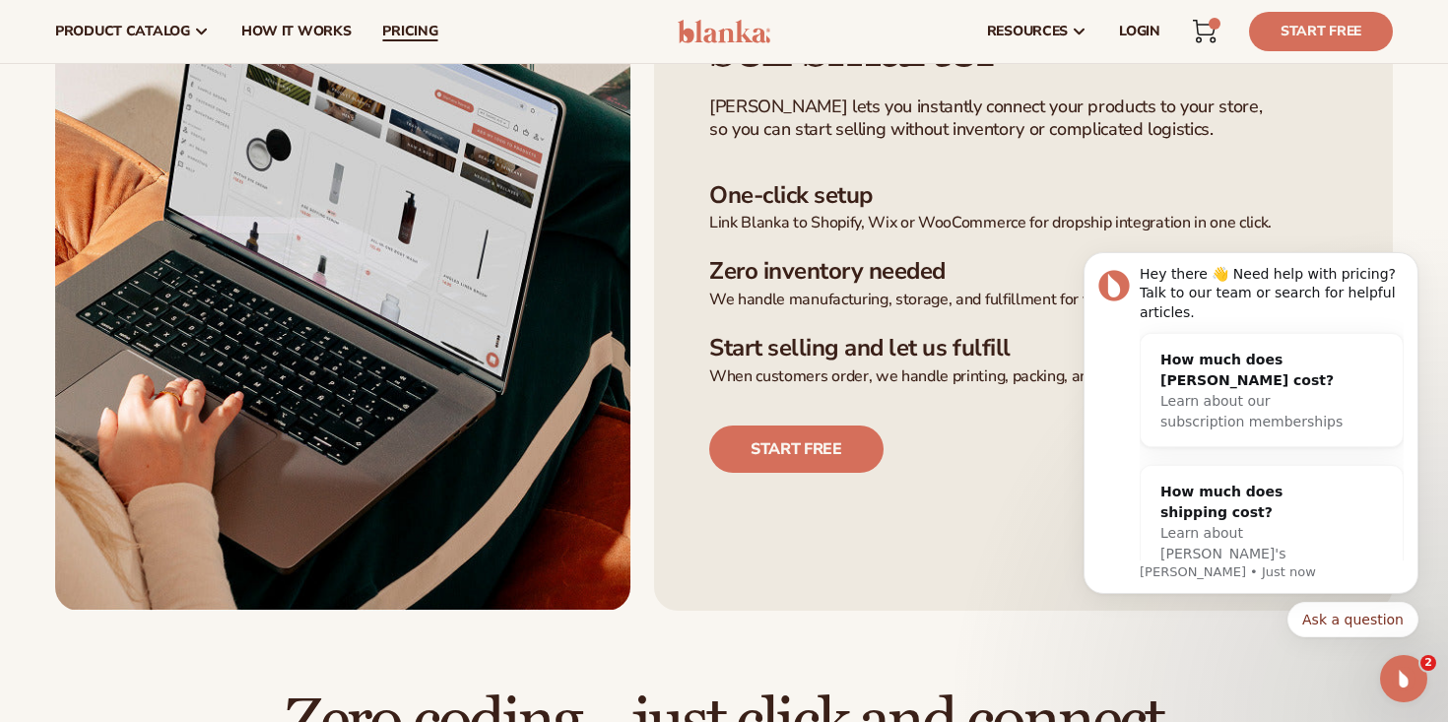
click at [401, 26] on span "pricing" at bounding box center [409, 32] width 55 height 16
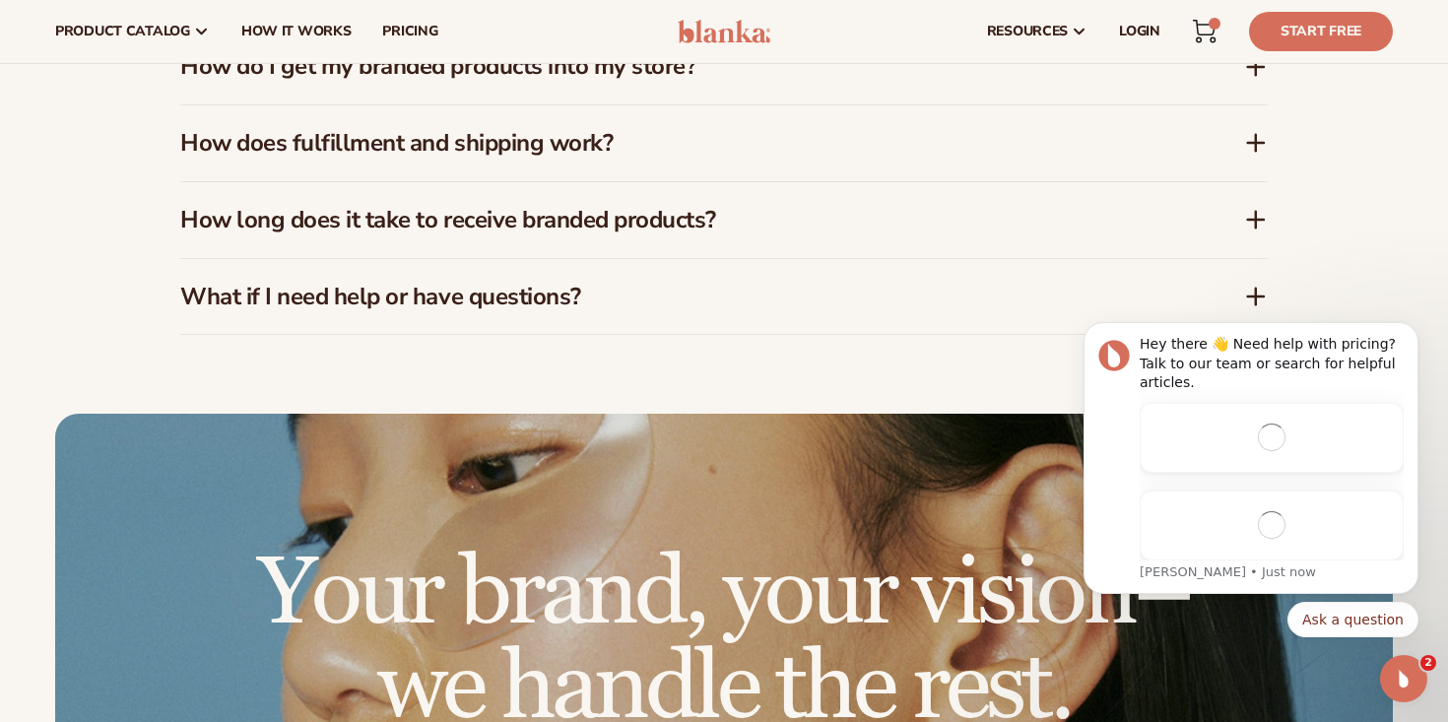
scroll to position [2830, 0]
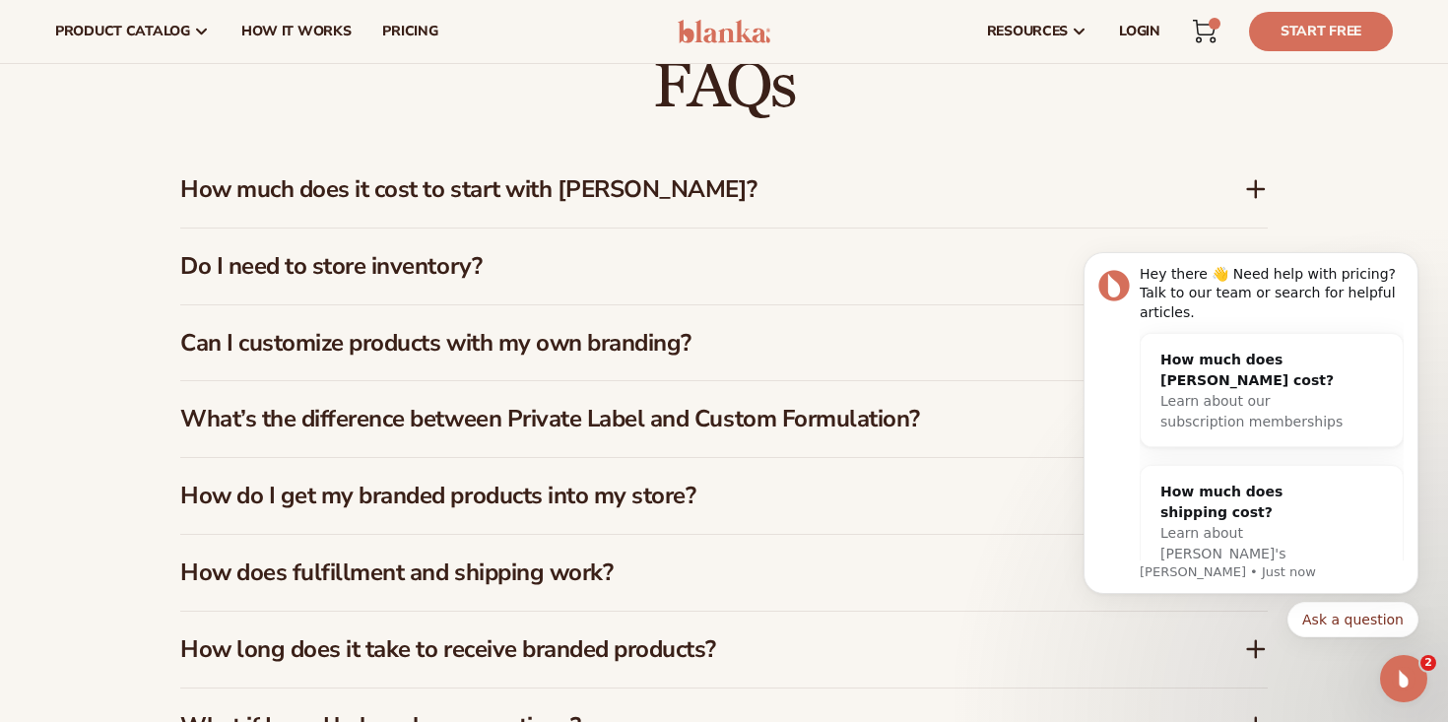
click at [489, 194] on h3 "How much does it cost to start with Blanka?" at bounding box center [682, 189] width 1005 height 29
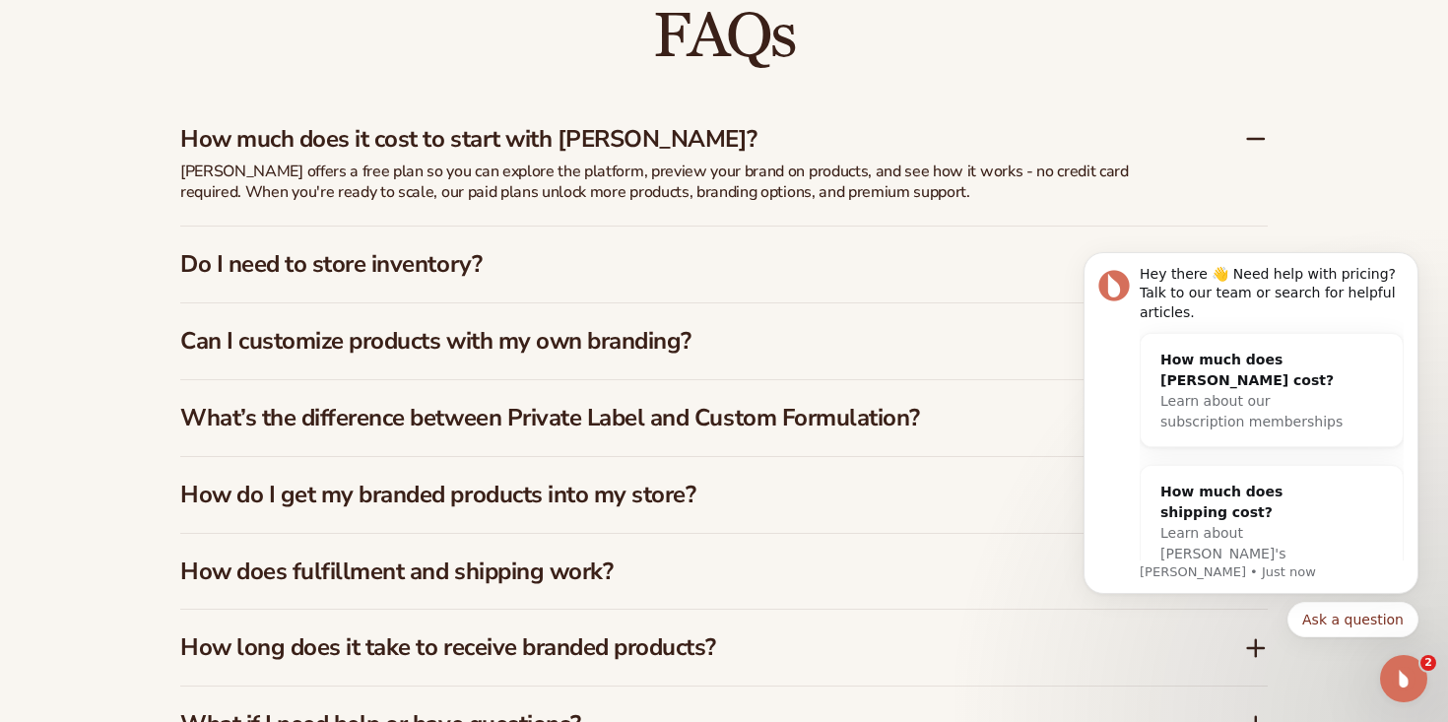
scroll to position [2883, 0]
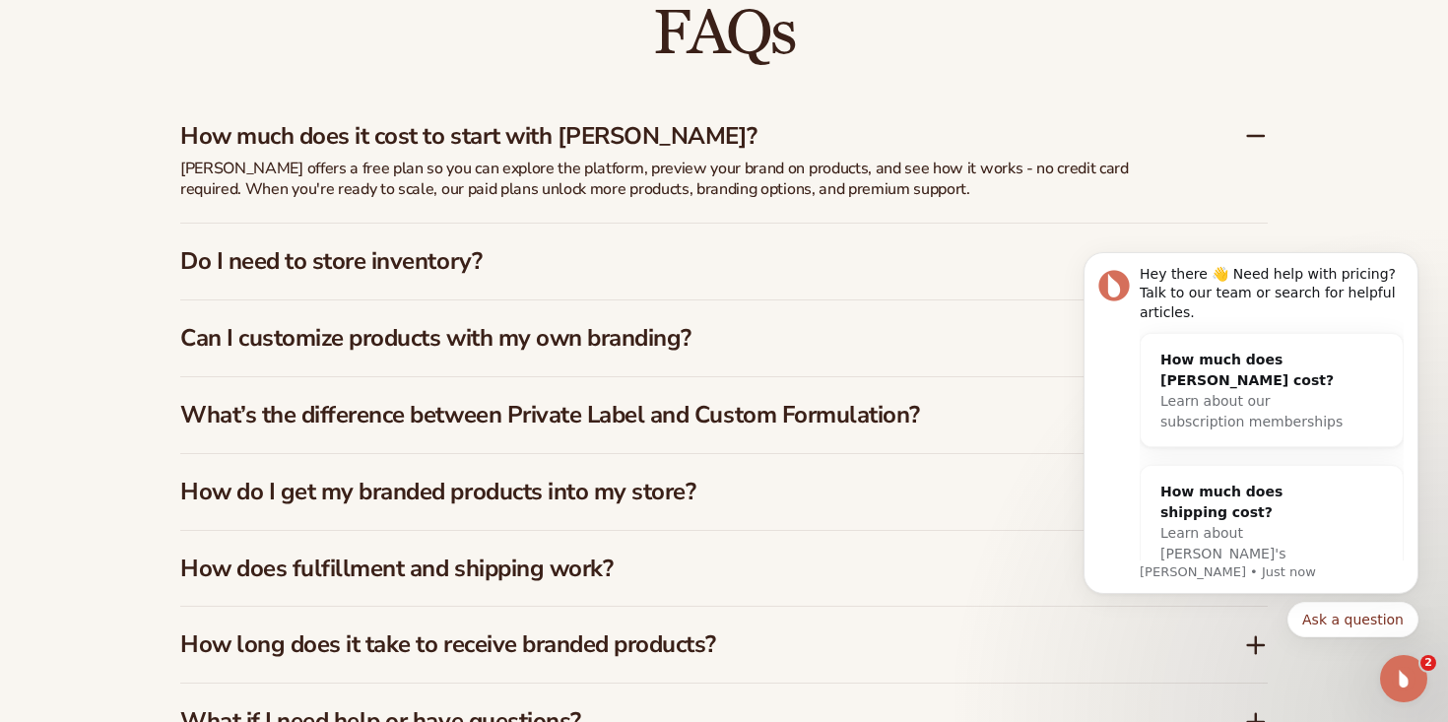
click at [584, 252] on h3 "Do I need to store inventory?" at bounding box center [682, 261] width 1005 height 29
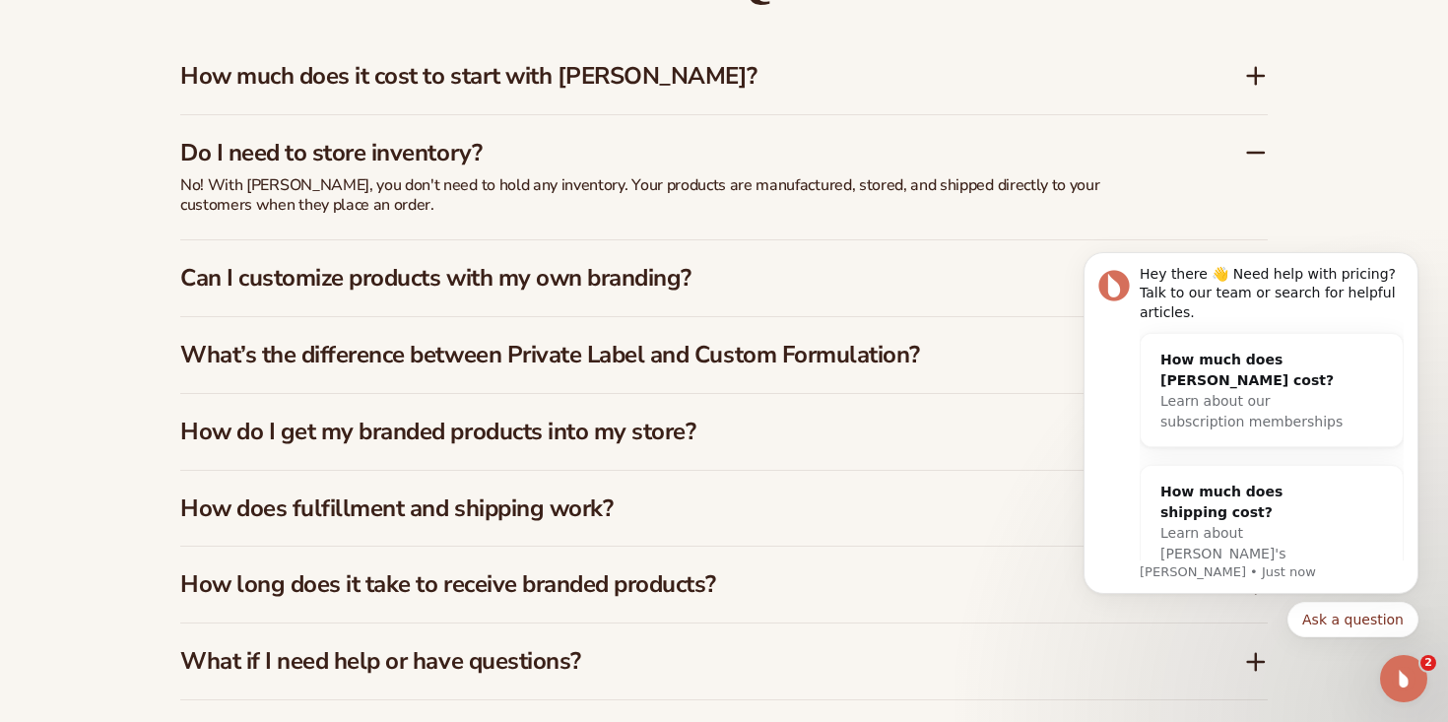
scroll to position [2951, 0]
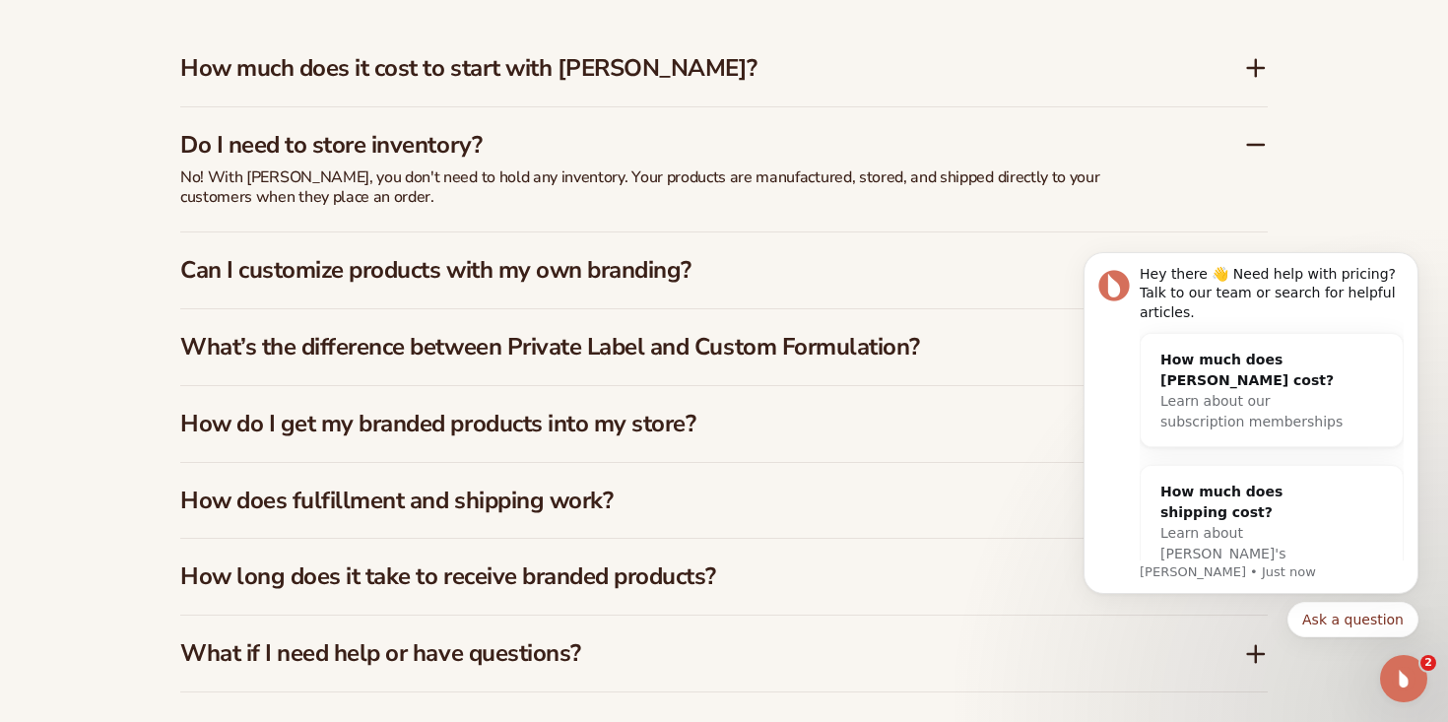
click at [480, 282] on h3 "Can I customize products with my own branding?" at bounding box center [682, 270] width 1005 height 29
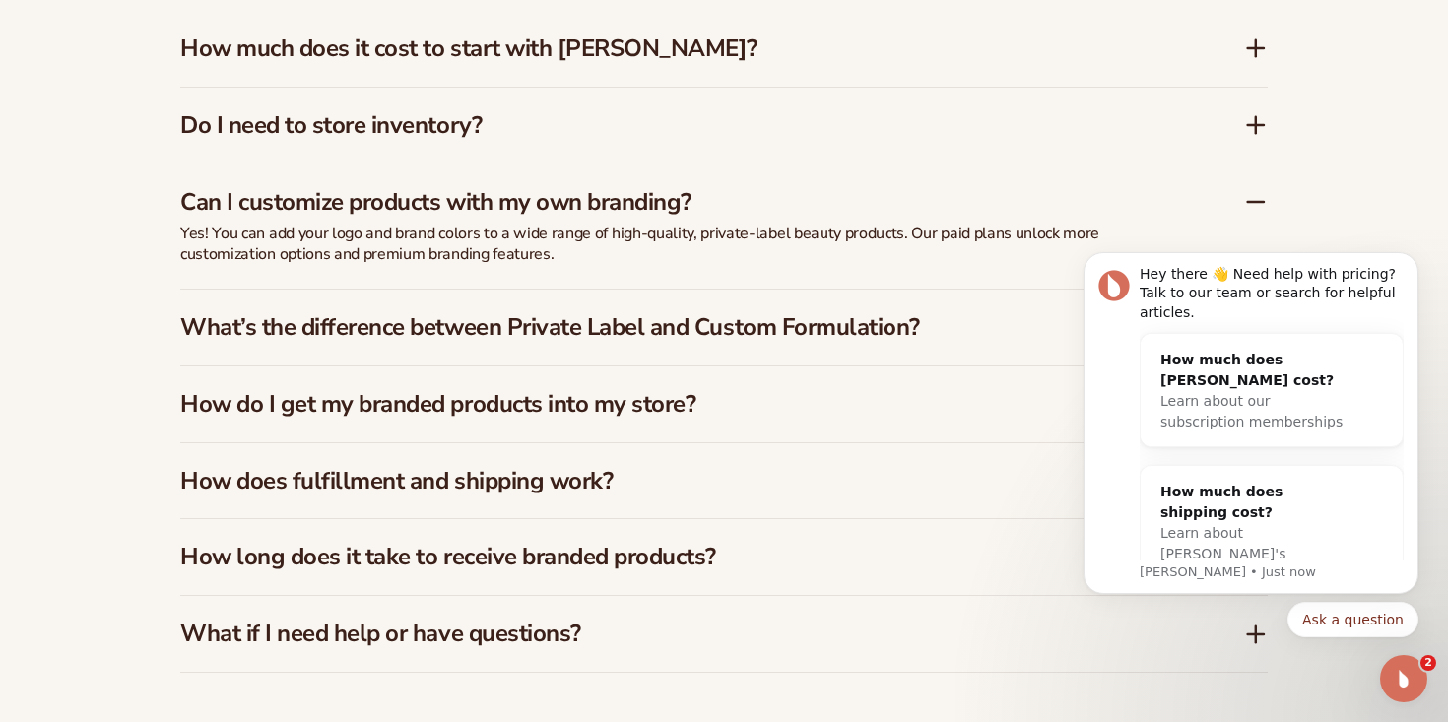
scroll to position [2982, 0]
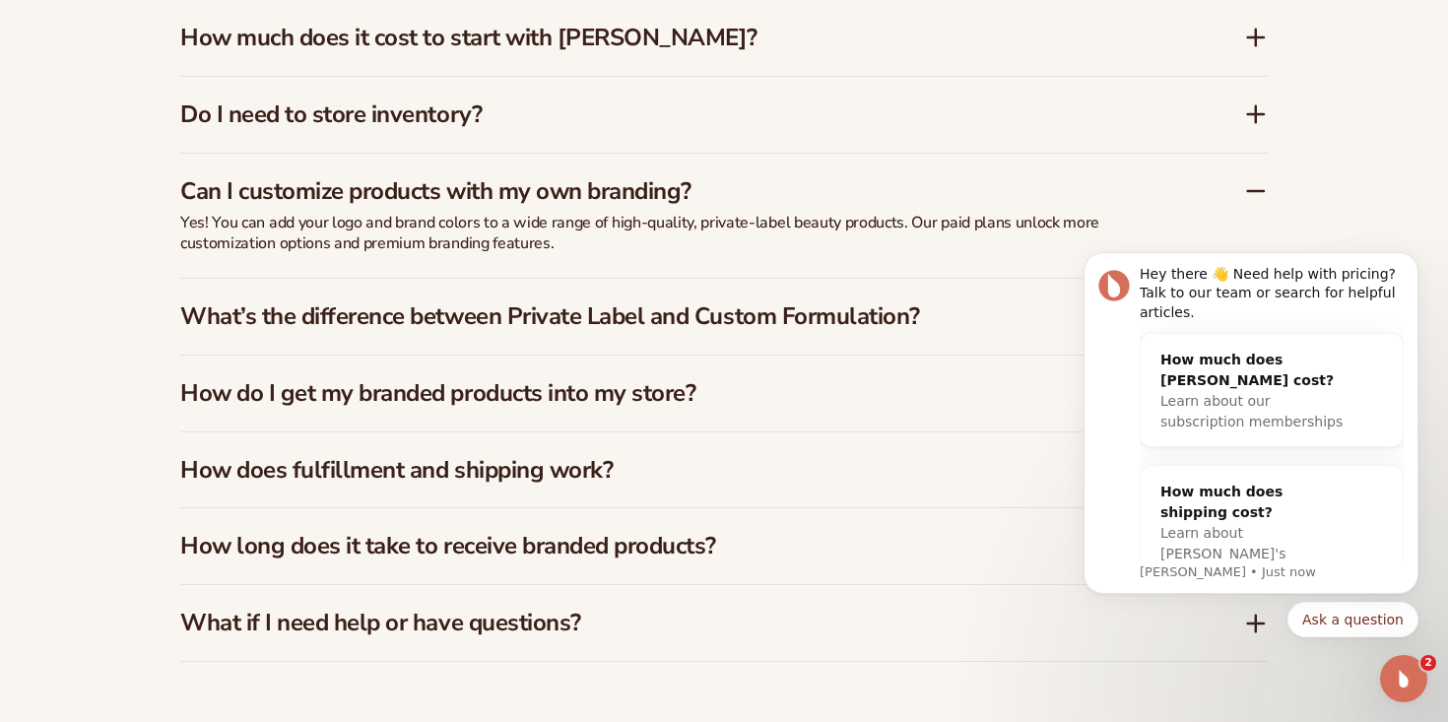
click at [1389, 676] on div "Open Intercom Messenger" at bounding box center [1403, 678] width 65 height 65
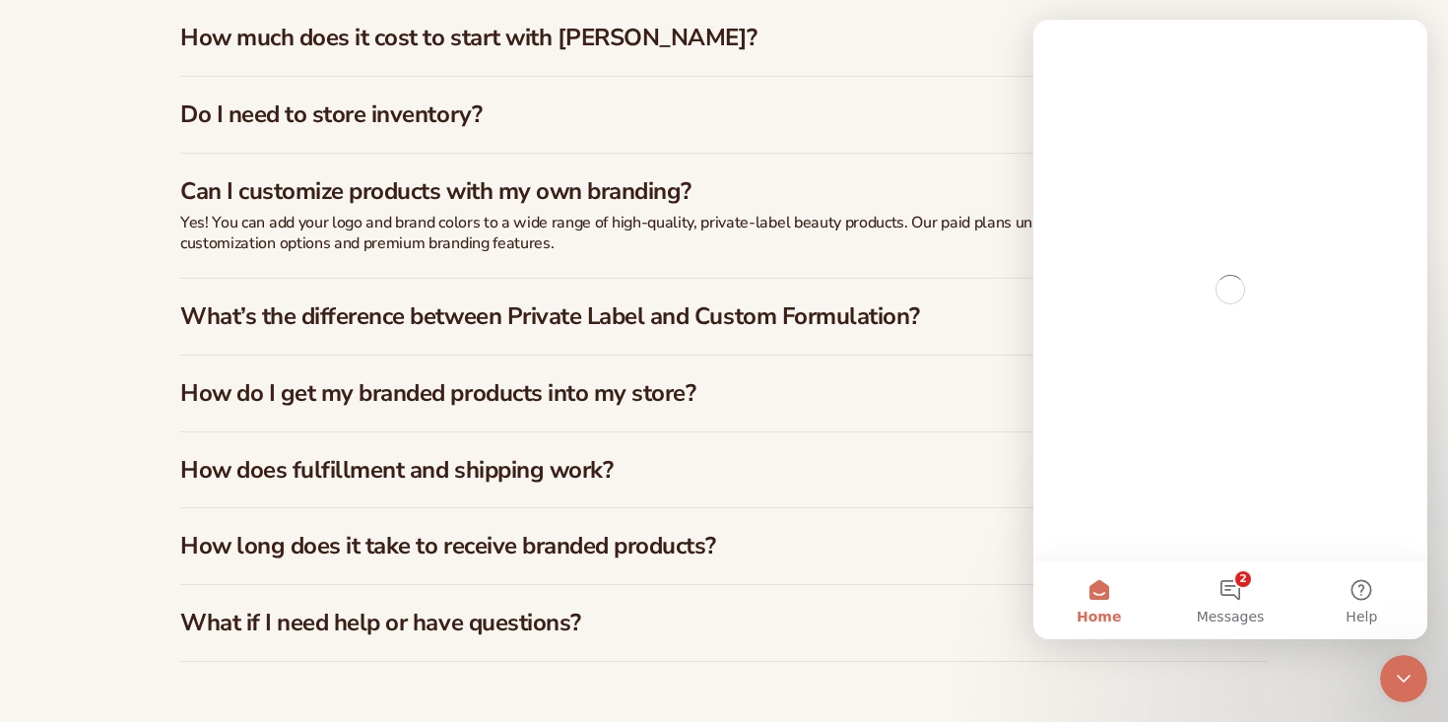
scroll to position [0, 0]
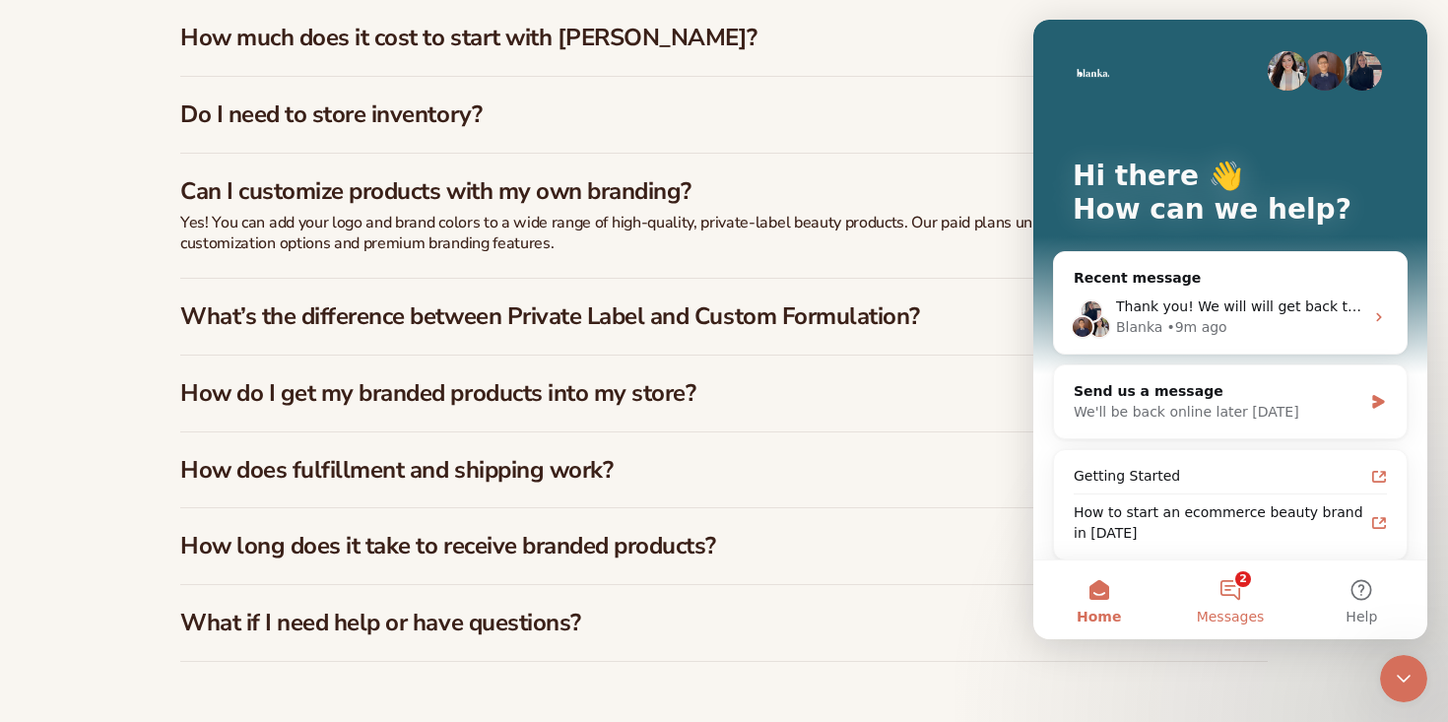
click at [1230, 578] on button "2 Messages" at bounding box center [1229, 599] width 131 height 79
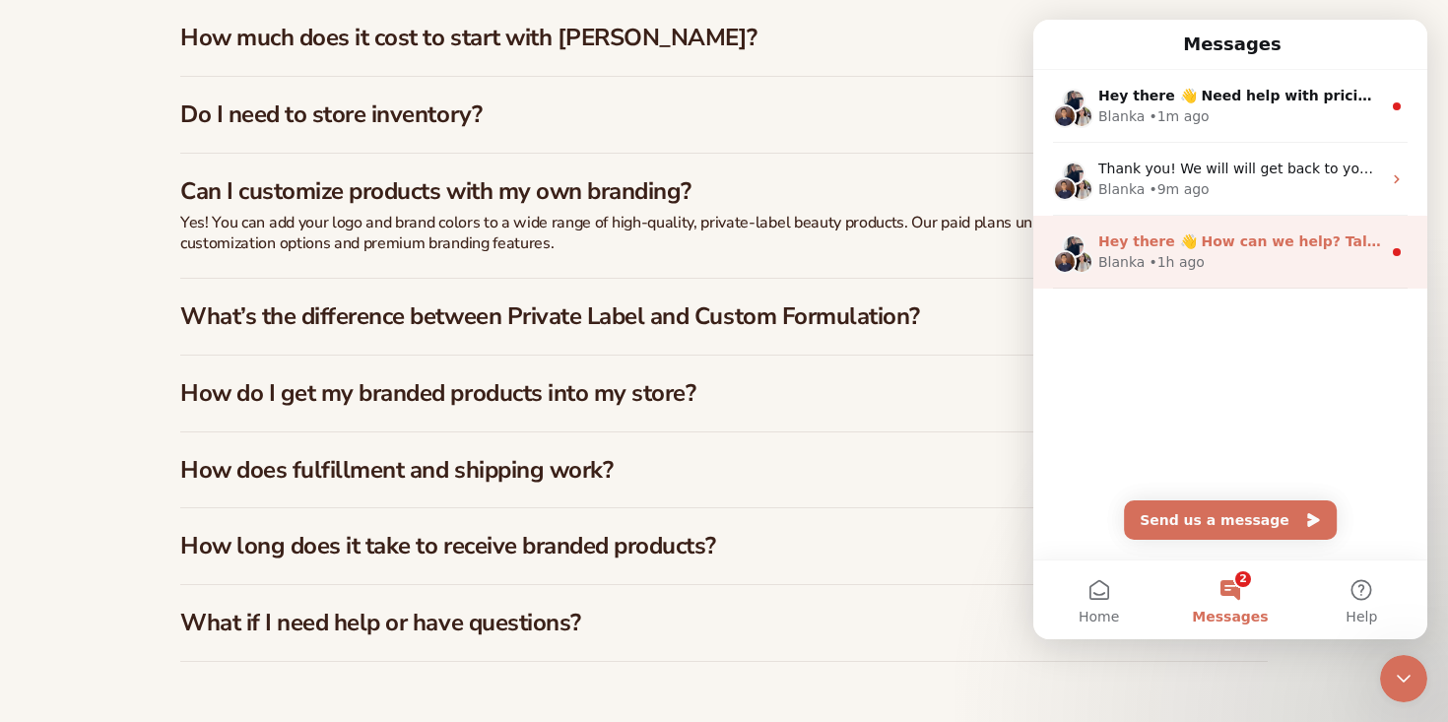
click at [1238, 262] on div "Blanka • 1h ago" at bounding box center [1239, 262] width 283 height 21
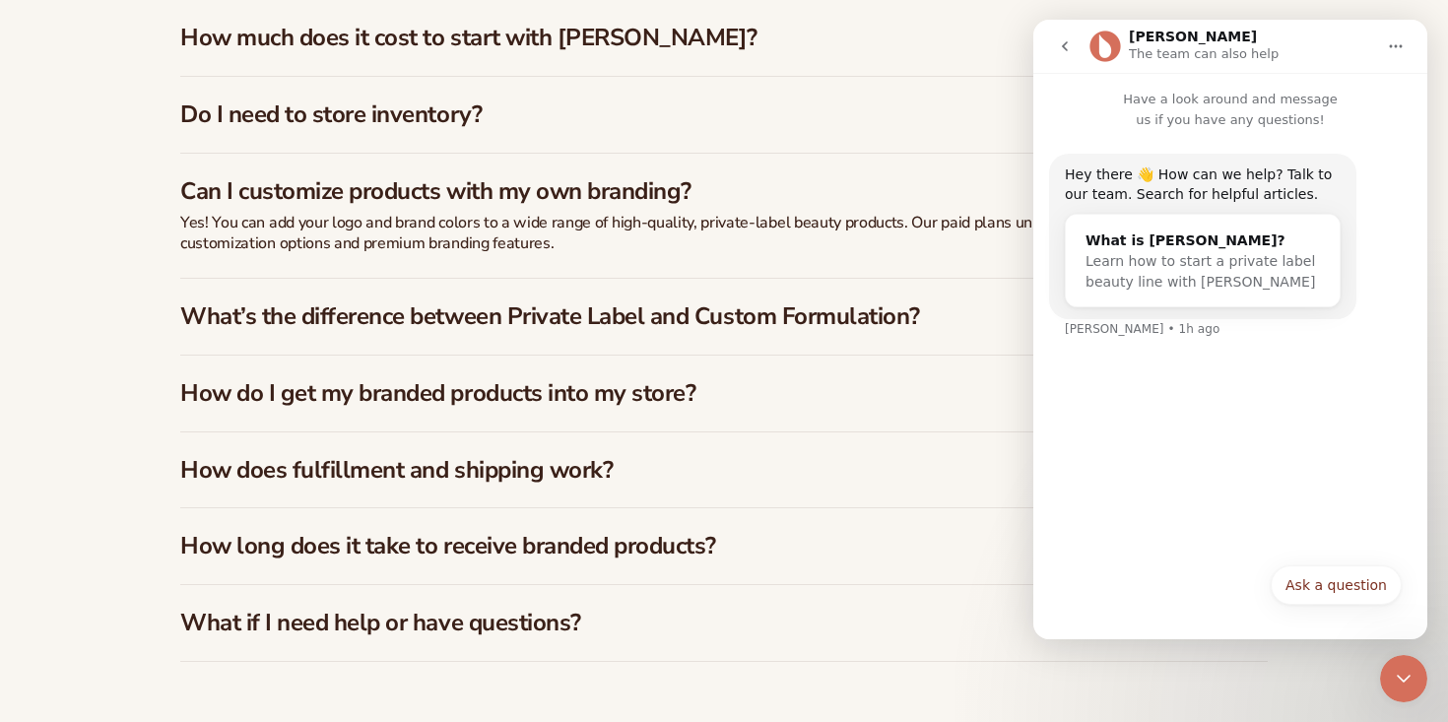
click at [1311, 606] on div "Ask a question Ask a question" at bounding box center [1230, 590] width 343 height 51
click at [1311, 599] on button "Ask a question" at bounding box center [1336, 584] width 131 height 39
click at [1063, 43] on icon "go back" at bounding box center [1065, 46] width 16 height 16
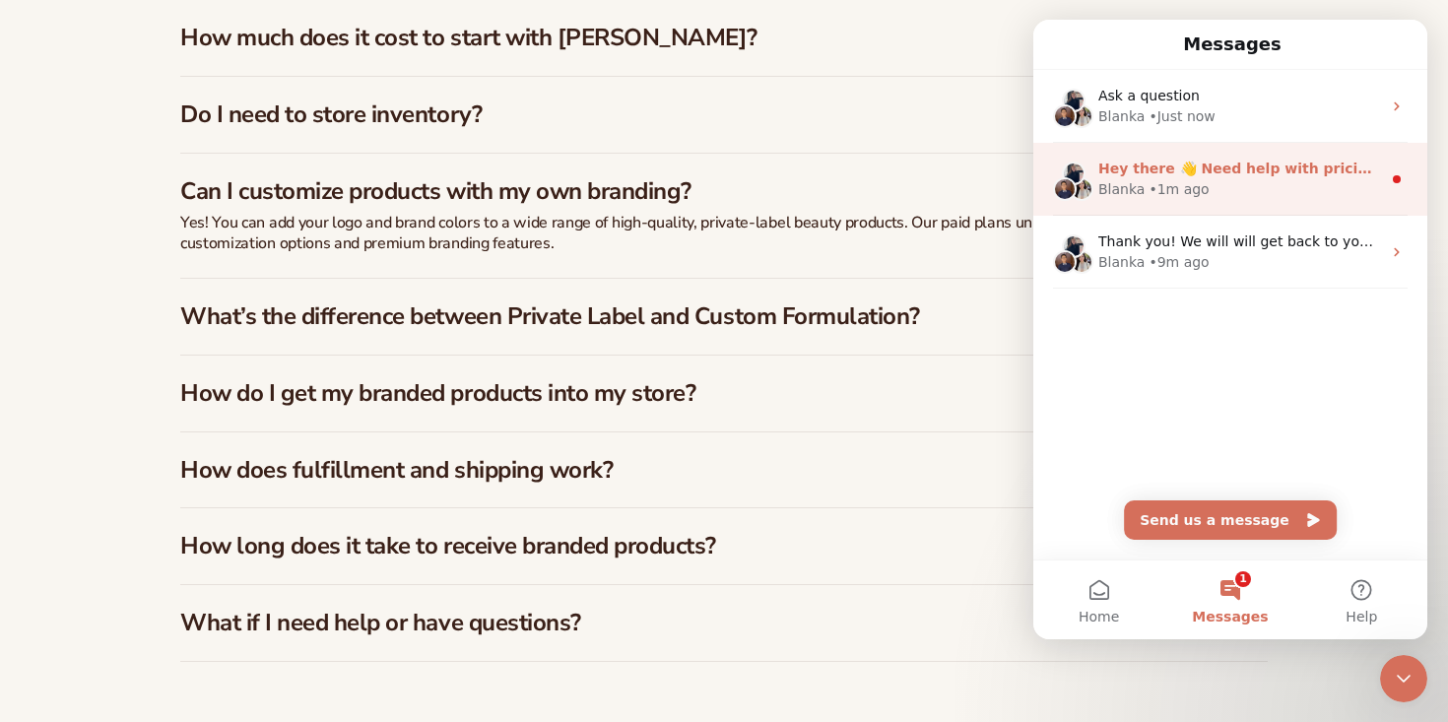
click at [1201, 179] on div "Blanka • 1m ago" at bounding box center [1239, 189] width 283 height 21
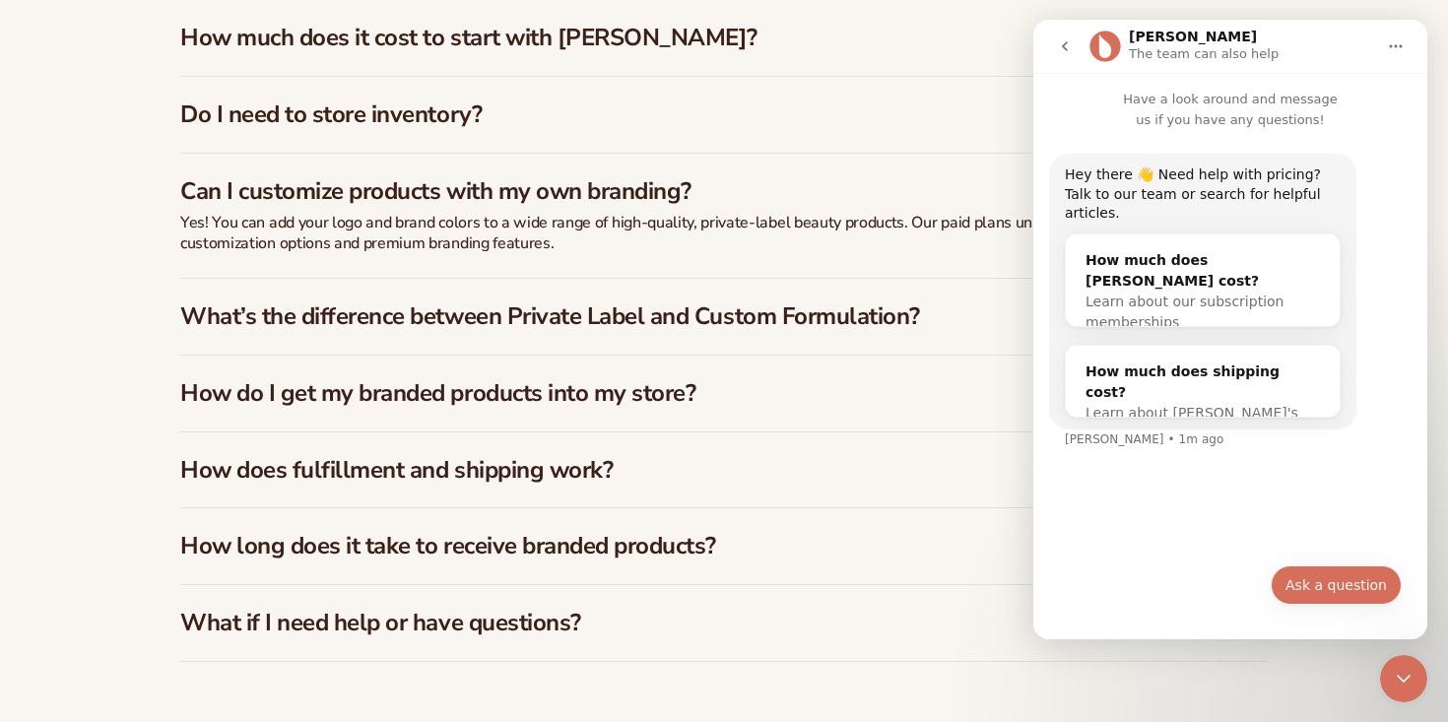
click at [1328, 587] on button "Ask a question" at bounding box center [1336, 584] width 131 height 39
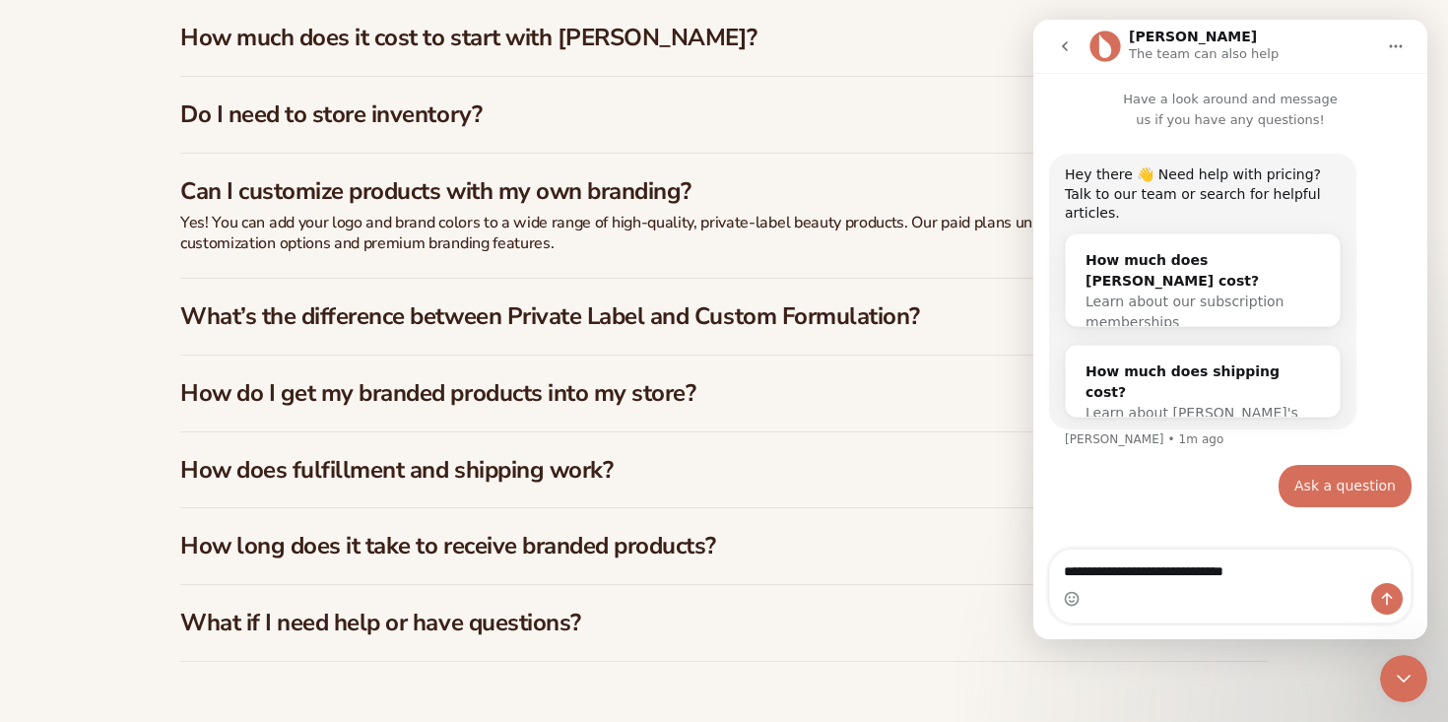
type textarea "**********"
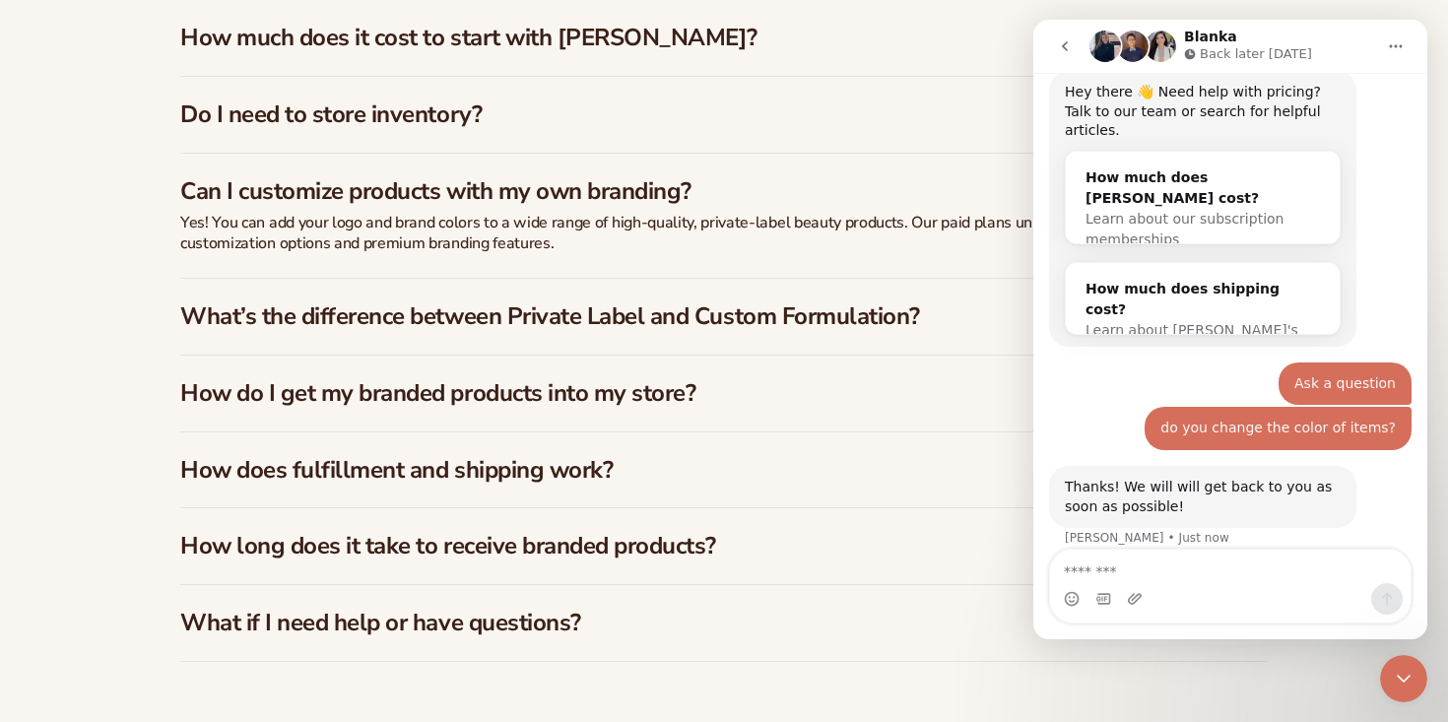
scroll to position [138, 0]
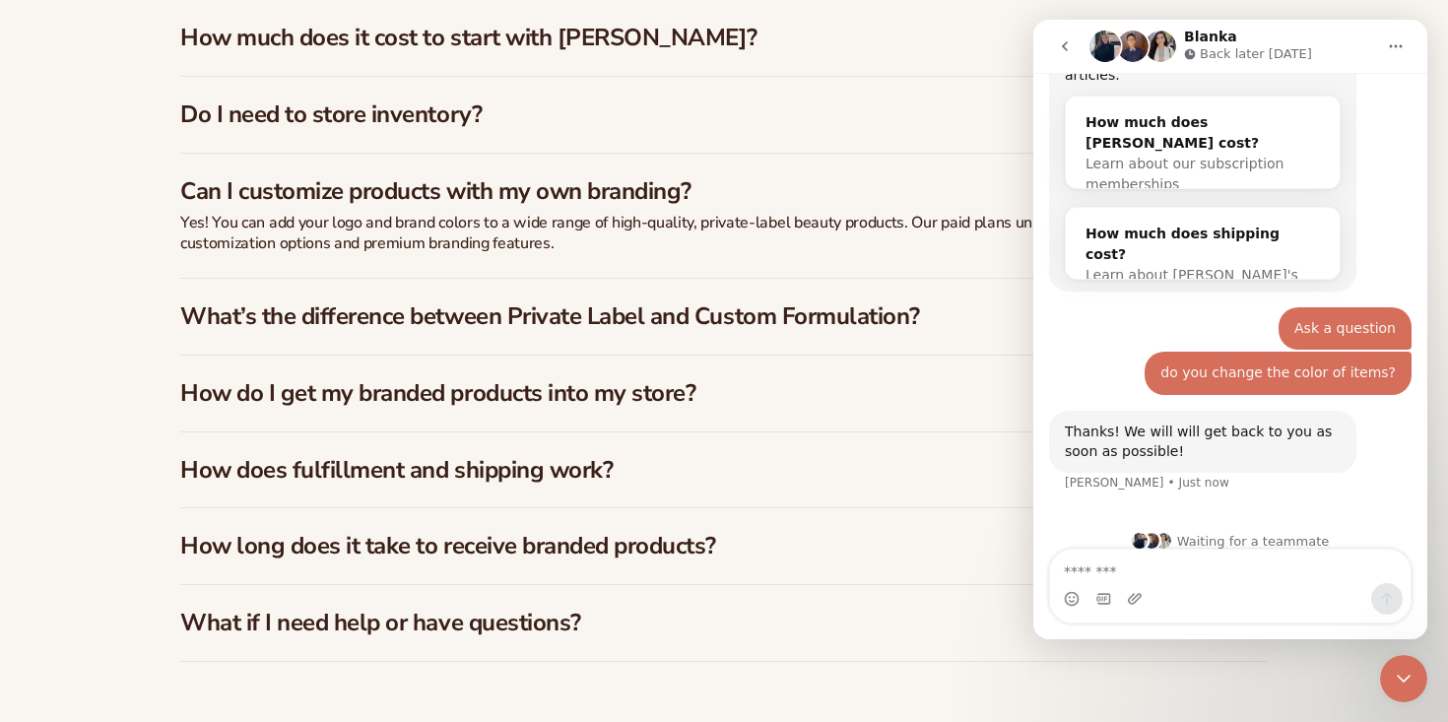
click at [599, 326] on h3 "What’s the difference between Private Label and Custom Formulation?" at bounding box center [682, 316] width 1005 height 29
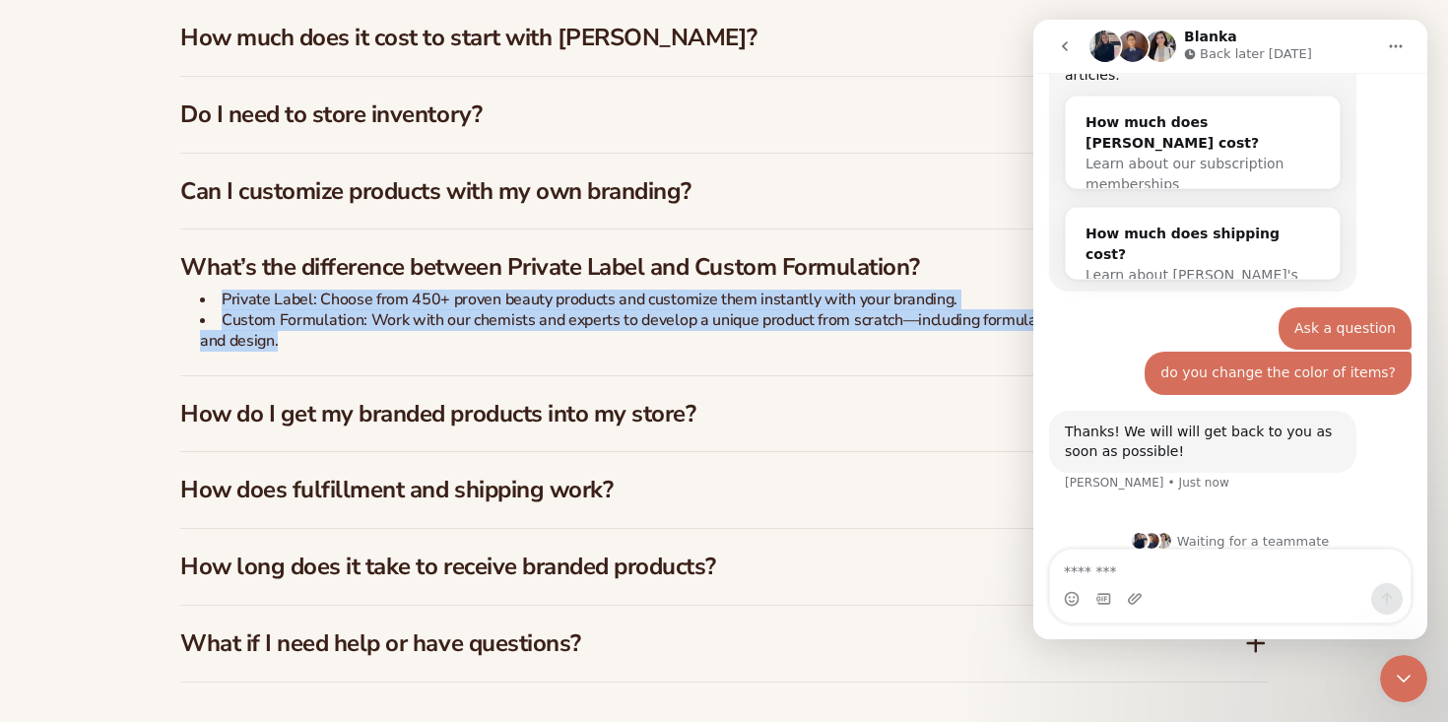
drag, startPoint x: 357, startPoint y: 344, endPoint x: 209, endPoint y: 285, distance: 159.1
click at [209, 285] on div "What’s the difference between Private Label and Custom Formulation? Private Lab…" at bounding box center [724, 302] width 1088 height 145
copy div "What’s the difference between Private Label and Custom Formulation? Private Lab…"
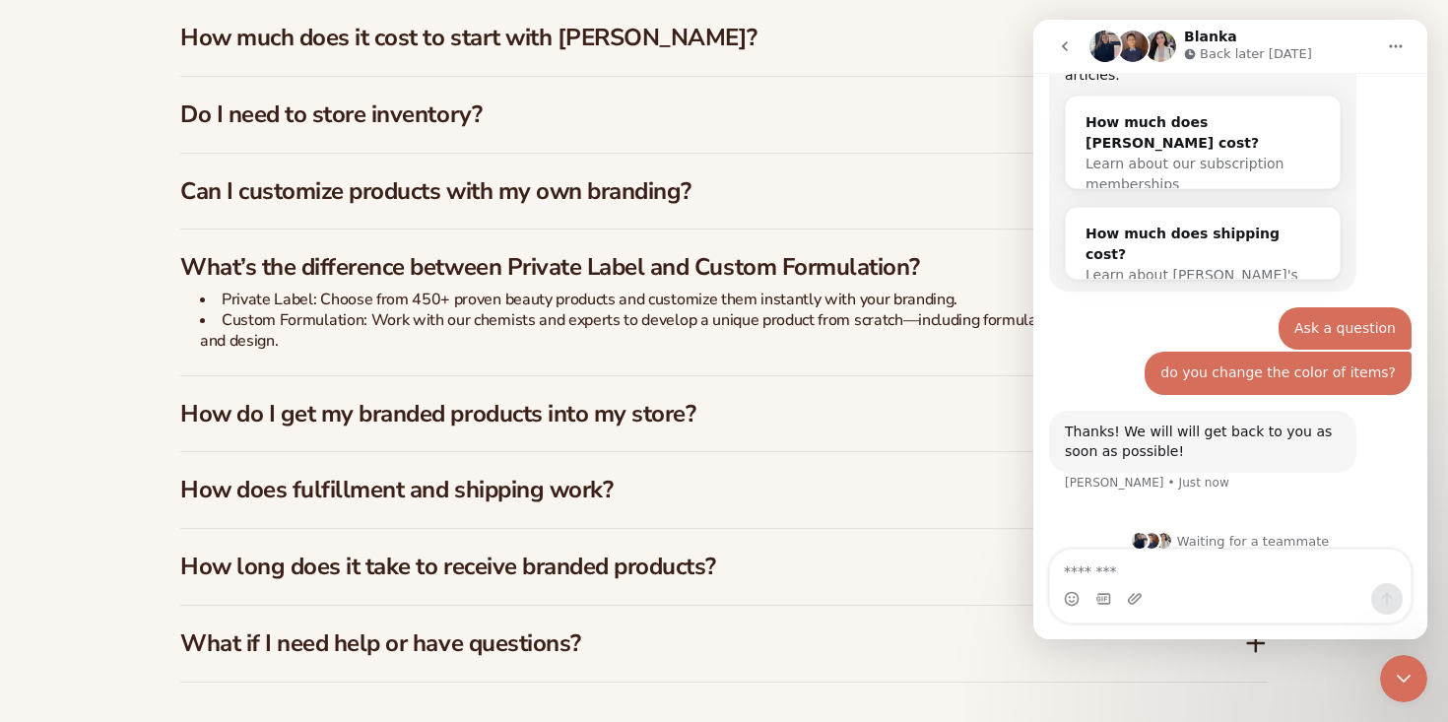
click at [696, 275] on h3 "What’s the difference between Private Label and Custom Formulation?" at bounding box center [682, 267] width 1005 height 29
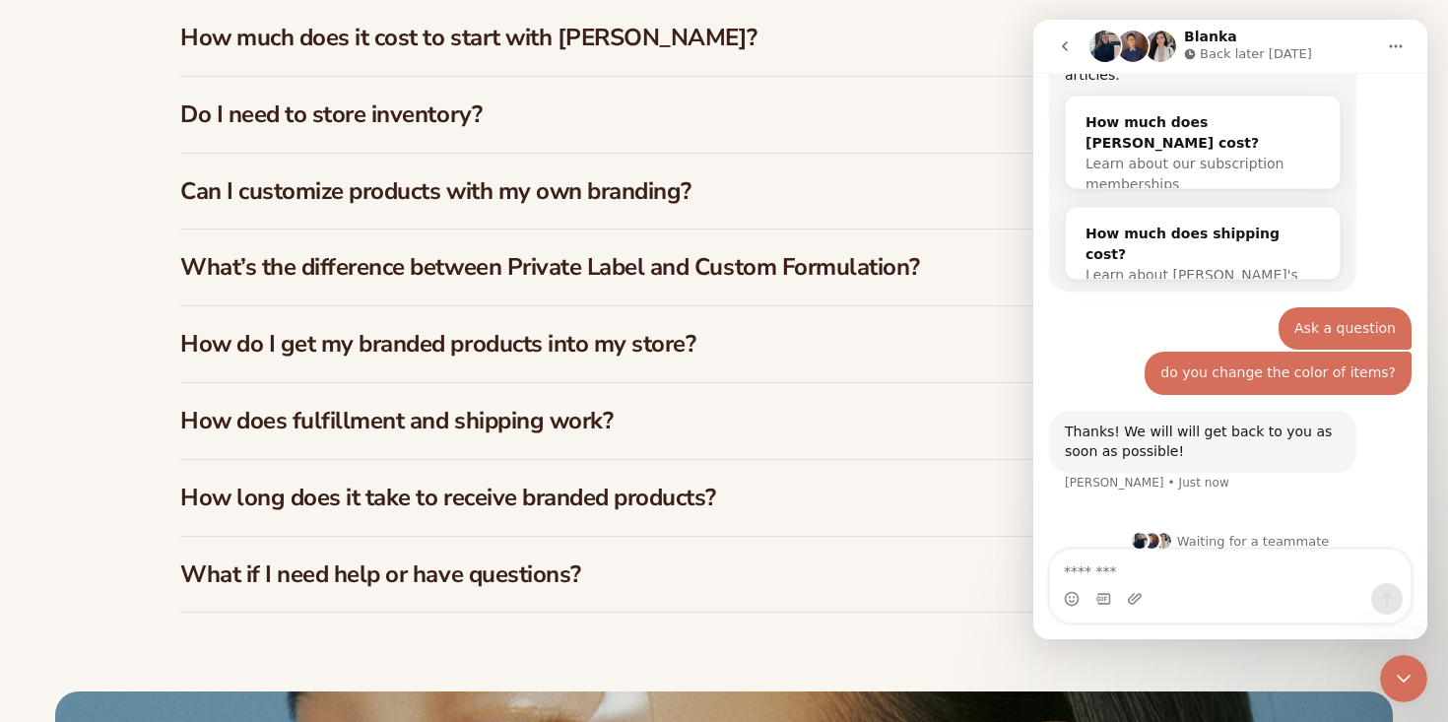
click at [504, 357] on h3 "How do I get my branded products into my store?" at bounding box center [682, 344] width 1005 height 29
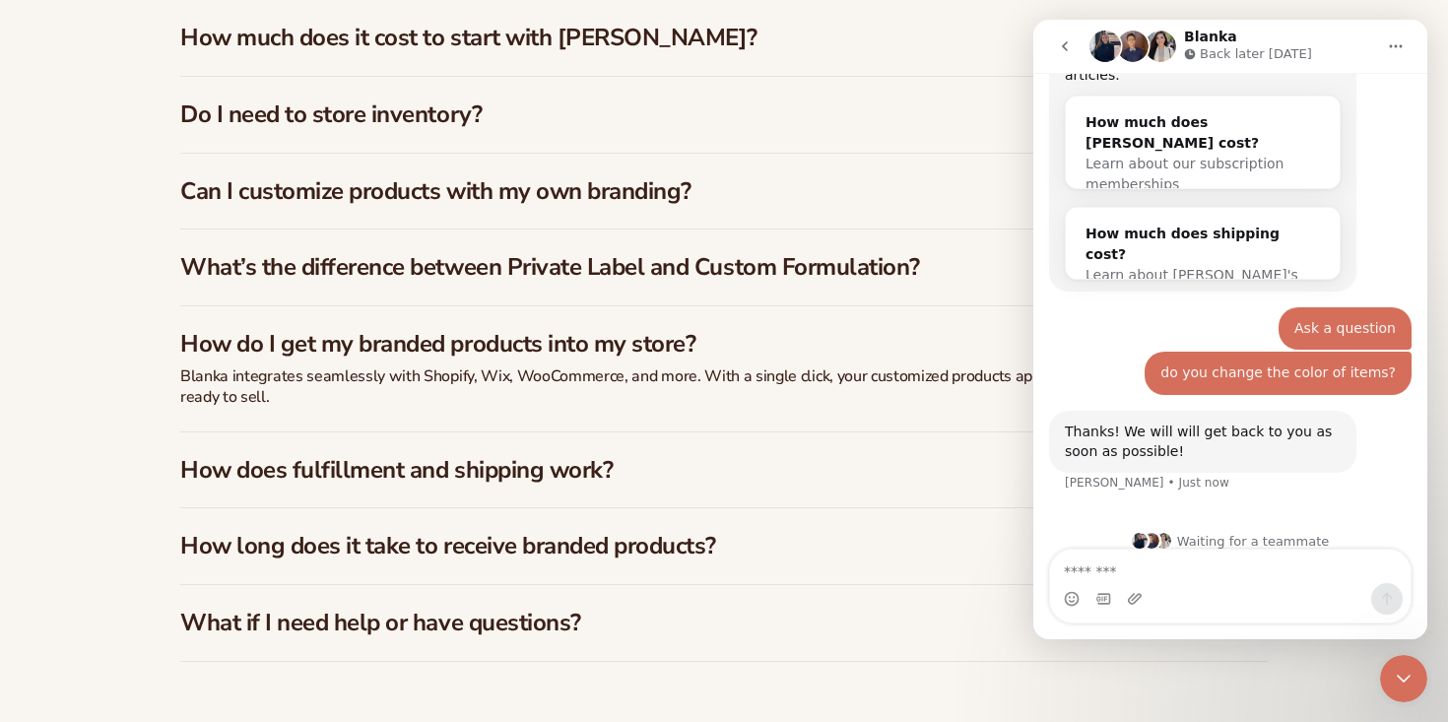
click at [389, 348] on h3 "How do I get my branded products into my store?" at bounding box center [682, 344] width 1005 height 29
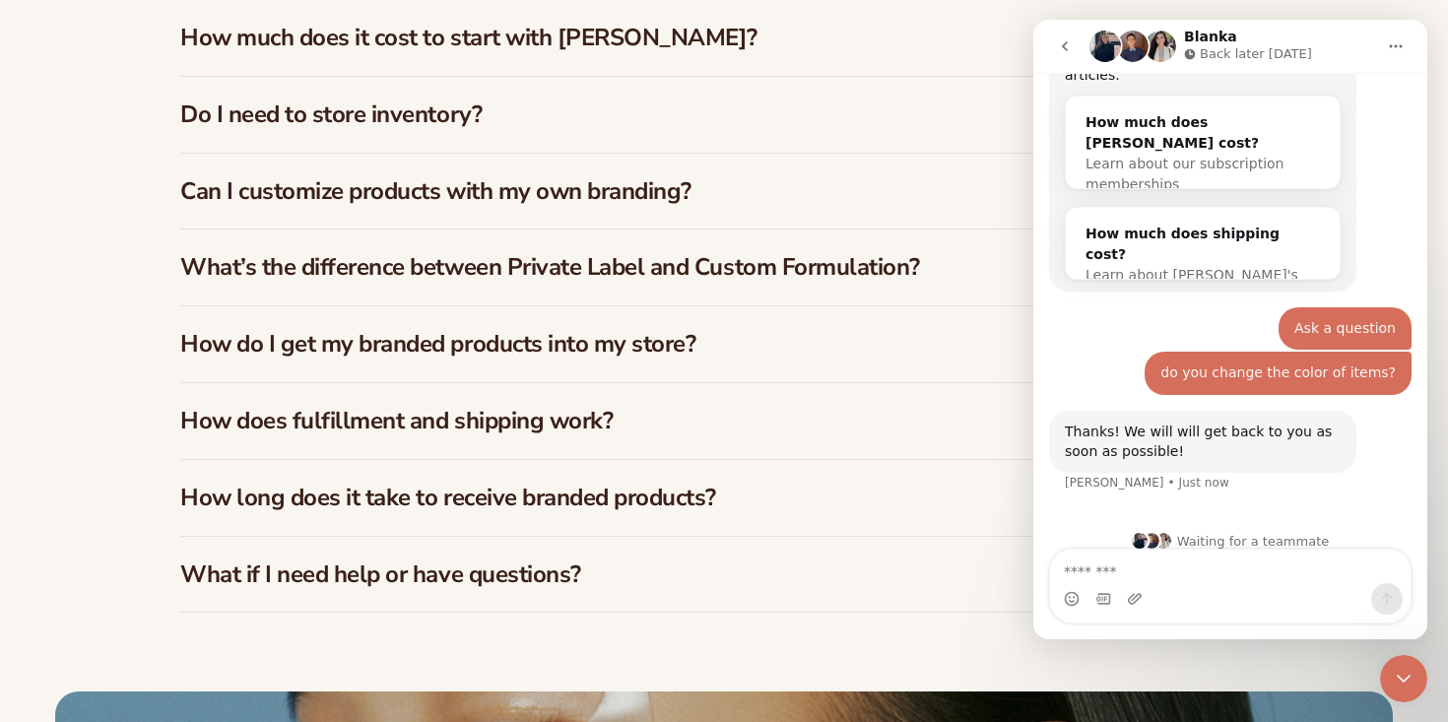
click at [367, 416] on h3 "How does fulfillment and shipping work?" at bounding box center [682, 421] width 1005 height 29
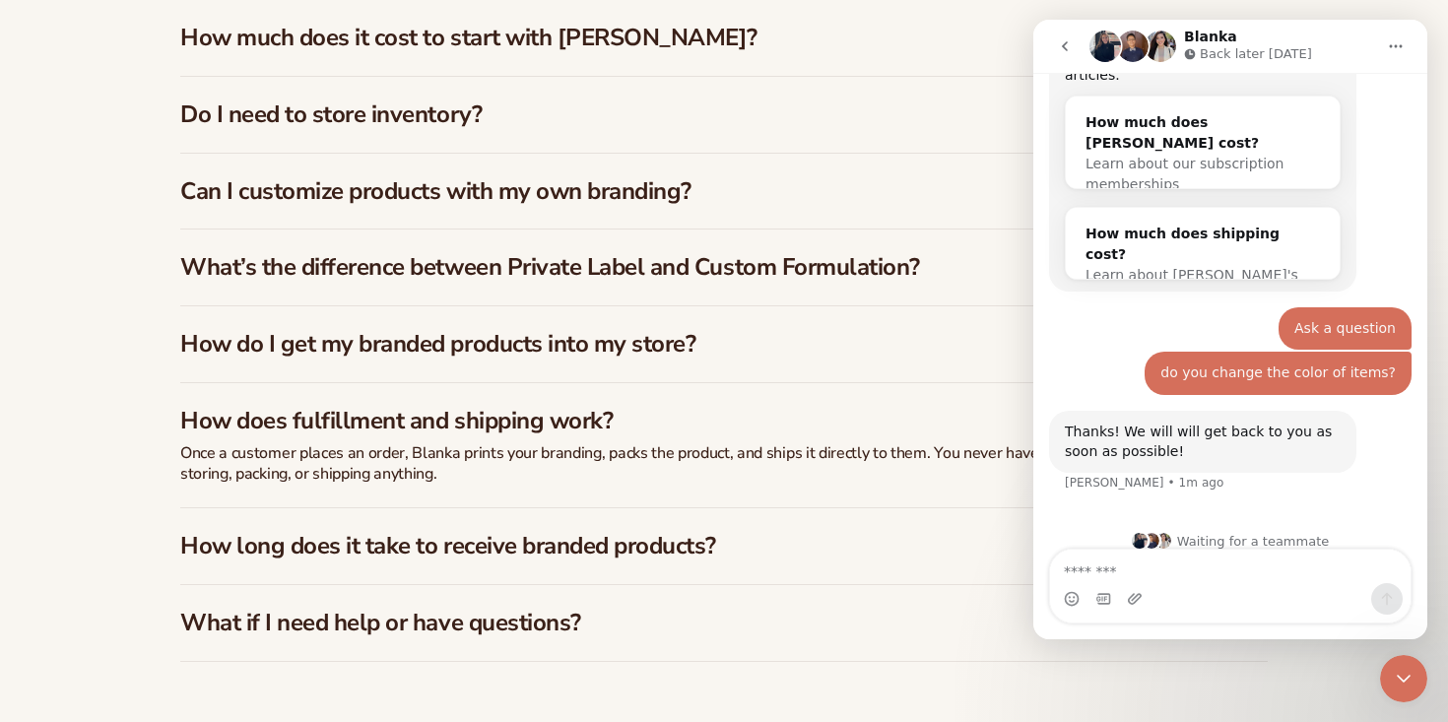
click at [448, 427] on h3 "How does fulfillment and shipping work?" at bounding box center [682, 421] width 1005 height 29
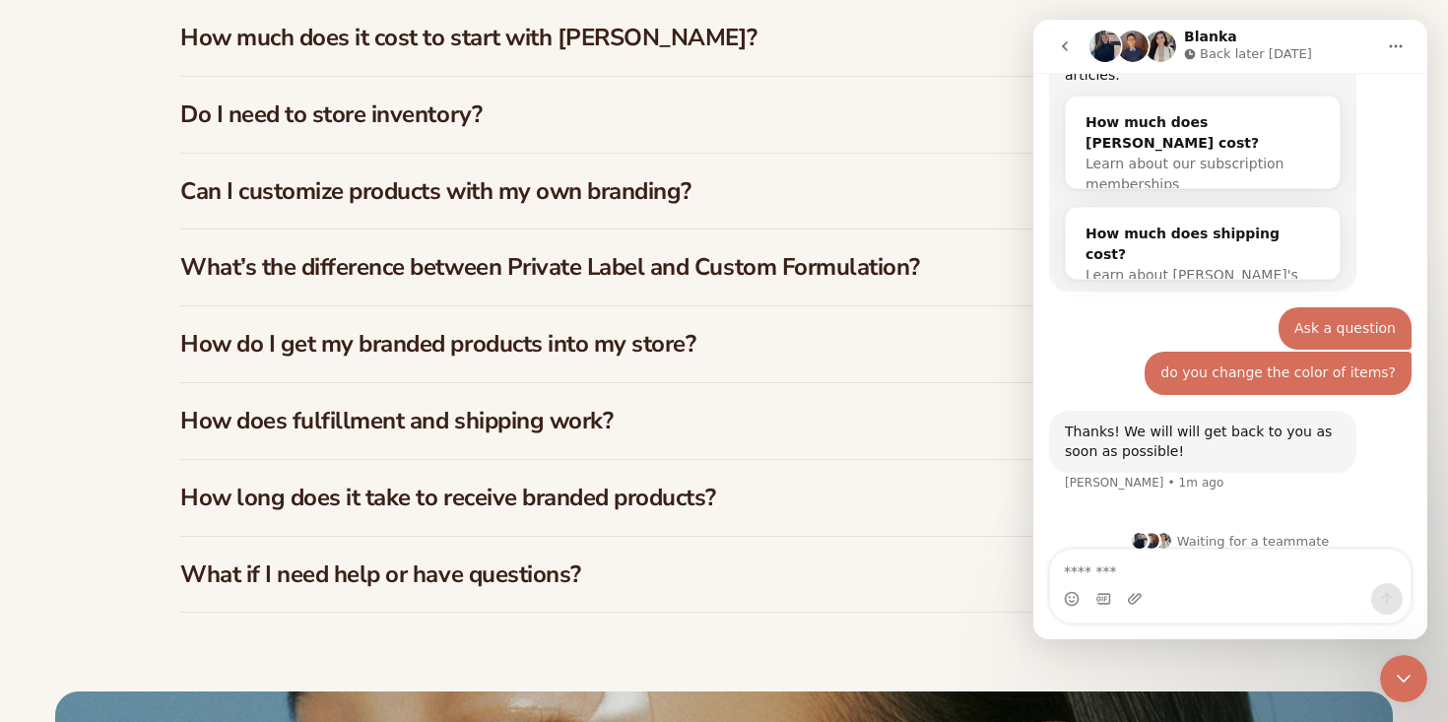
click at [476, 511] on h3 "How long does it take to receive branded products?" at bounding box center [682, 498] width 1005 height 29
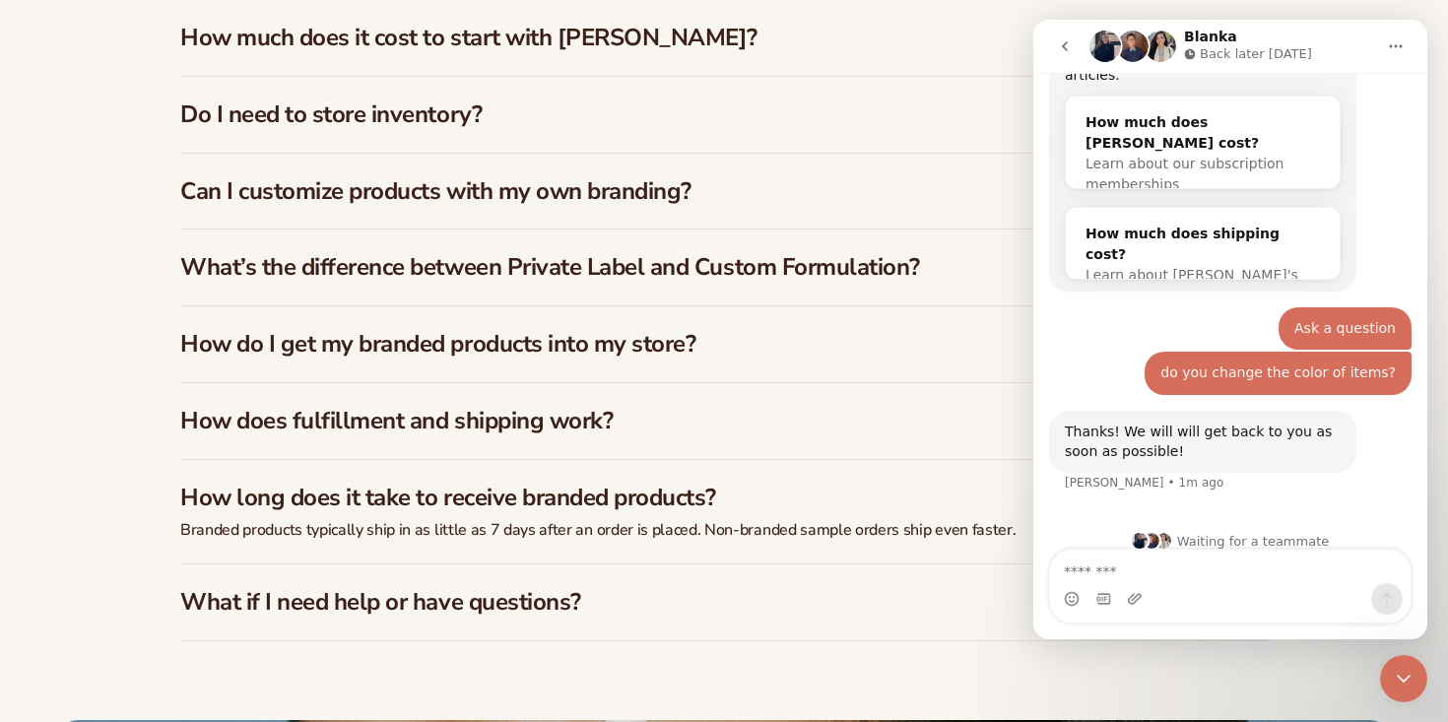
click at [648, 514] on div "How long does it take to receive branded products?" at bounding box center [724, 490] width 1088 height 60
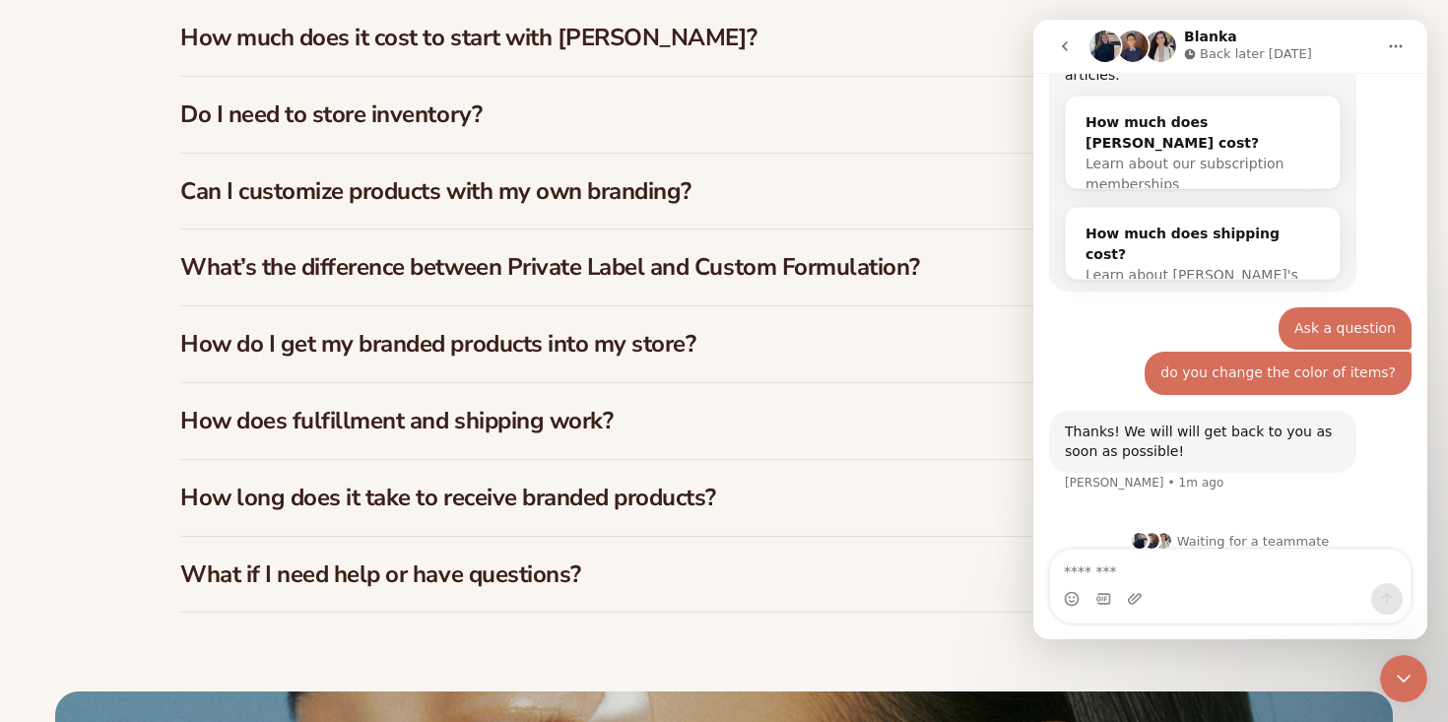
click at [611, 572] on h3 "What if I need help or have questions?" at bounding box center [682, 574] width 1005 height 29
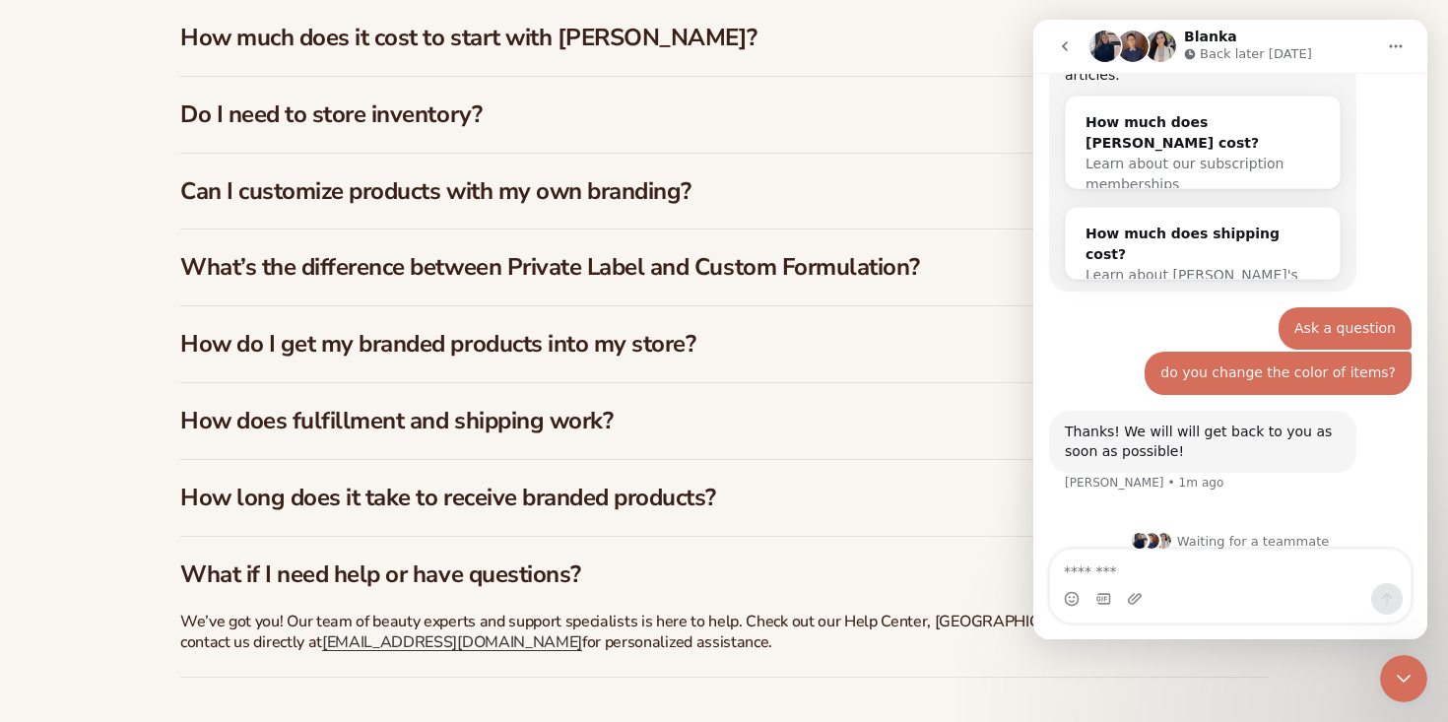
scroll to position [3005, 0]
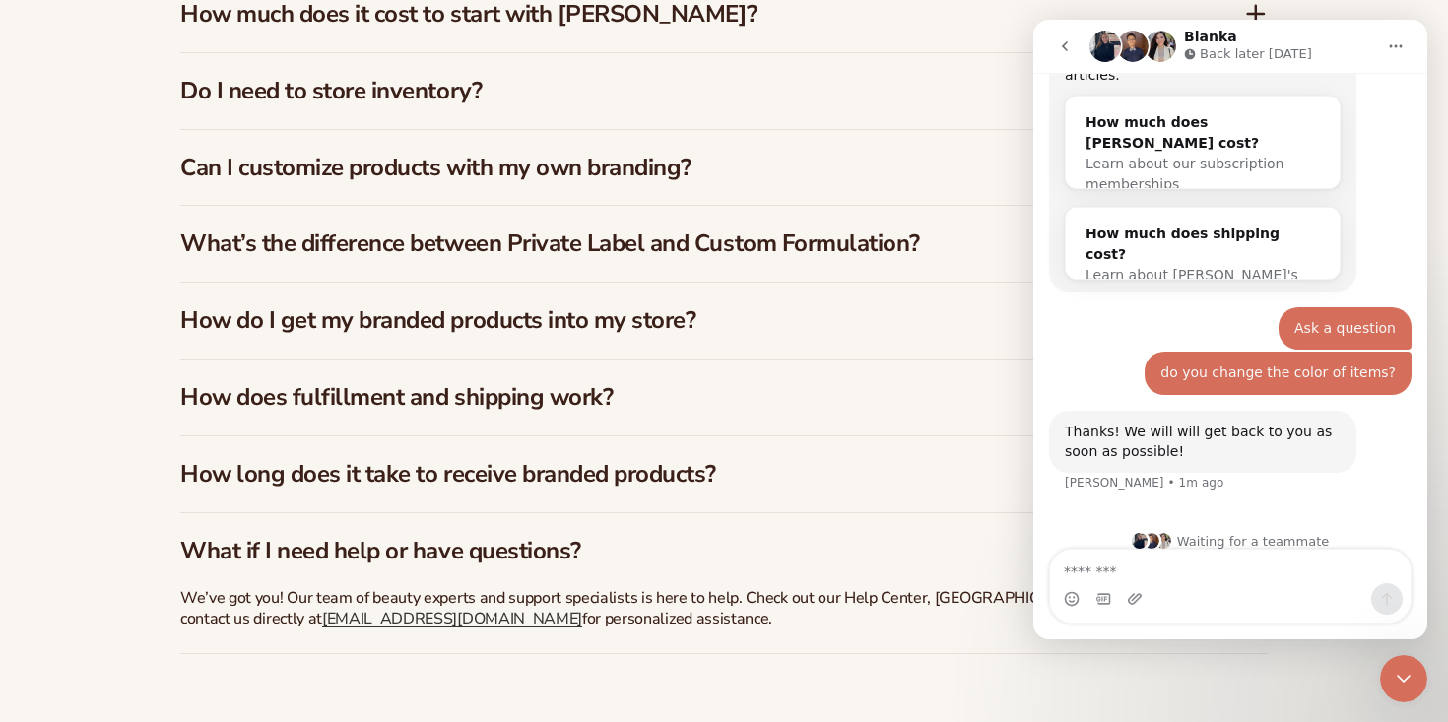
click at [597, 559] on h3 "What if I need help or have questions?" at bounding box center [682, 551] width 1005 height 29
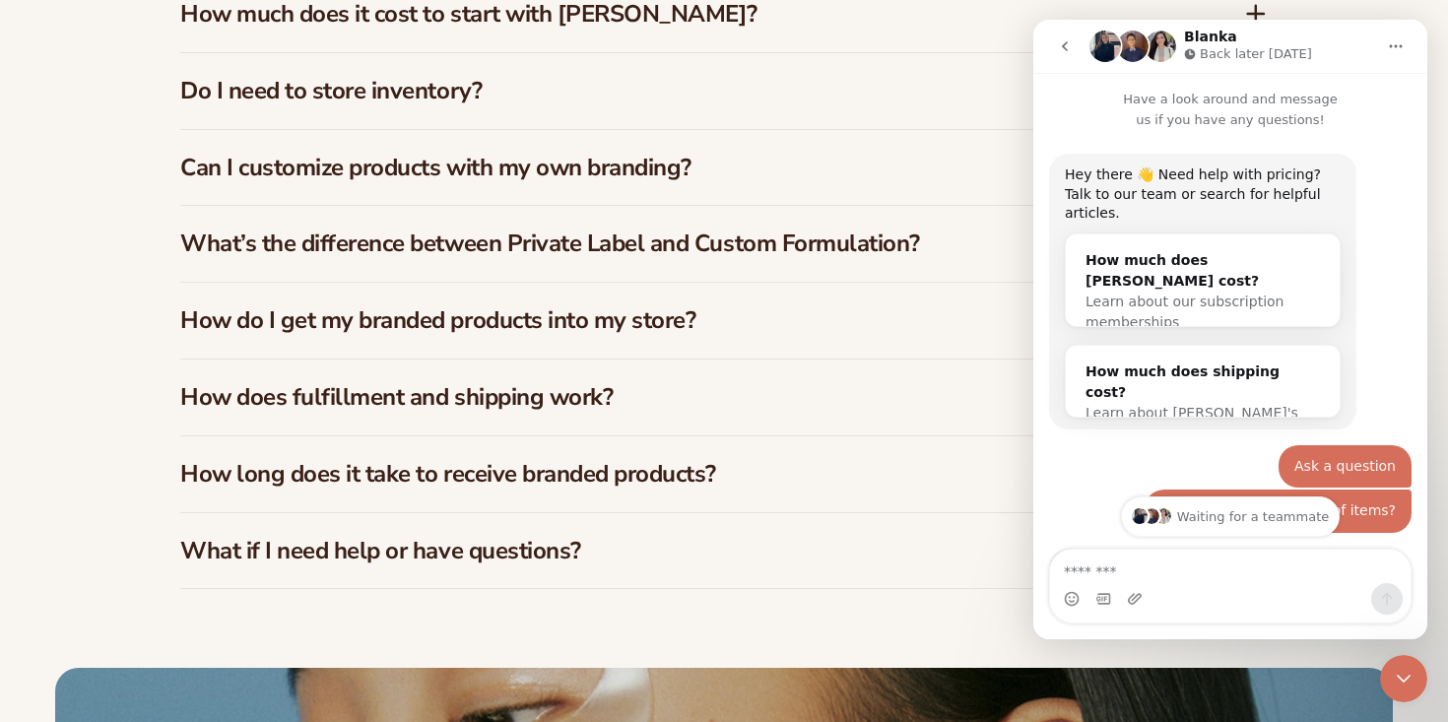
scroll to position [138, 0]
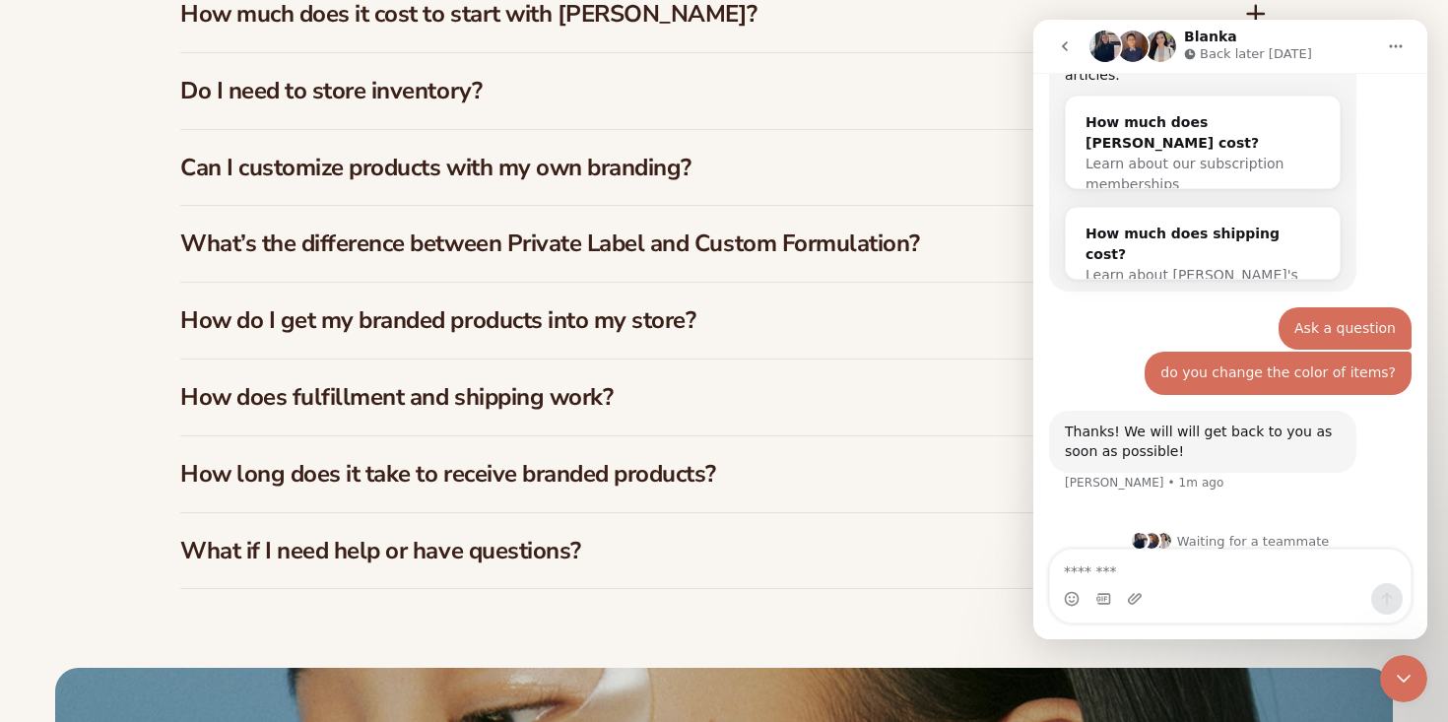
click at [1067, 52] on icon "go back" at bounding box center [1065, 46] width 16 height 16
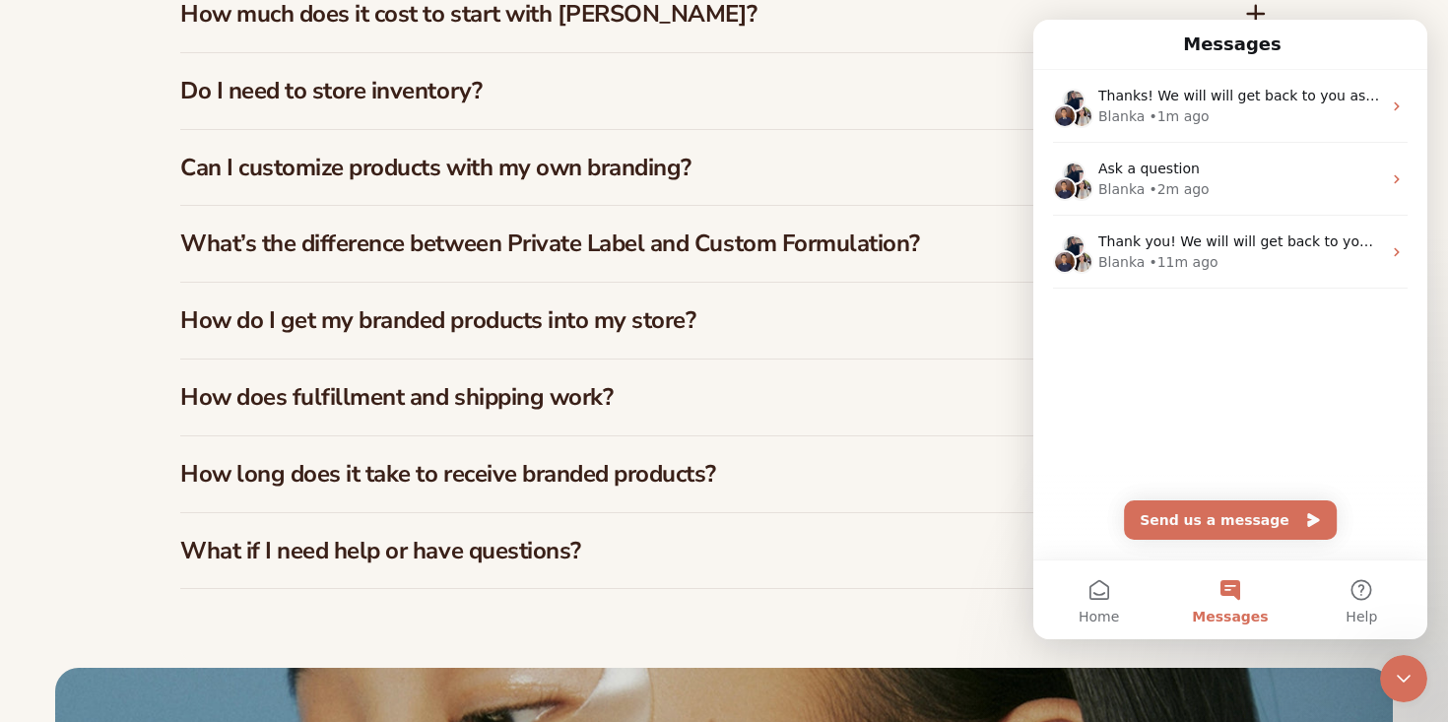
scroll to position [0, 0]
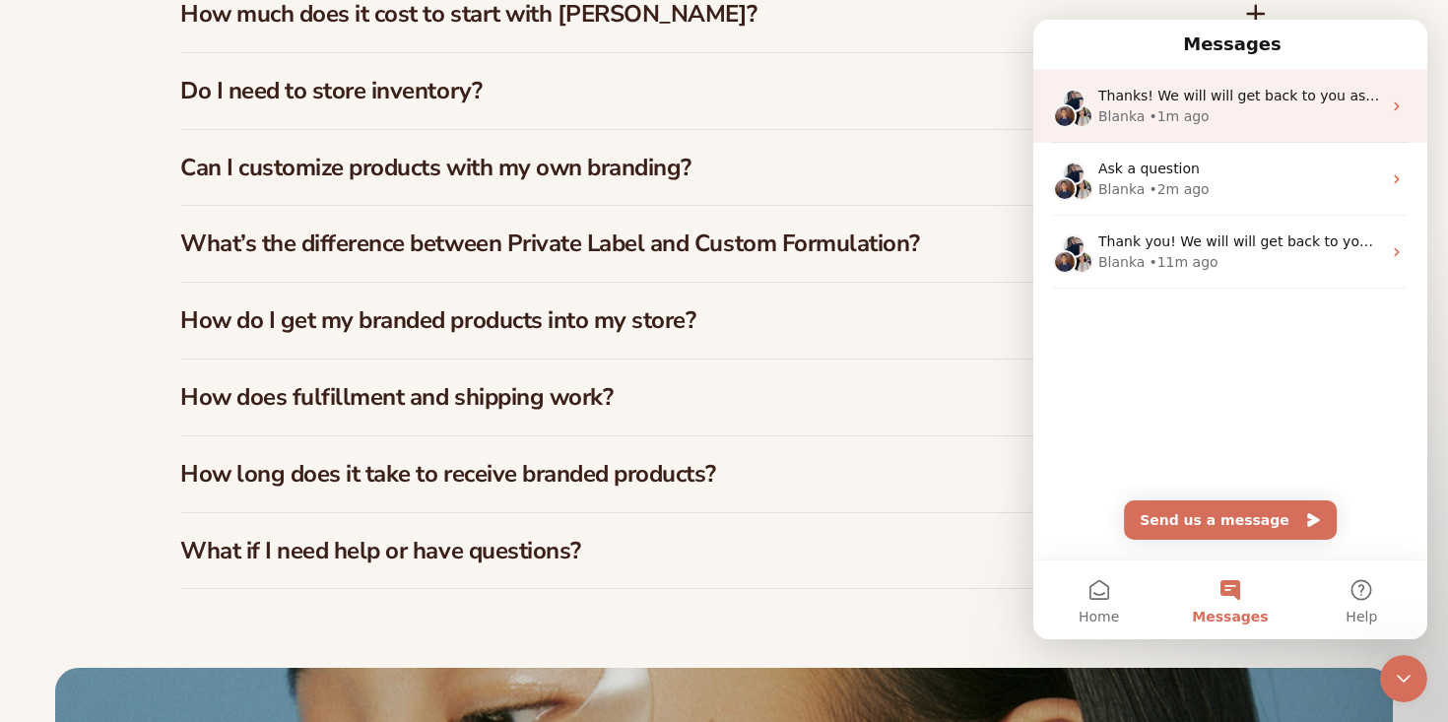
click at [1125, 104] on div "Thanks! We will will get back to you as soon as possible!" at bounding box center [1239, 96] width 283 height 21
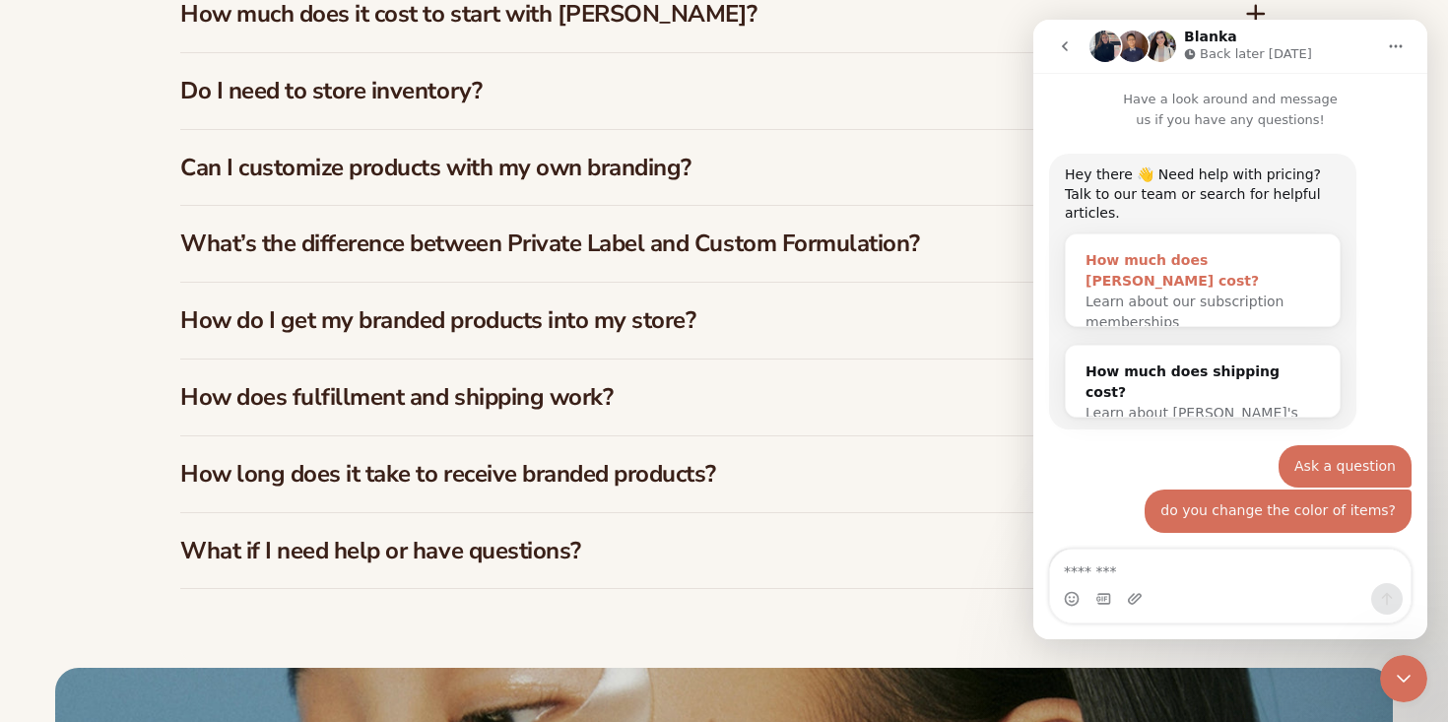
scroll to position [138, 0]
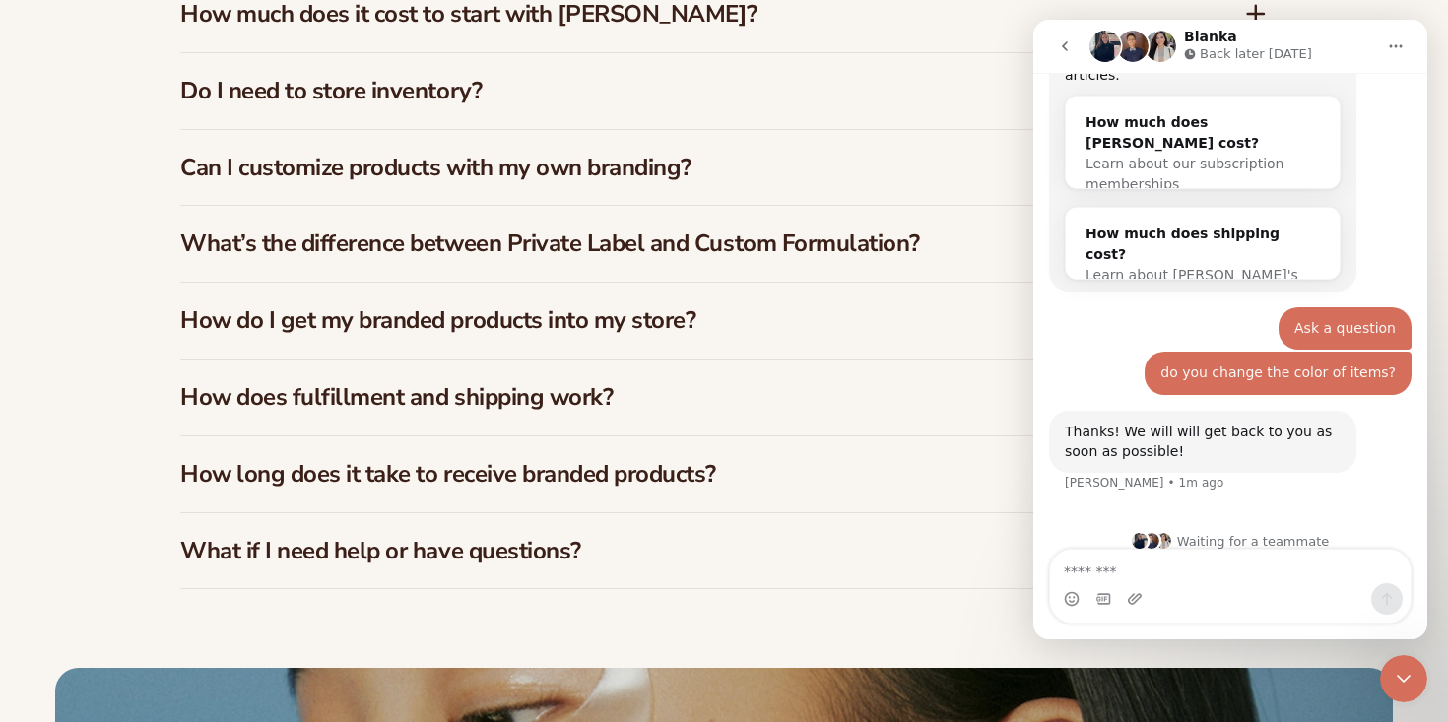
click at [1079, 53] on button "go back" at bounding box center [1064, 46] width 37 height 37
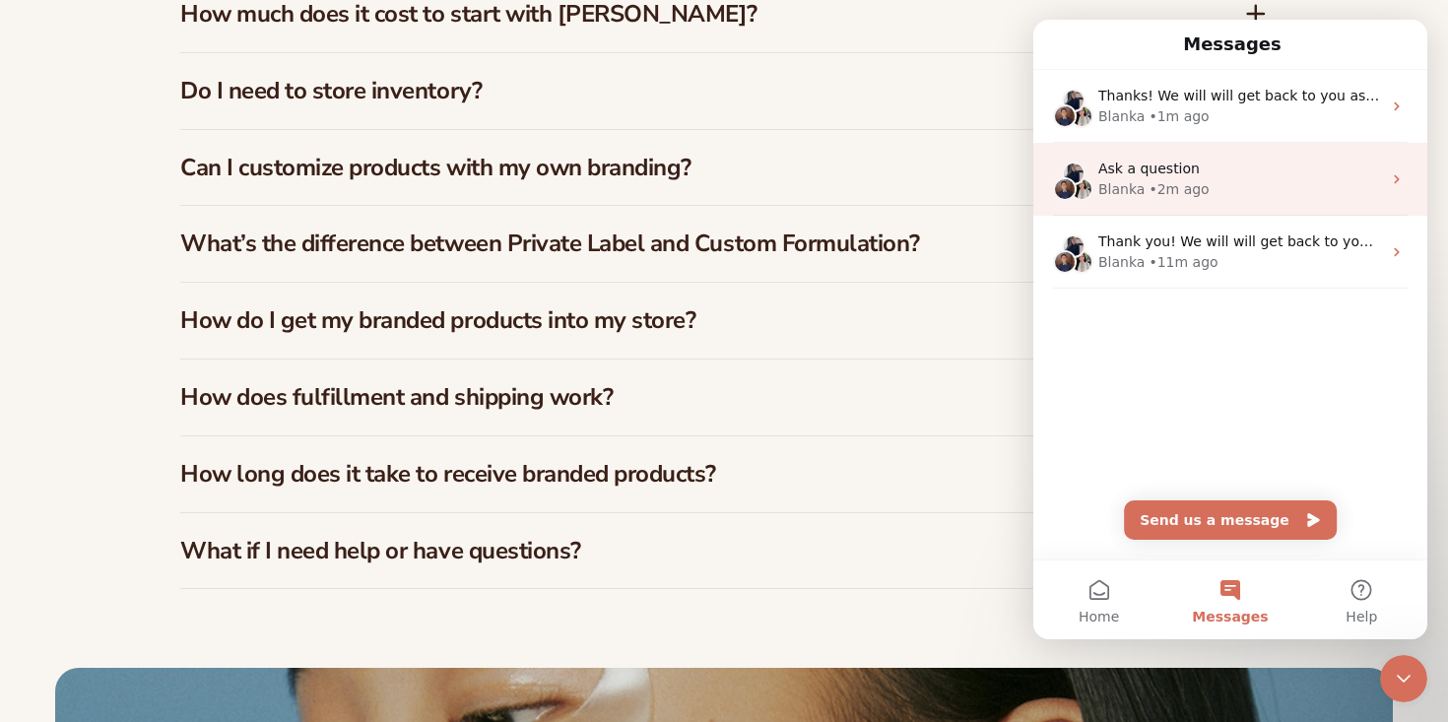
click at [1115, 198] on div "Blanka" at bounding box center [1121, 189] width 46 height 21
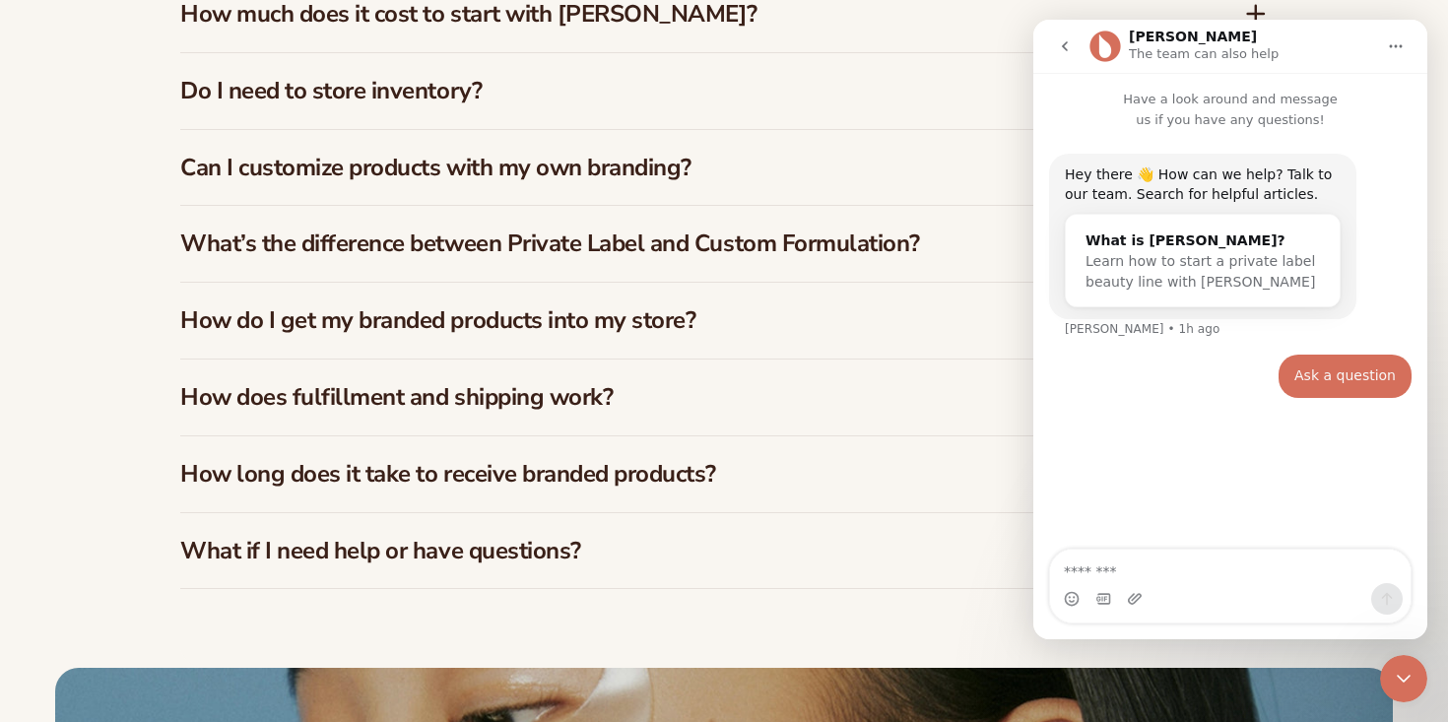
click at [1061, 49] on icon "go back" at bounding box center [1065, 46] width 16 height 16
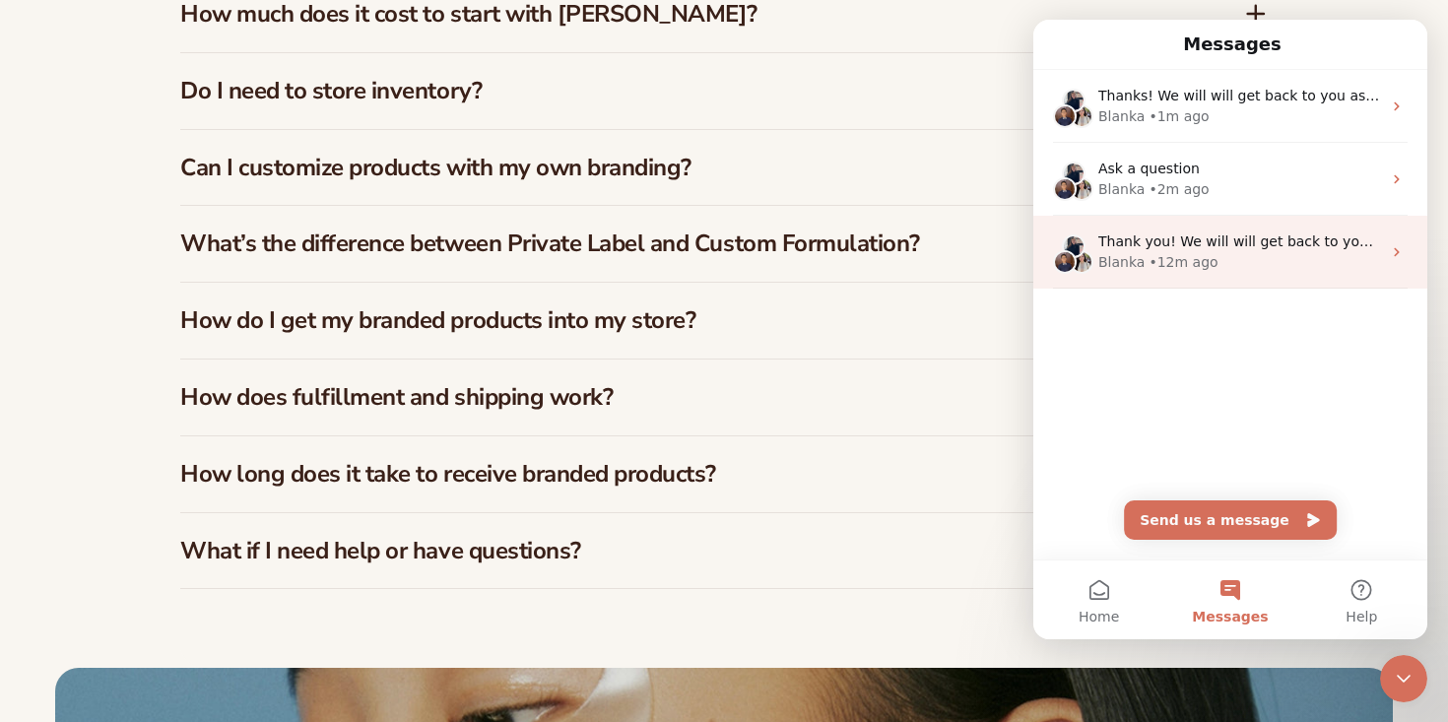
click at [1175, 256] on div "• 12m ago" at bounding box center [1183, 262] width 69 height 21
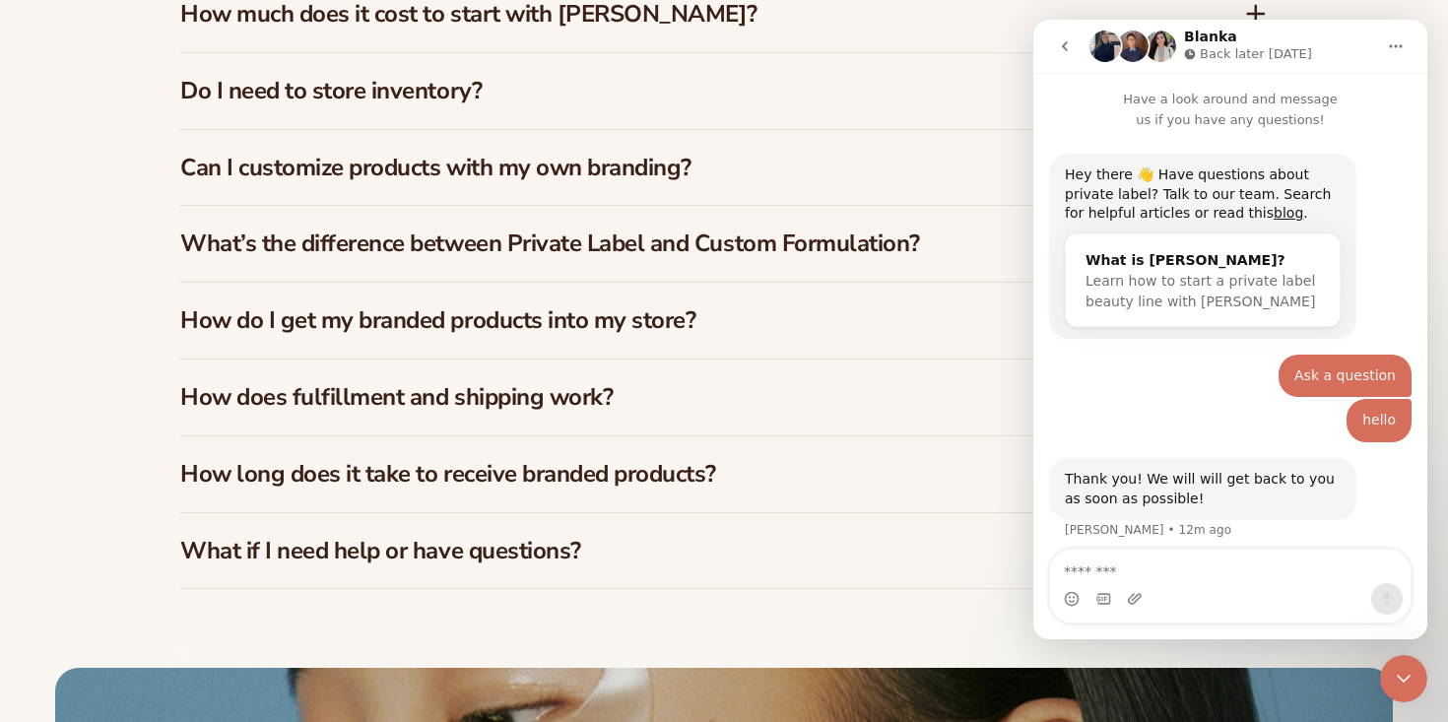
scroll to position [67, 0]
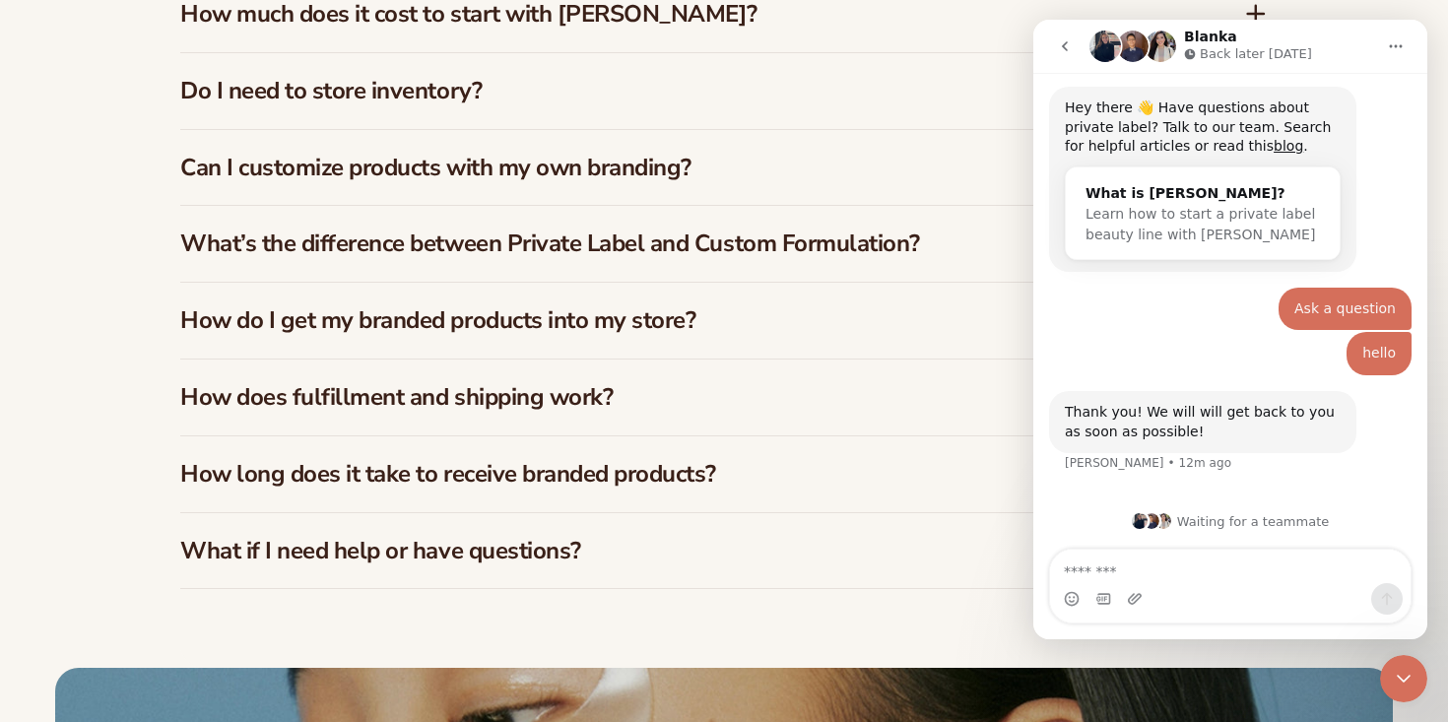
click at [1076, 47] on button "go back" at bounding box center [1064, 46] width 37 height 37
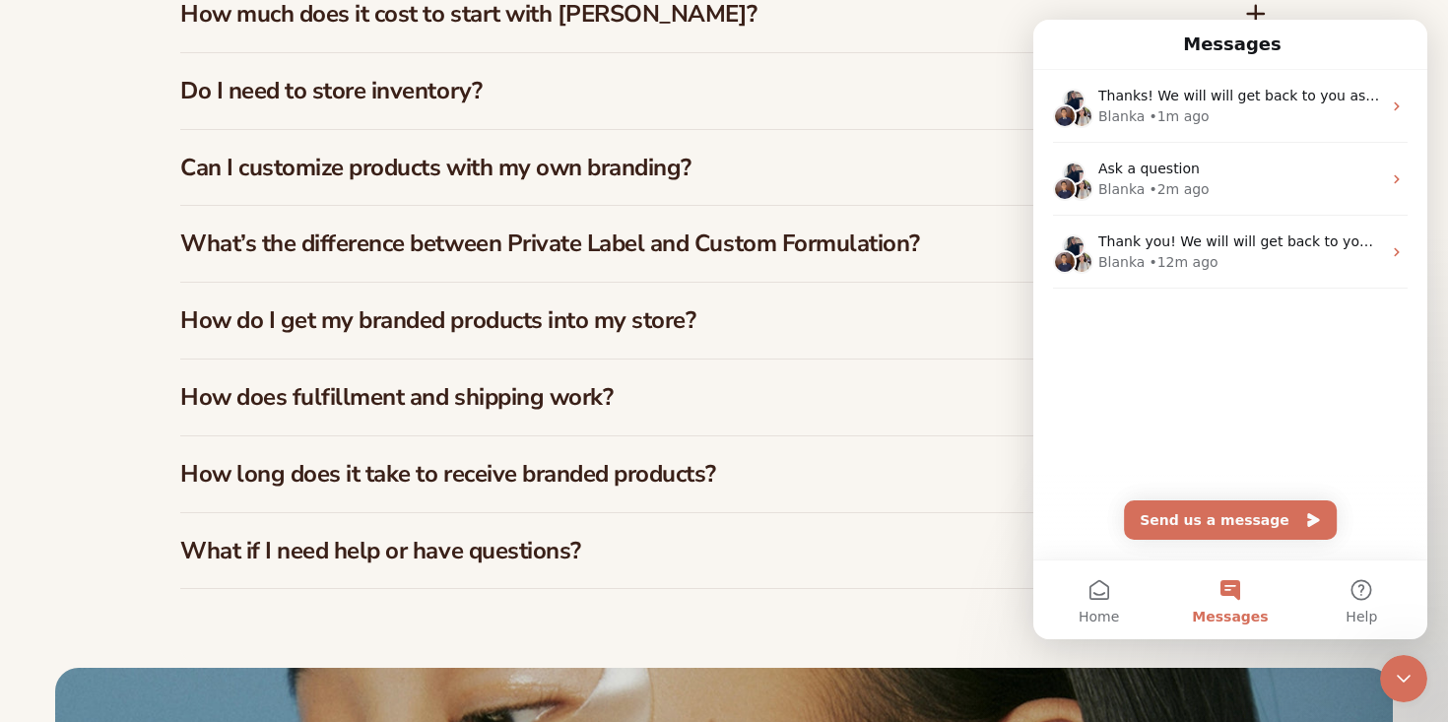
scroll to position [0, 0]
click at [1402, 670] on icon "Close Intercom Messenger" at bounding box center [1404, 679] width 24 height 24
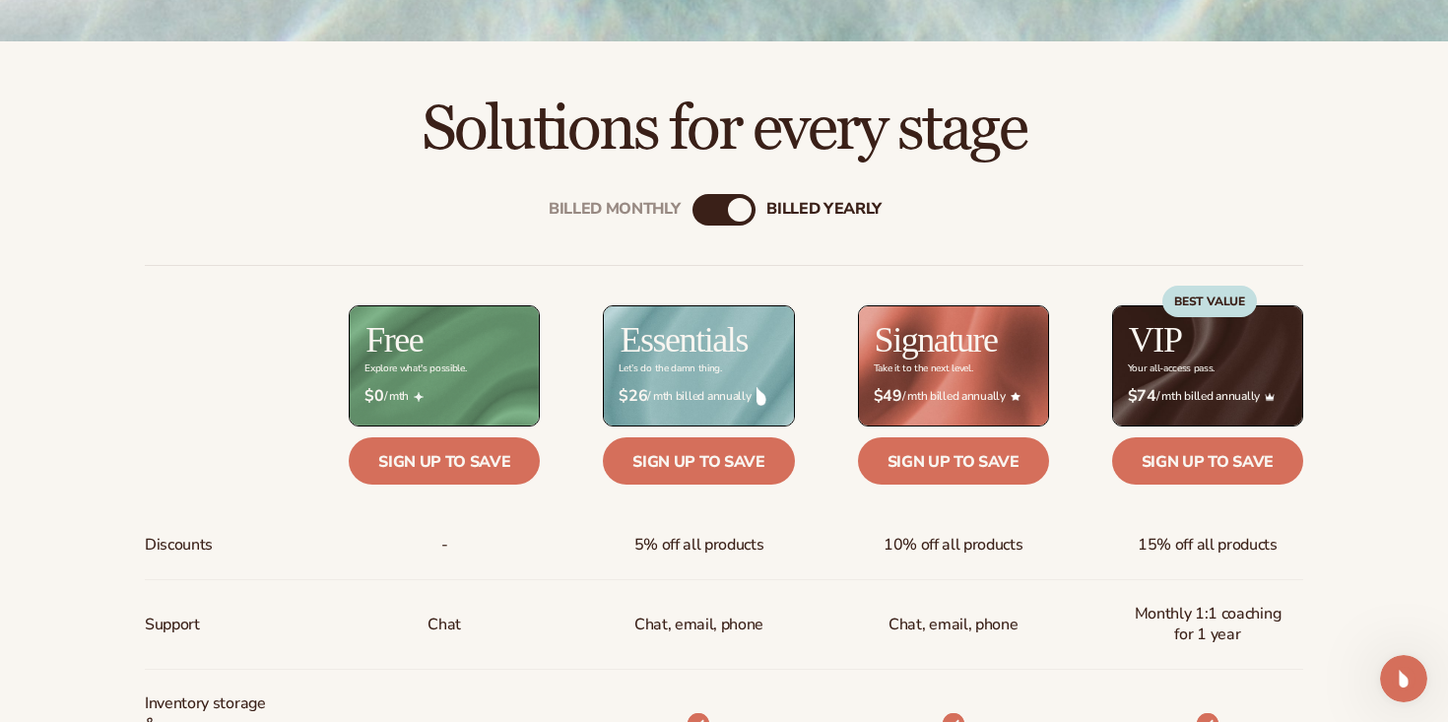
scroll to position [626, 0]
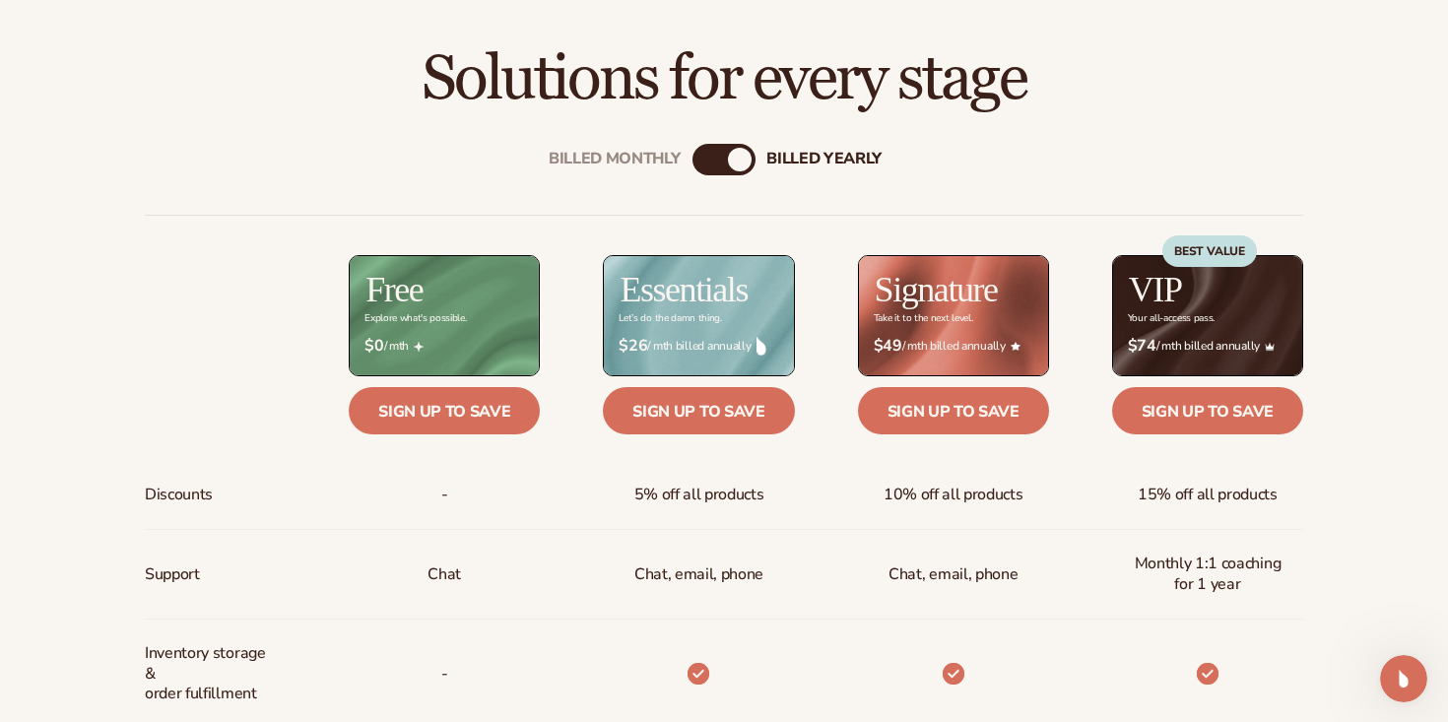
click at [730, 161] on div "billed Yearly" at bounding box center [740, 160] width 24 height 24
click at [740, 156] on div "billed Yearly" at bounding box center [740, 160] width 24 height 24
click at [707, 161] on div "Billed Monthly" at bounding box center [704, 160] width 24 height 24
click at [751, 158] on div "billed Yearly" at bounding box center [744, 160] width 24 height 24
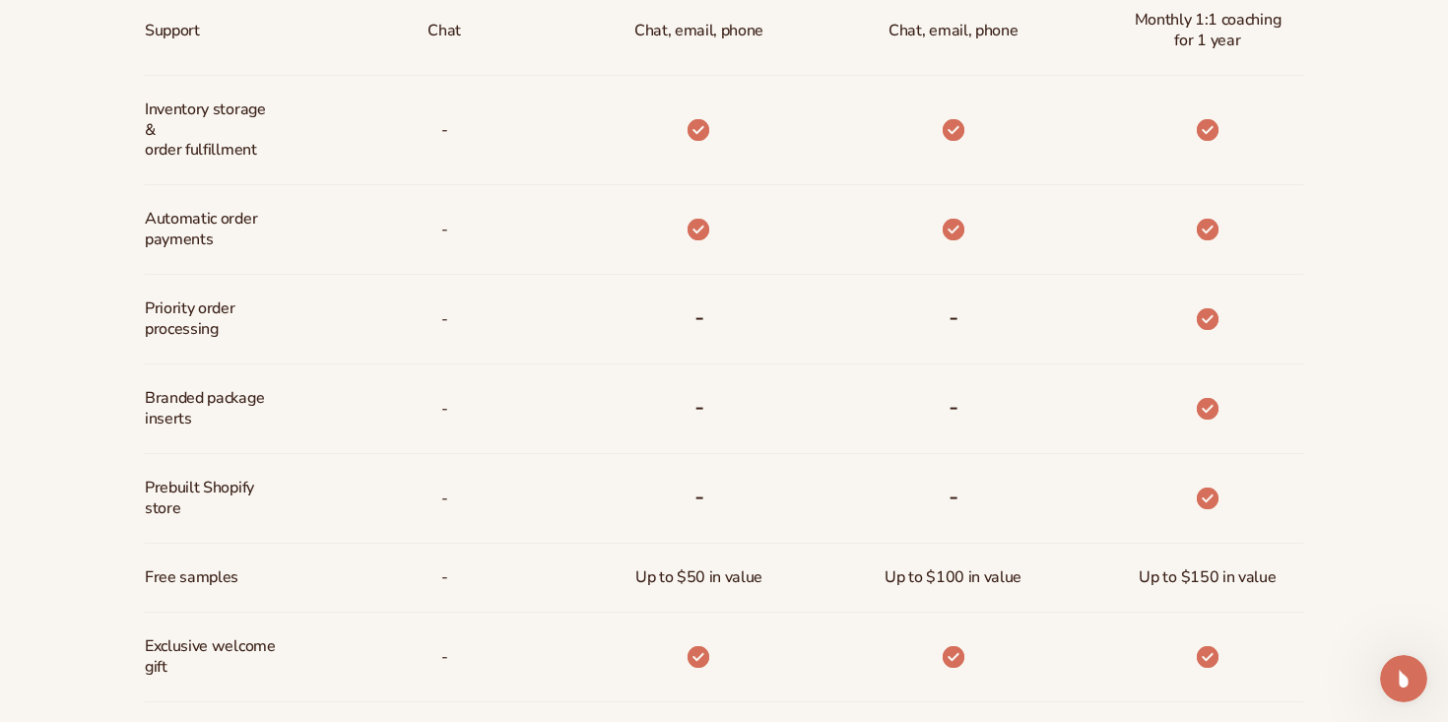
scroll to position [1174, 0]
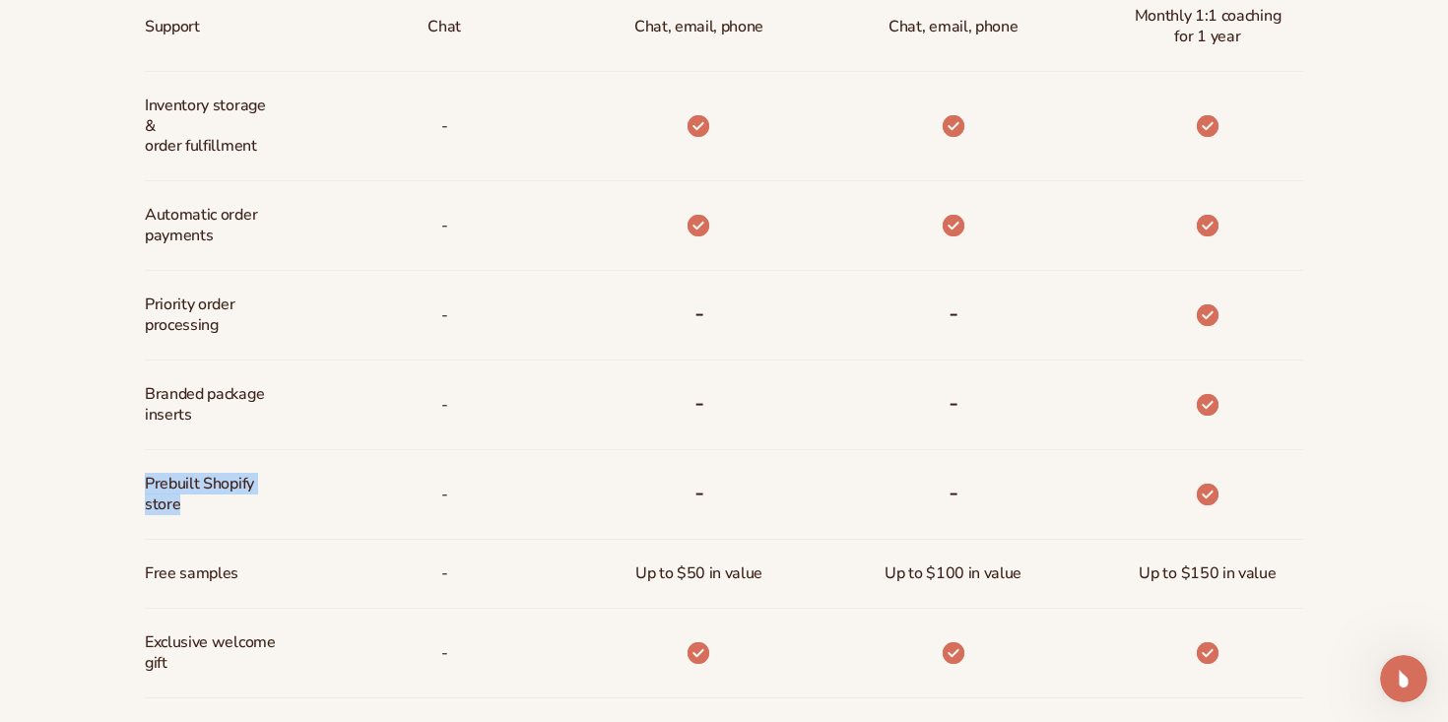
drag, startPoint x: 198, startPoint y: 508, endPoint x: 148, endPoint y: 486, distance: 55.1
click at [147, 485] on span "Prebuilt Shopify store" at bounding box center [210, 494] width 131 height 57
copy span "Prebuilt Shopify store"
click at [549, 358] on div "-" at bounding box center [667, 316] width 254 height 90
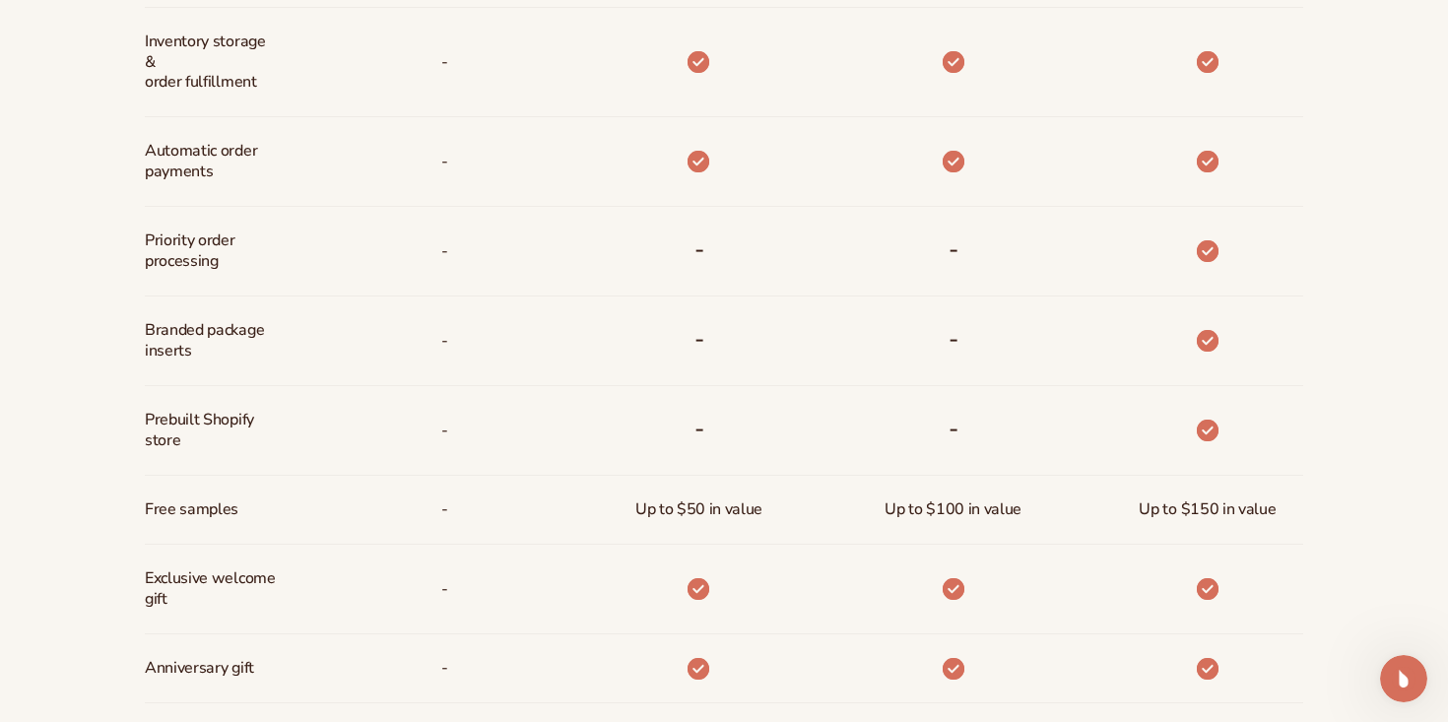
scroll to position [1239, 0]
click at [526, 409] on div "-" at bounding box center [413, 430] width 254 height 90
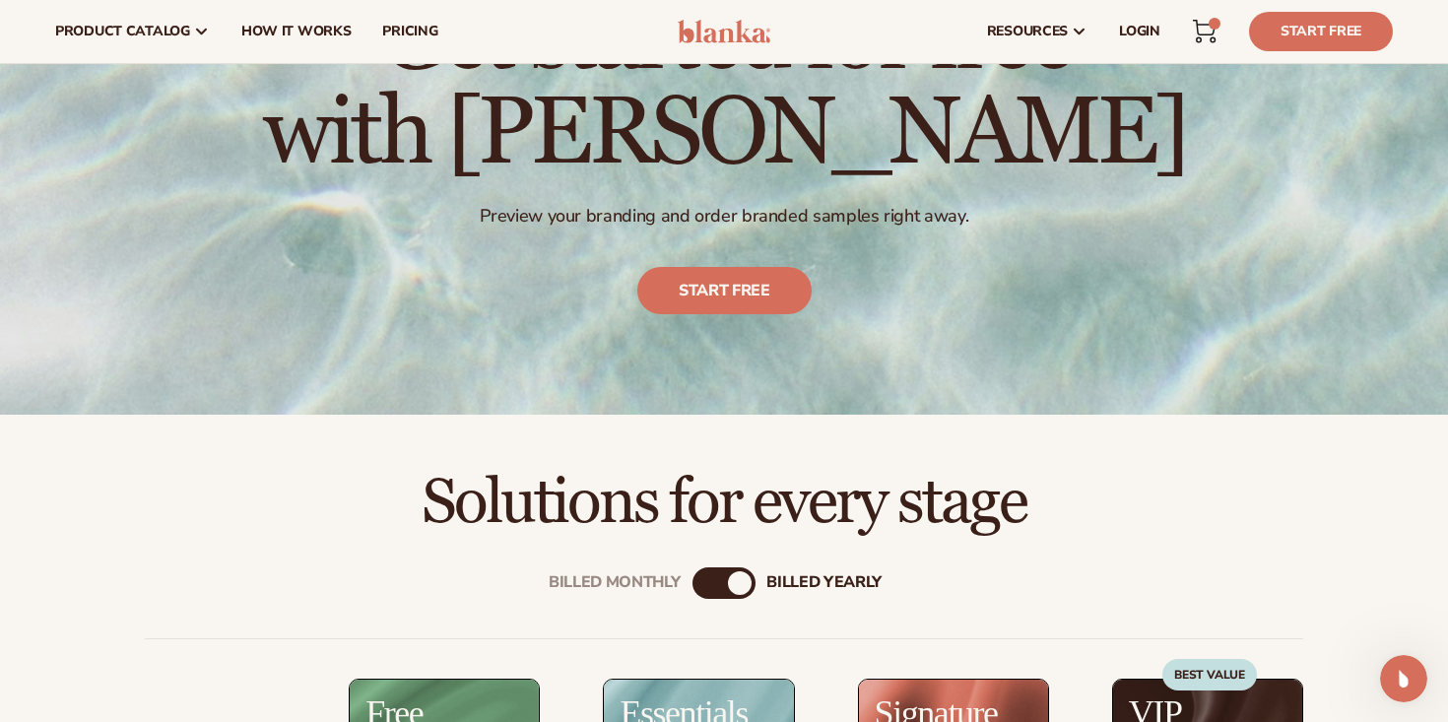
scroll to position [0, 0]
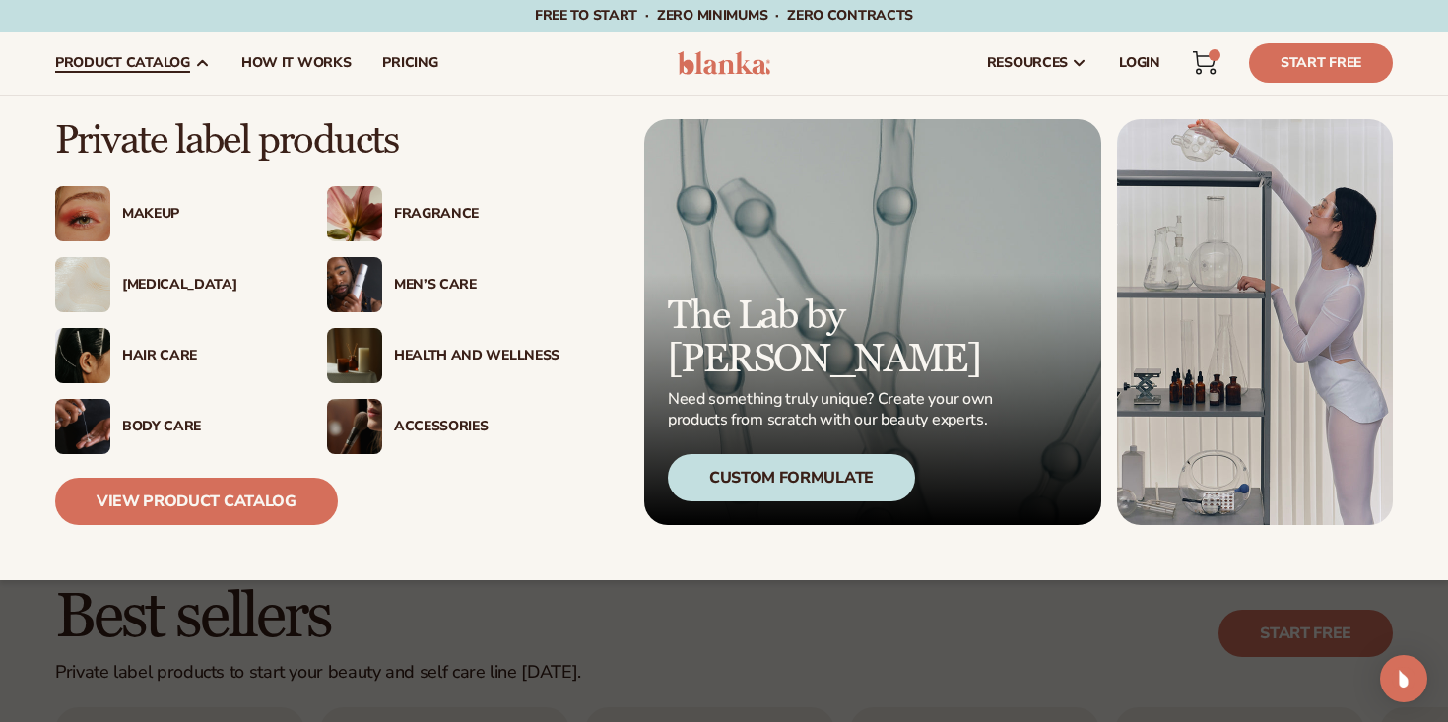
click at [360, 291] on img at bounding box center [354, 284] width 55 height 55
click at [362, 208] on img at bounding box center [354, 213] width 55 height 55
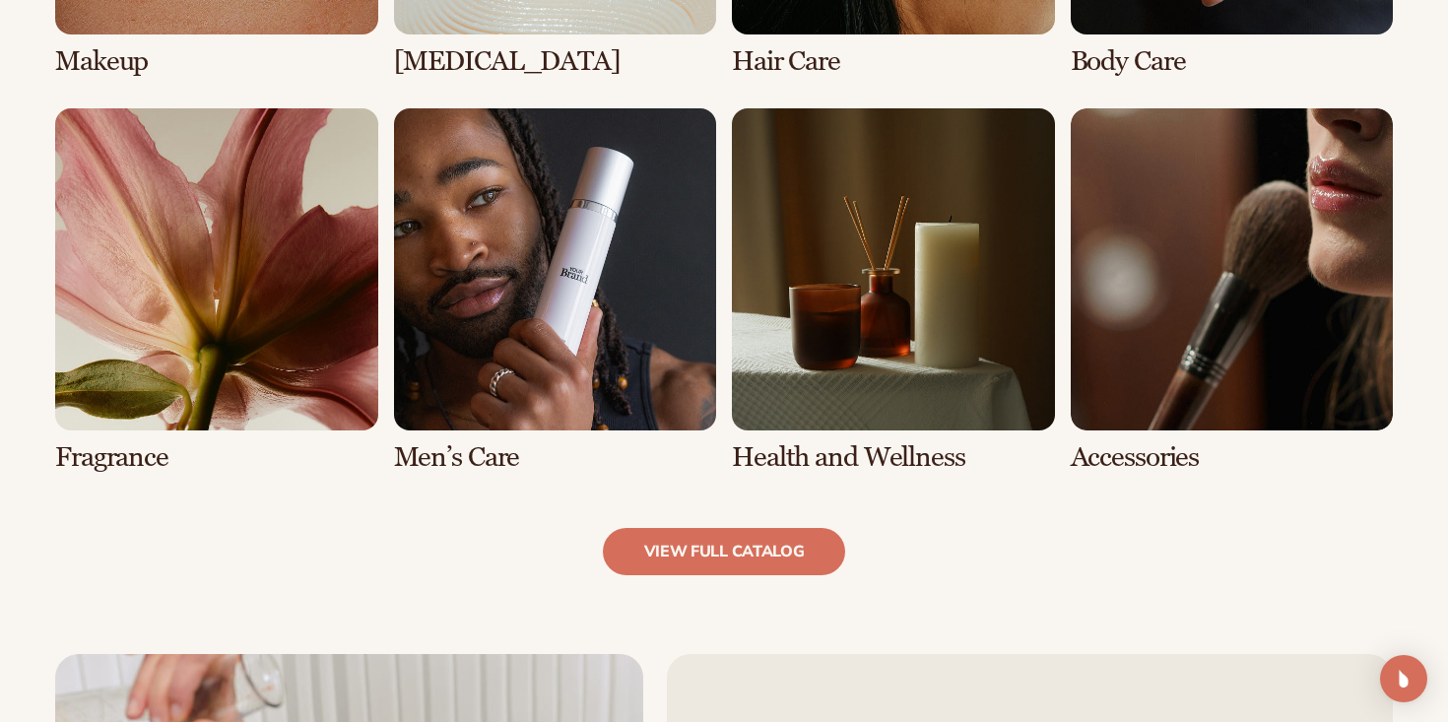
scroll to position [1768, 0]
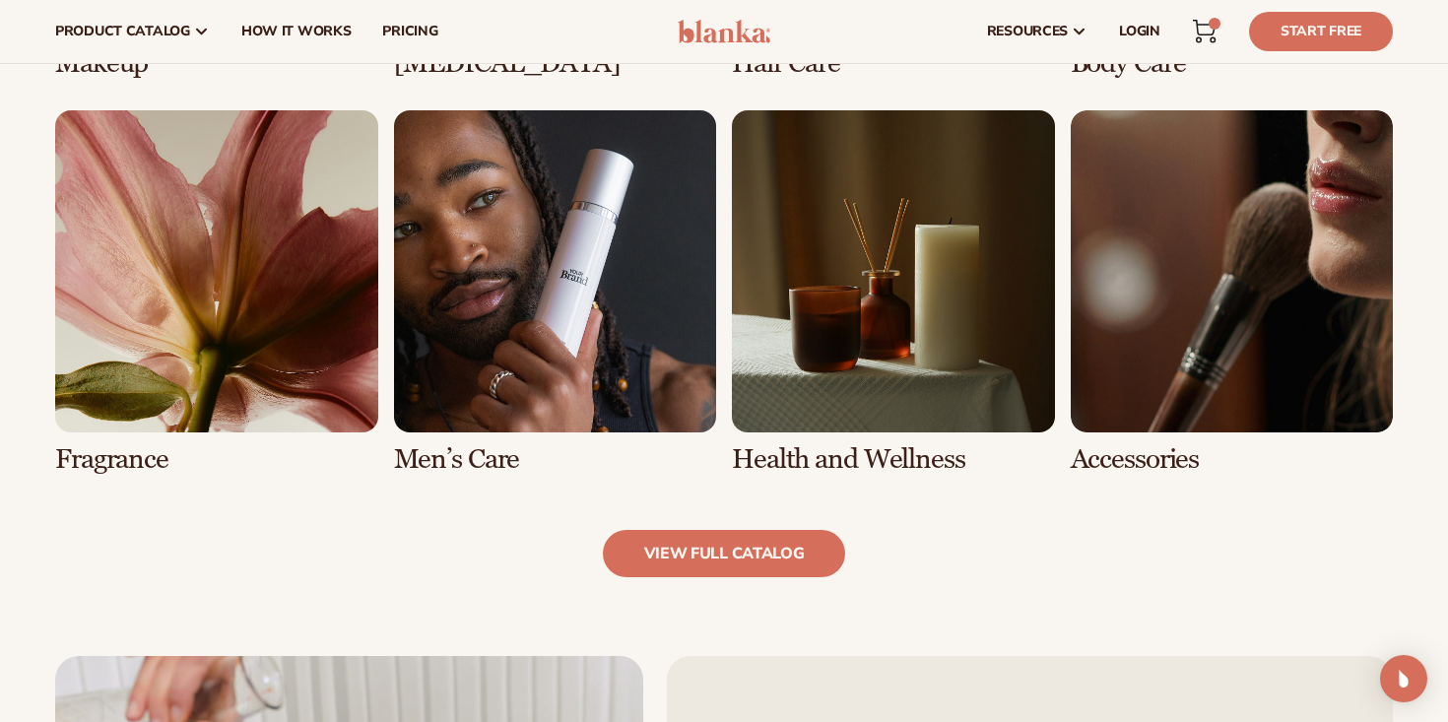
click at [504, 277] on link "6 / 8" at bounding box center [555, 292] width 323 height 364
click at [510, 278] on link "6 / 8" at bounding box center [555, 292] width 323 height 364
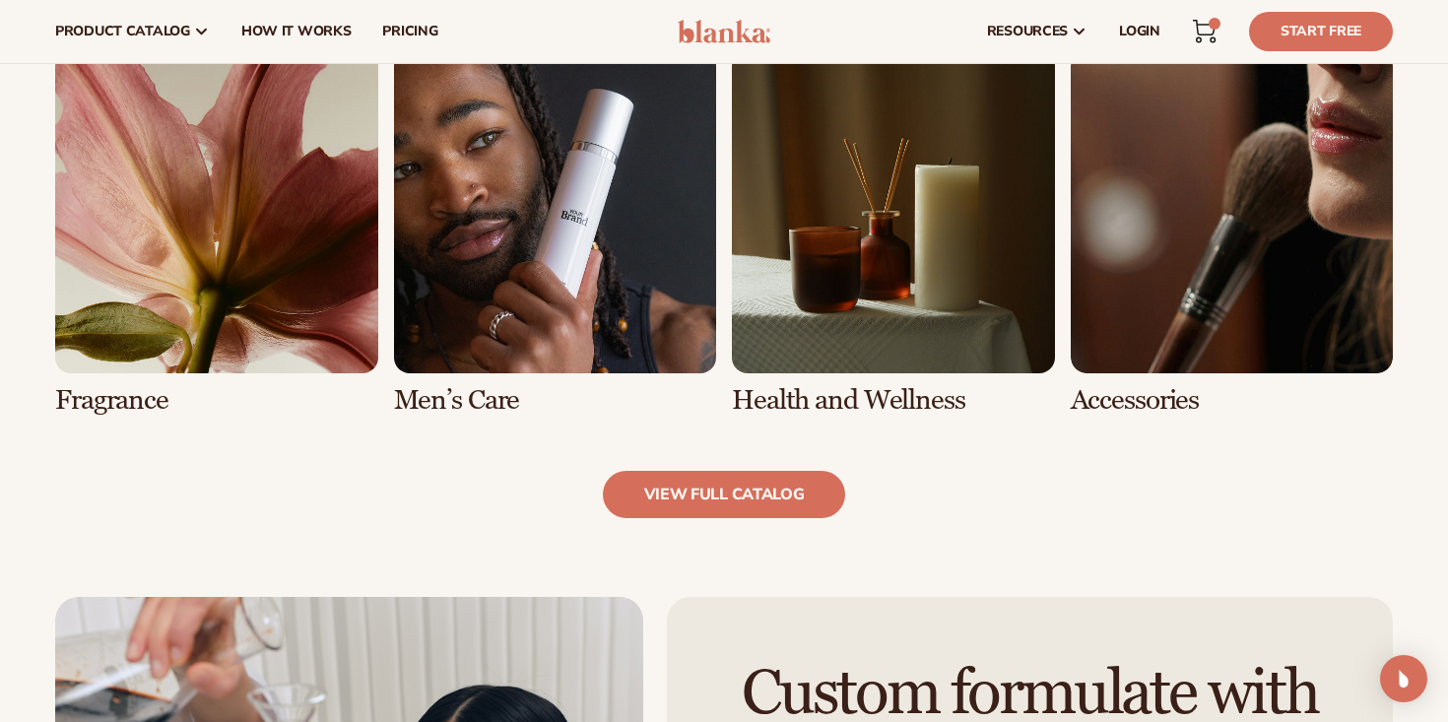
scroll to position [1605, 0]
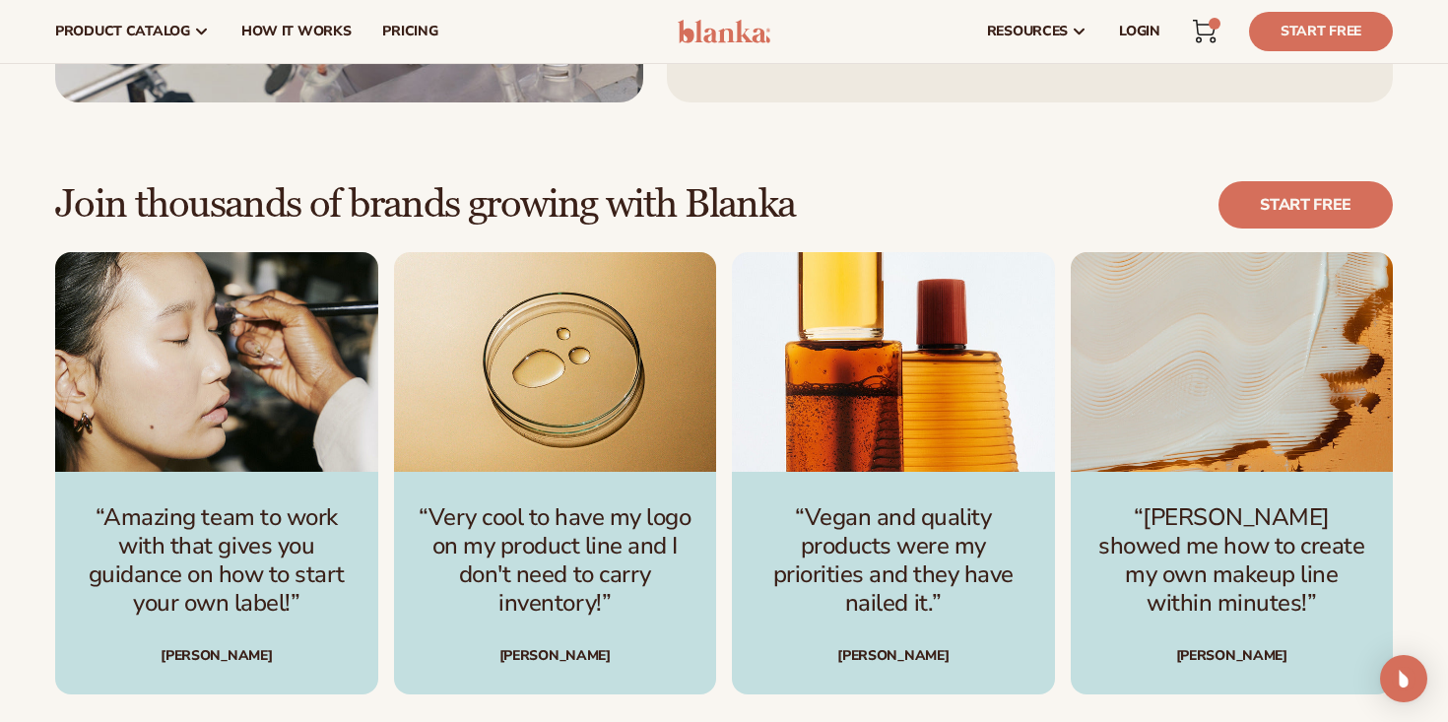
scroll to position [5046, 0]
